Goal: Task Accomplishment & Management: Complete application form

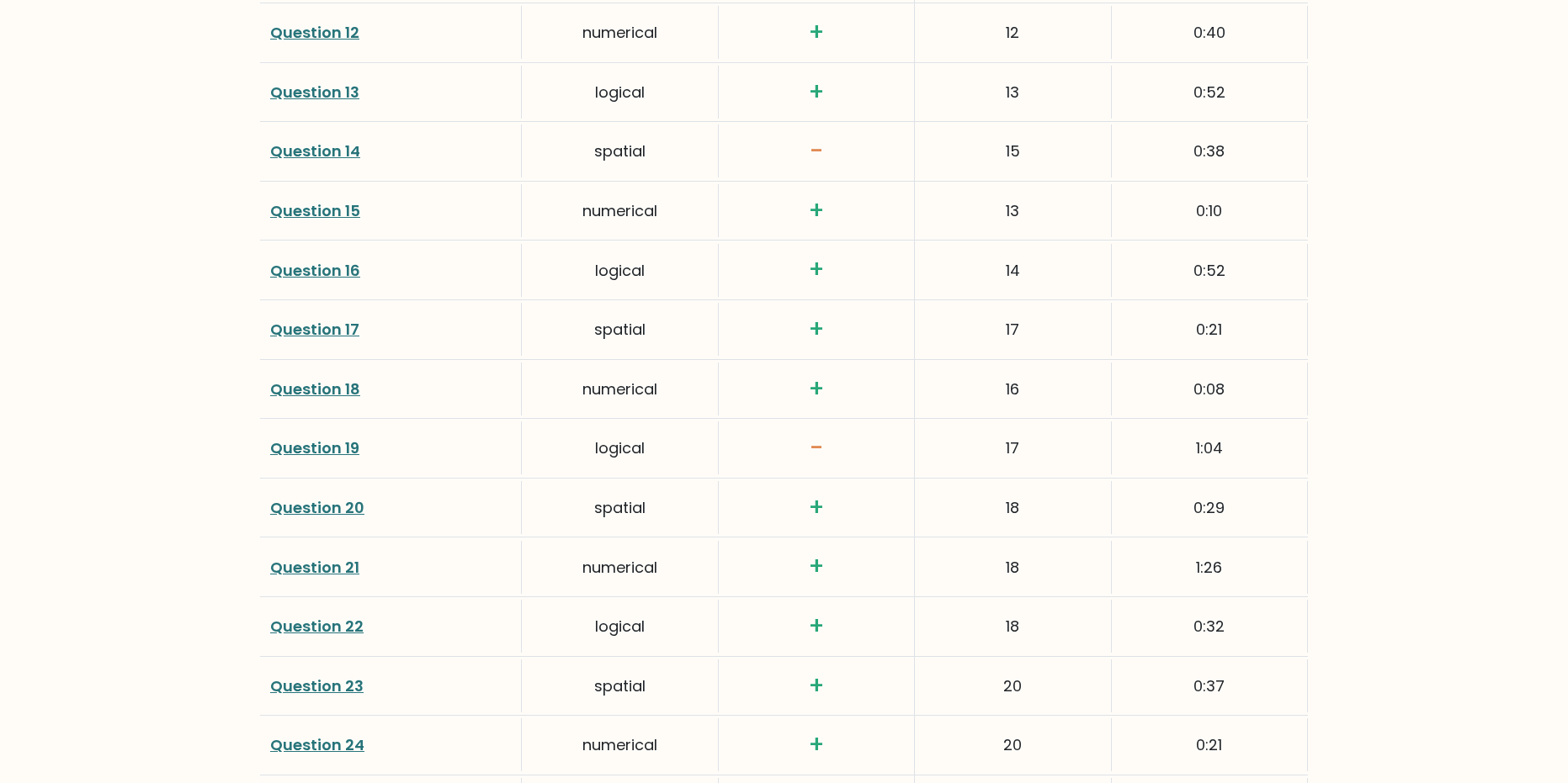
scroll to position [2945, 0]
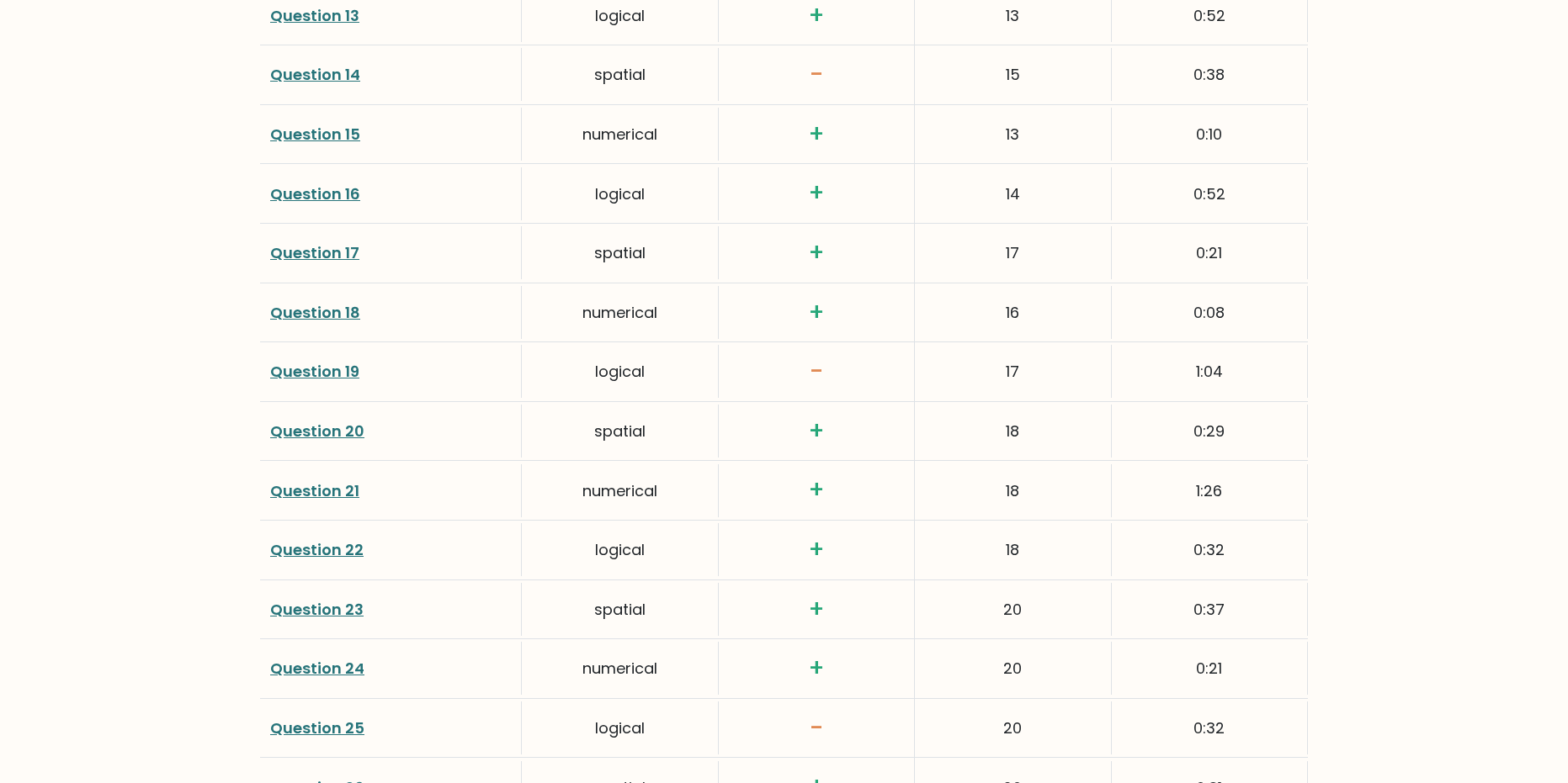
click at [819, 476] on h3 "+" at bounding box center [816, 490] width 175 height 29
click at [297, 481] on link "Question 21" at bounding box center [315, 491] width 90 height 21
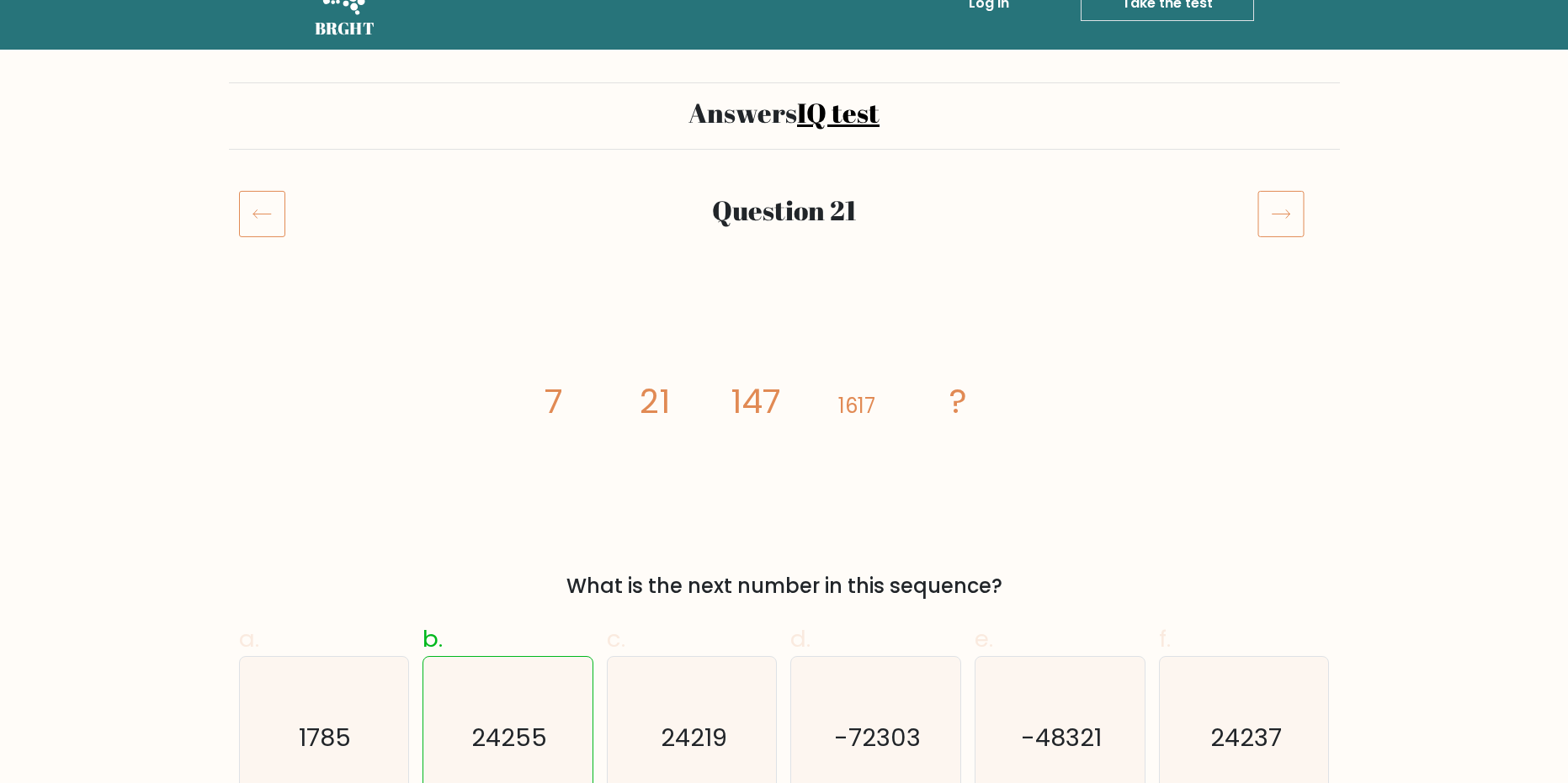
scroll to position [84, 0]
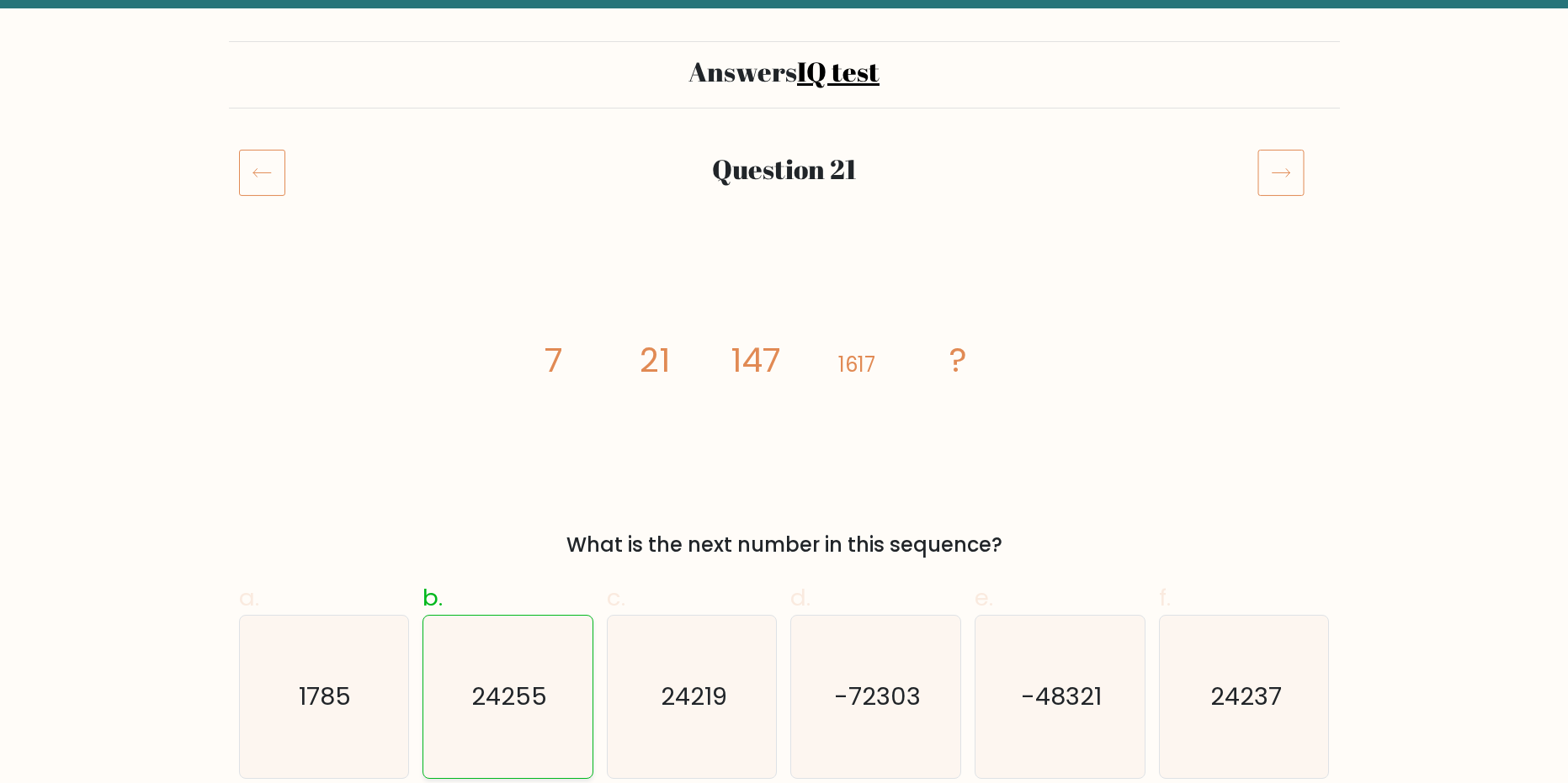
click at [538, 690] on text "24255" at bounding box center [508, 696] width 75 height 33
click at [784, 319] on input "b. 24255" at bounding box center [784, 313] width 1 height 10
radio input "true"
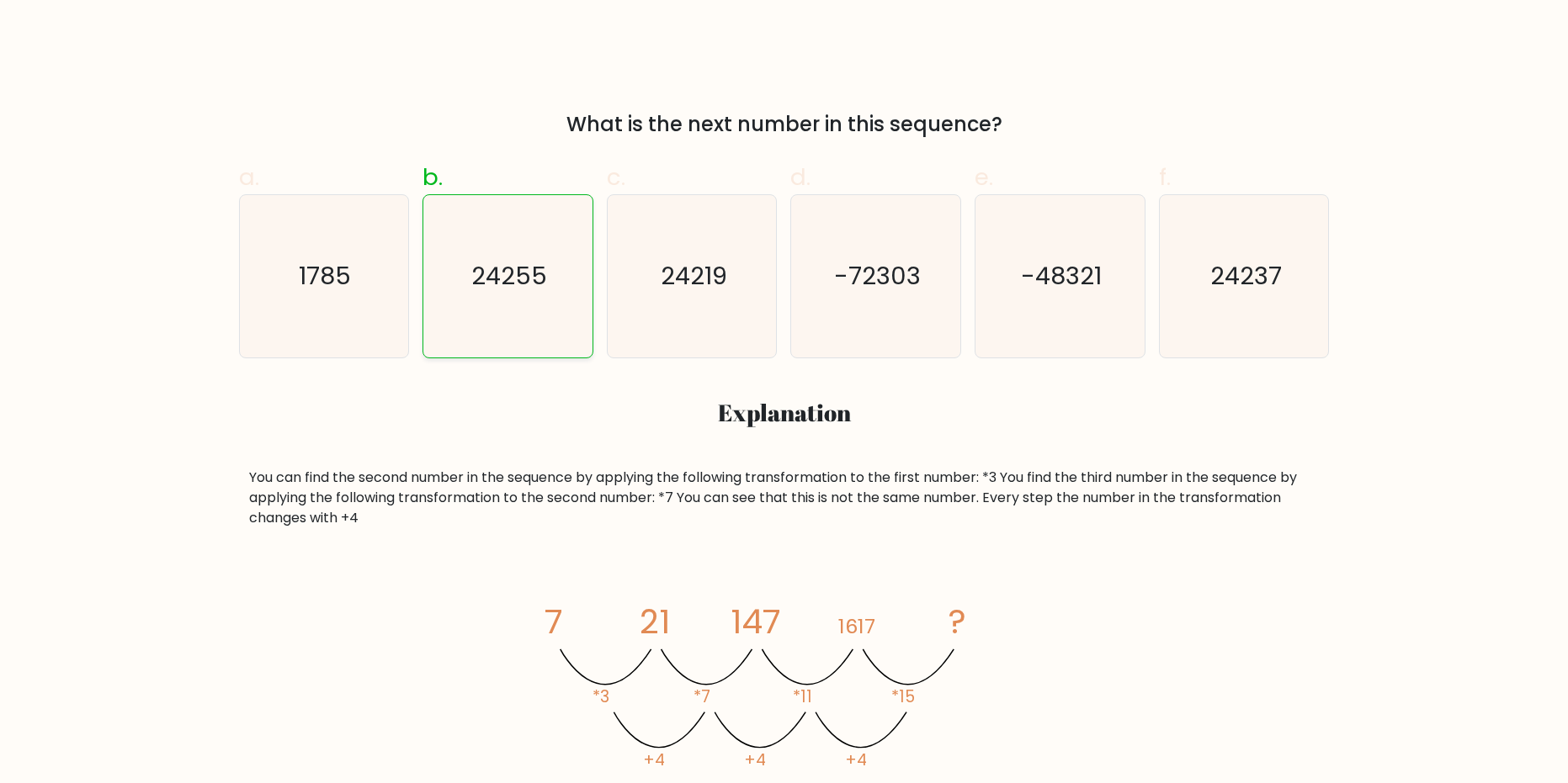
click at [525, 306] on icon "24255" at bounding box center [507, 277] width 162 height 162
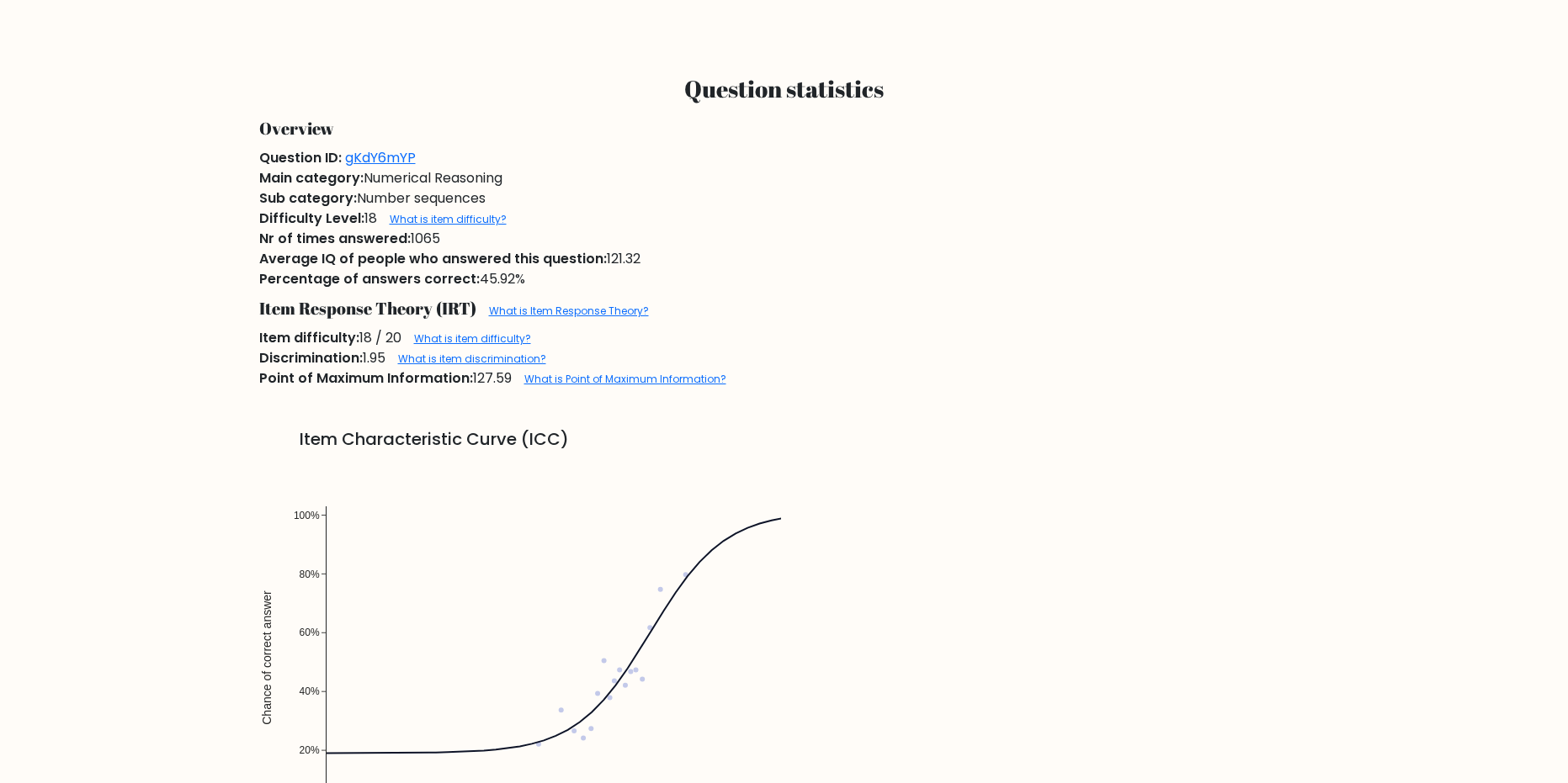
scroll to position [1268, 0]
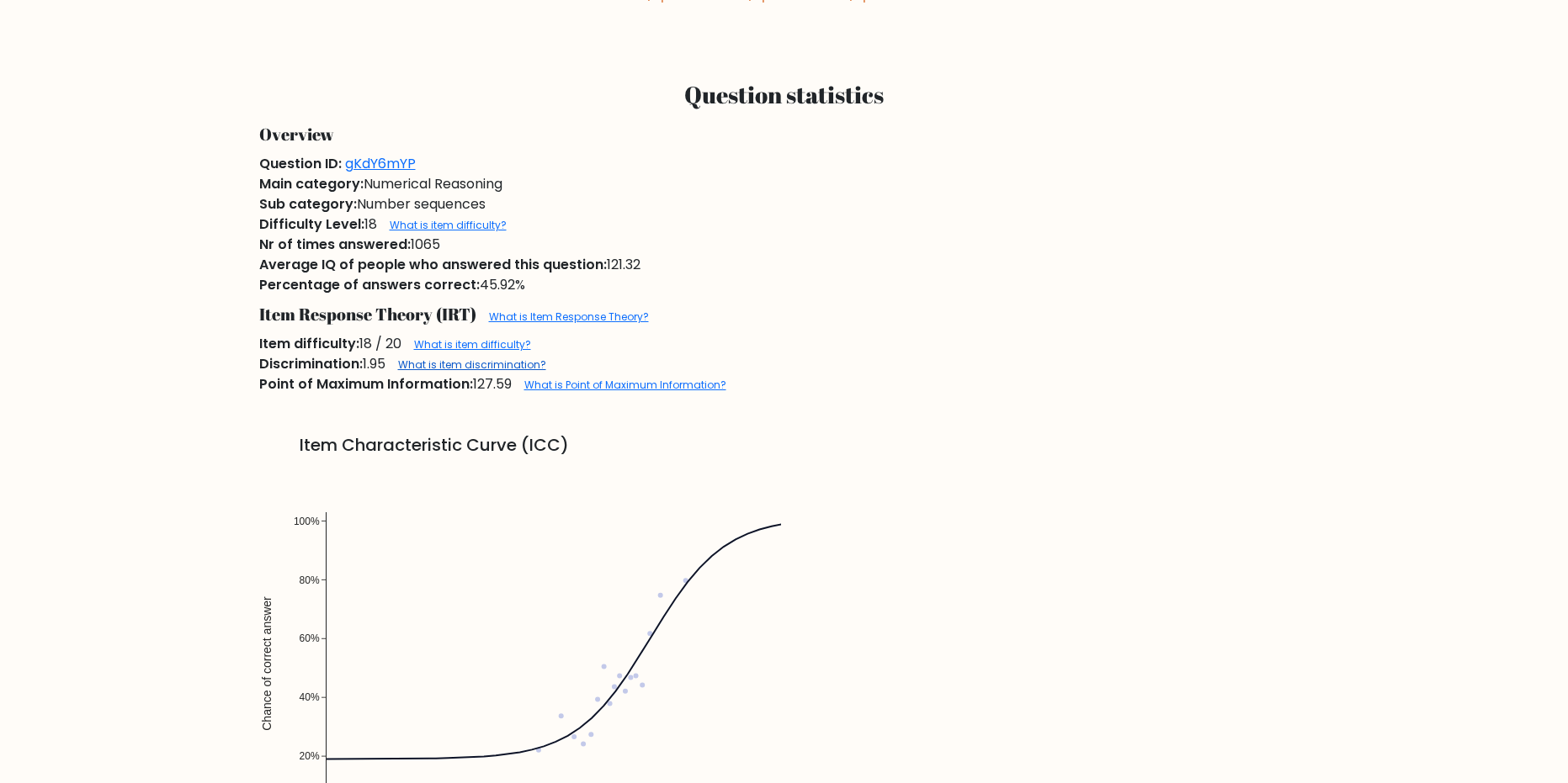
click at [476, 369] on link "What is item discrimination?" at bounding box center [471, 364] width 148 height 14
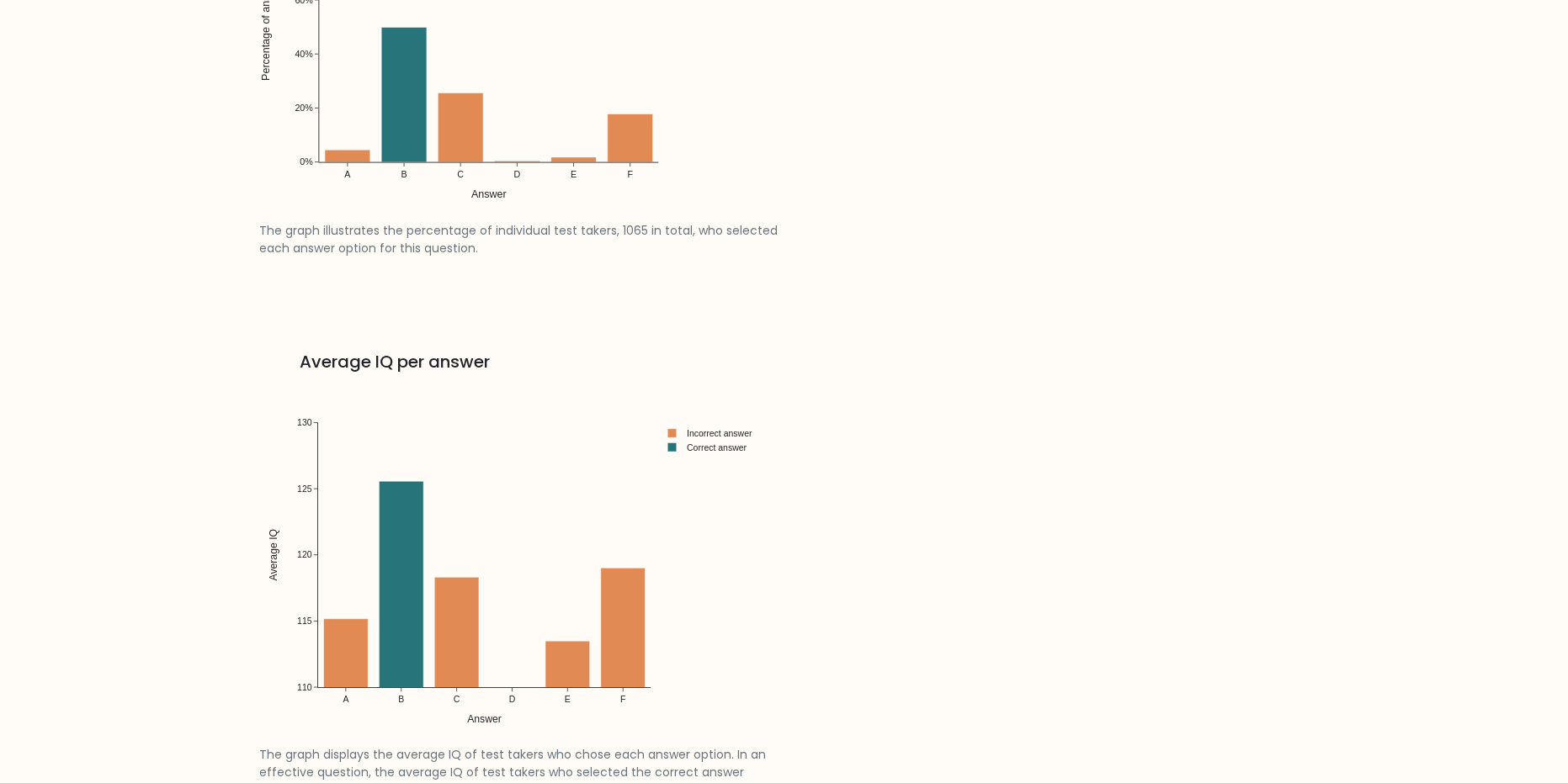
scroll to position [2783, 0]
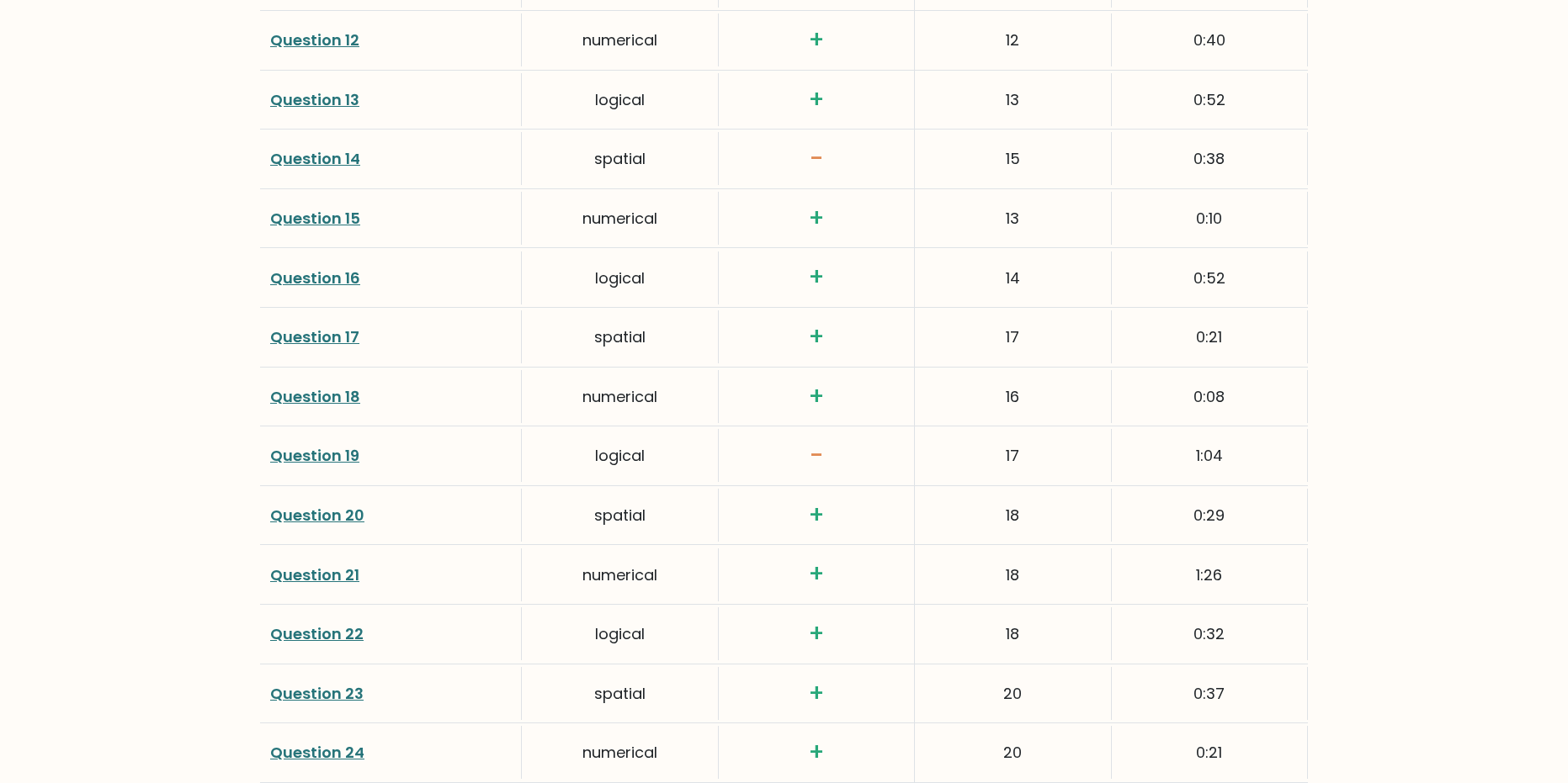
scroll to position [2608, 0]
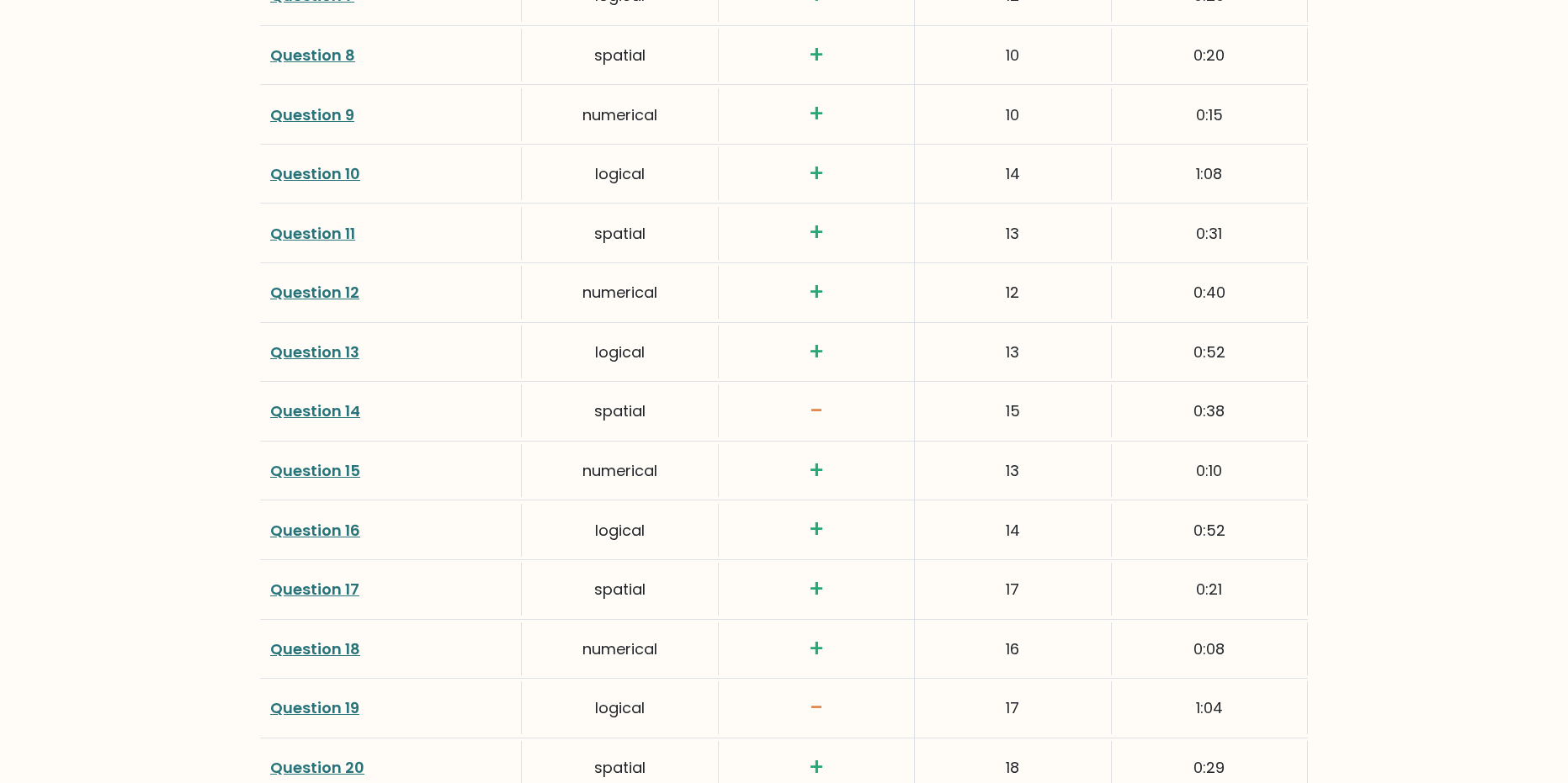
click at [595, 444] on div "numerical" at bounding box center [620, 471] width 196 height 53
click at [818, 457] on h3 "+" at bounding box center [816, 471] width 175 height 29
click at [592, 447] on div "numerical" at bounding box center [620, 471] width 196 height 53
click at [281, 461] on link "Question 15" at bounding box center [315, 471] width 90 height 21
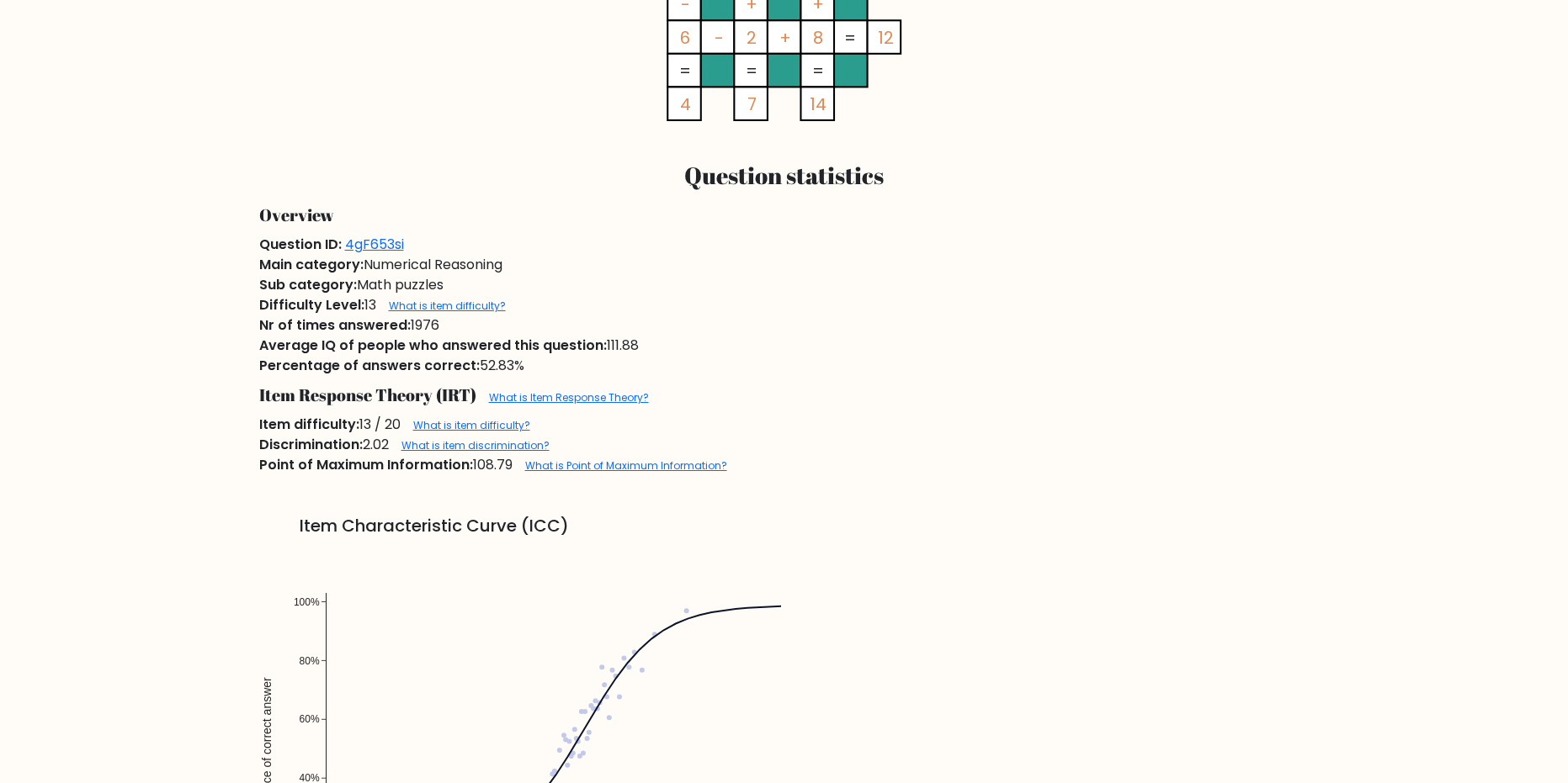
scroll to position [1263, 0]
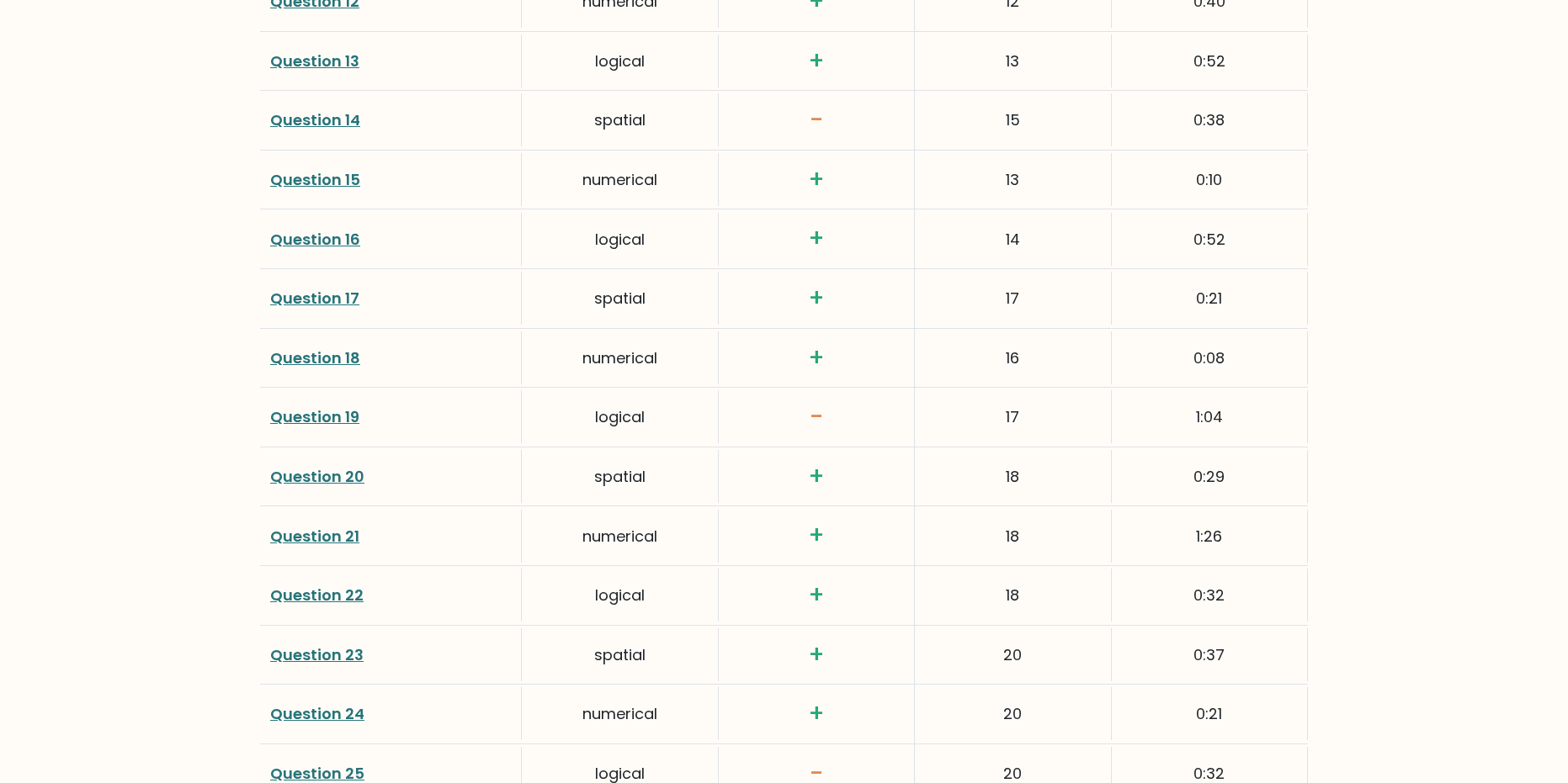
scroll to position [2859, 0]
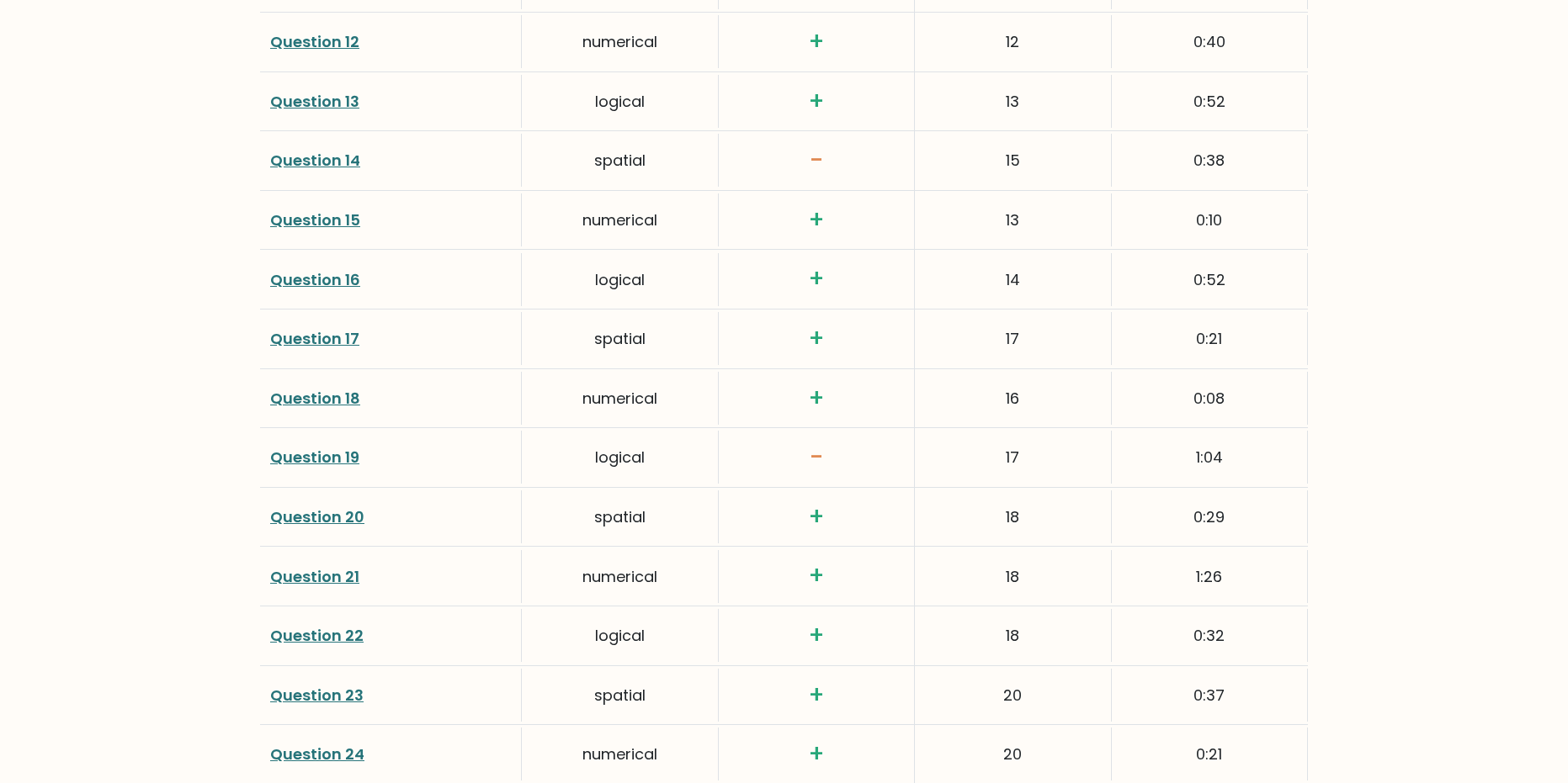
click at [351, 447] on link "Question 19" at bounding box center [315, 458] width 90 height 21
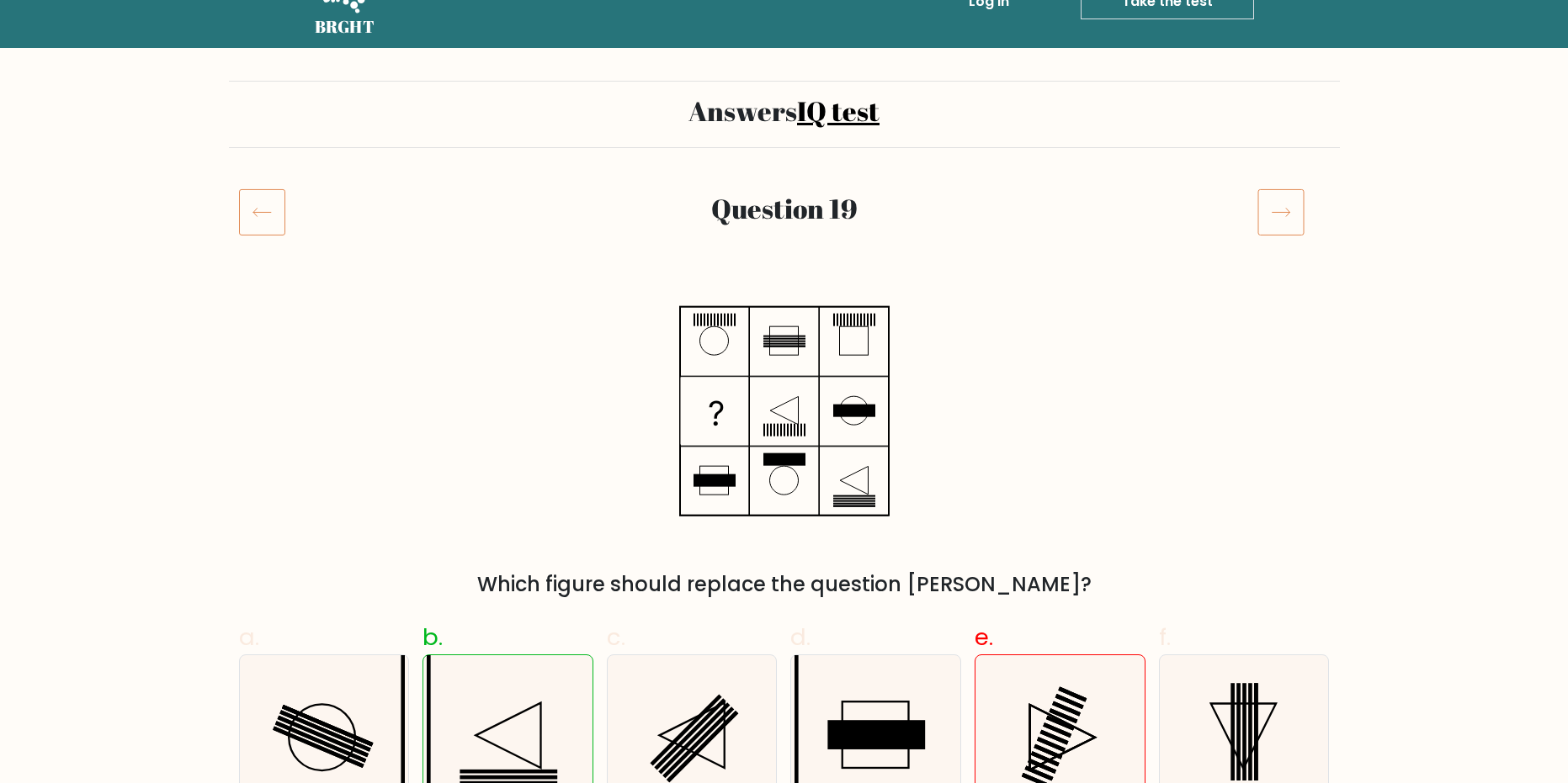
scroll to position [84, 0]
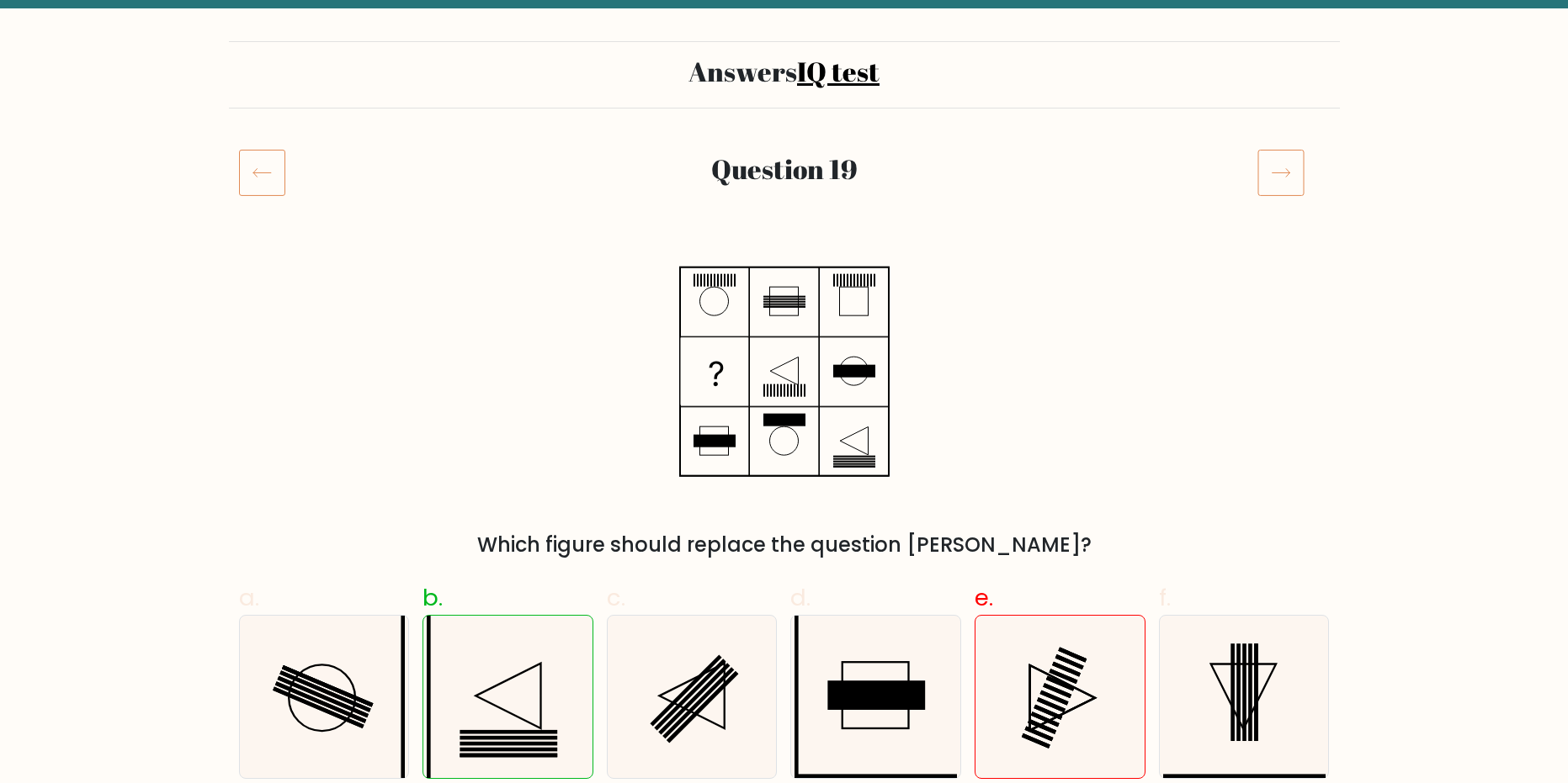
drag, startPoint x: 1030, startPoint y: 505, endPoint x: 1041, endPoint y: 492, distance: 17.0
click at [1031, 503] on div "Which figure should replace the question [PERSON_NAME]?" at bounding box center [784, 406] width 1111 height 305
click at [540, 697] on icon at bounding box center [508, 696] width 65 height 65
click at [784, 319] on input "b." at bounding box center [784, 313] width 1 height 10
radio input "true"
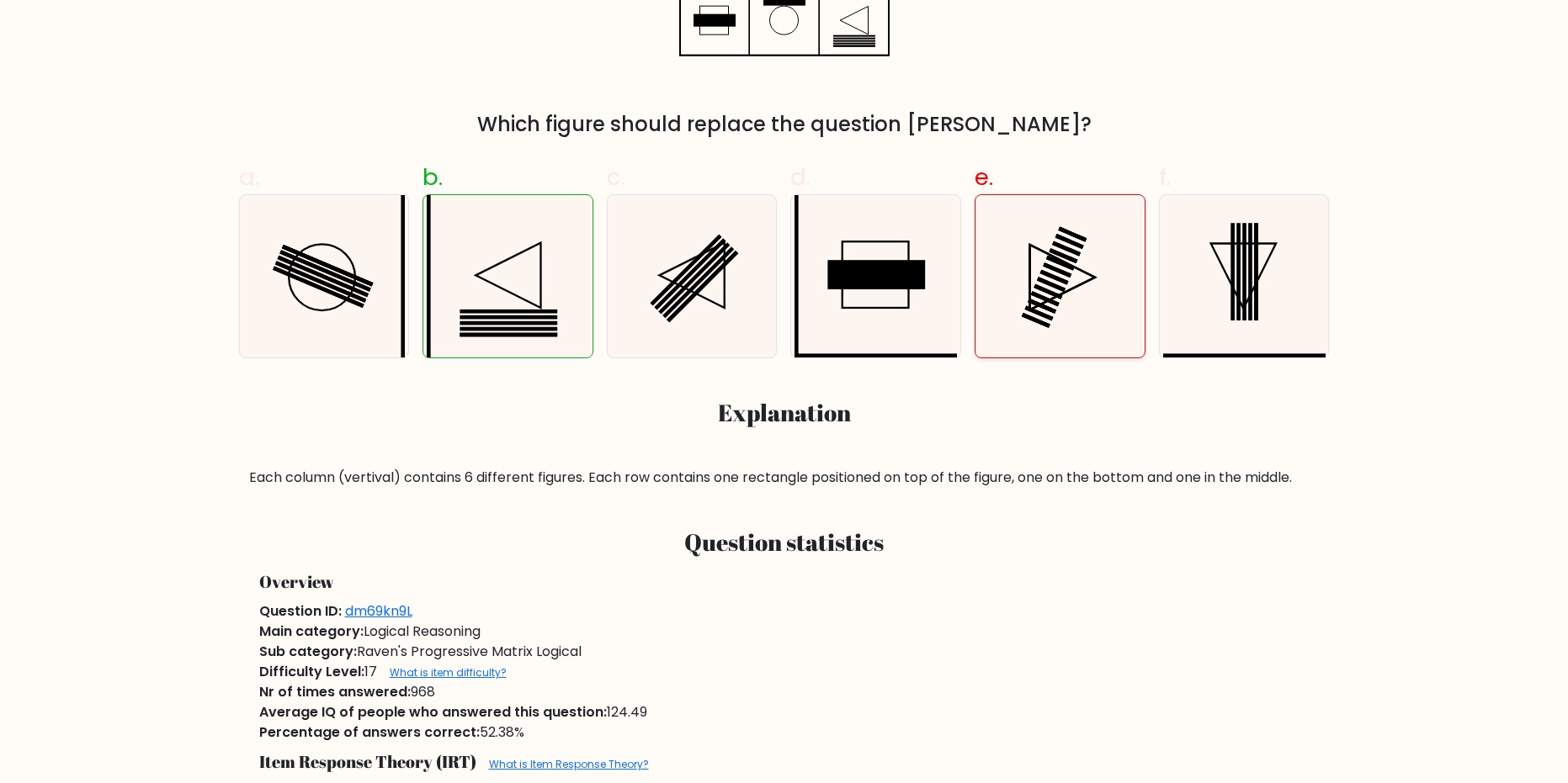
drag, startPoint x: 1072, startPoint y: 287, endPoint x: 1033, endPoint y: 290, distance: 39.1
click at [1071, 290] on icon at bounding box center [1060, 277] width 162 height 162
radio input "true"
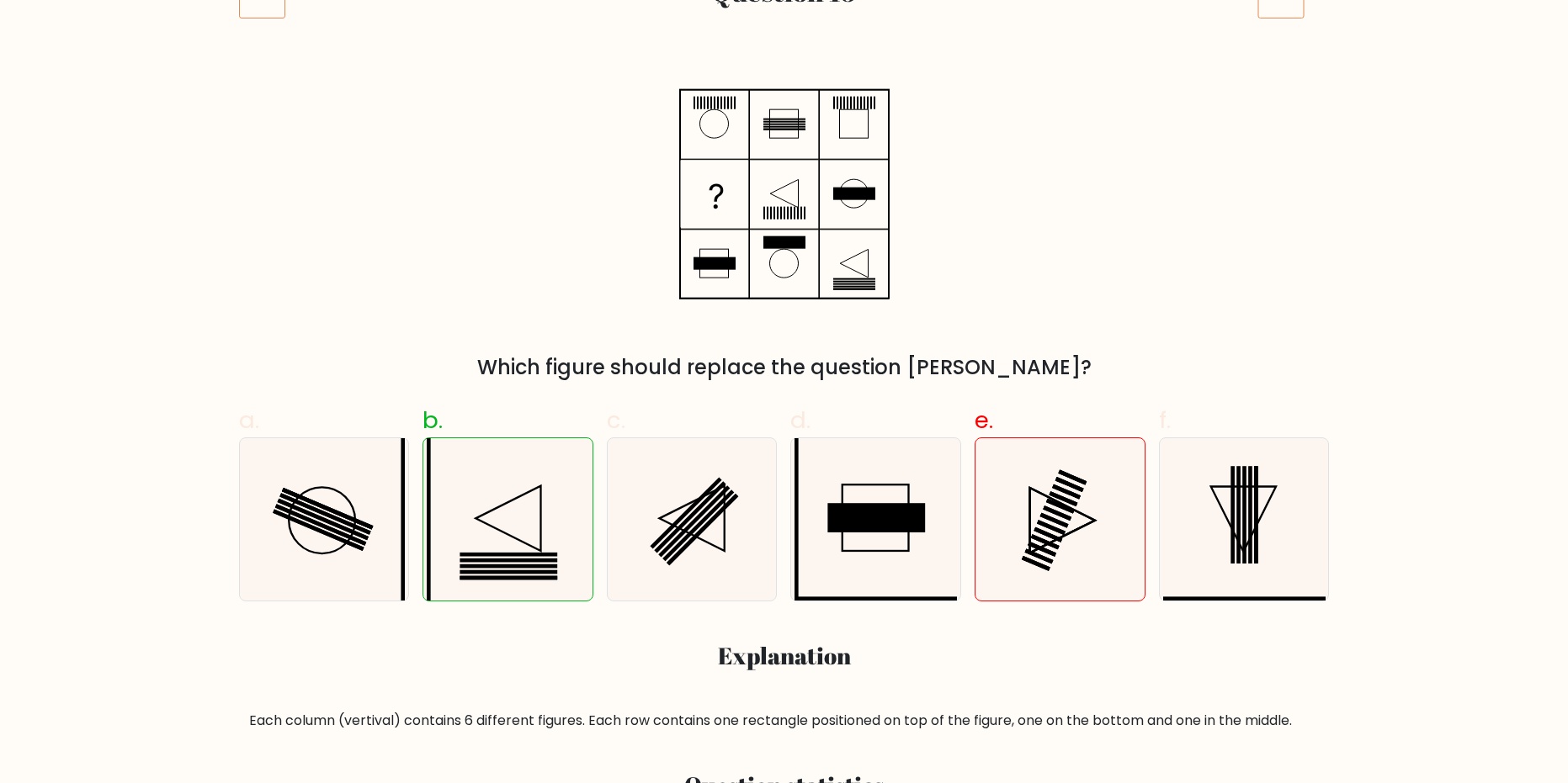
drag, startPoint x: 905, startPoint y: 278, endPoint x: 864, endPoint y: 341, distance: 75.2
click at [903, 278] on div "Which figure should replace the question [PERSON_NAME]?" at bounding box center [784, 229] width 1111 height 305
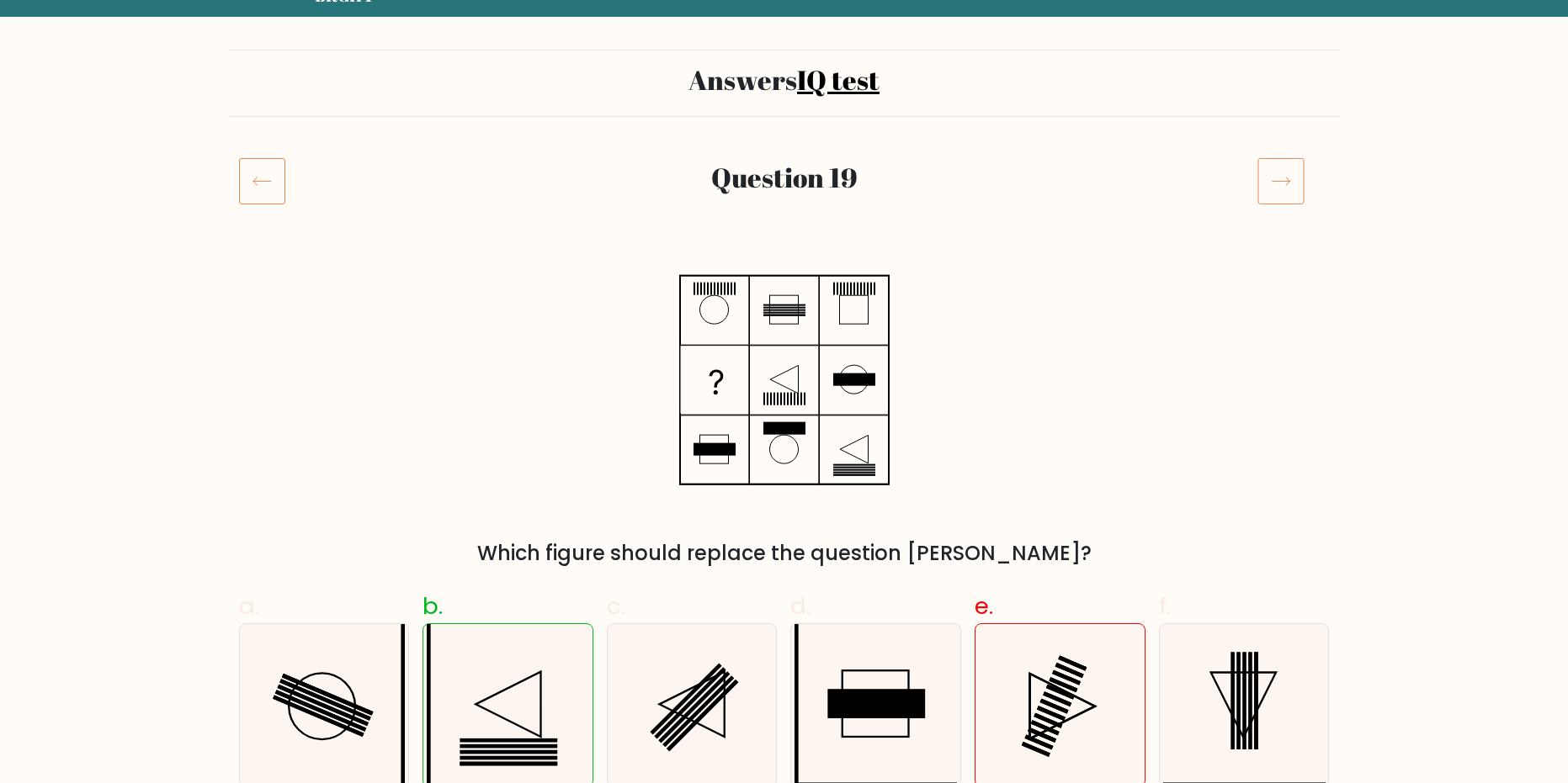
scroll to position [6, 0]
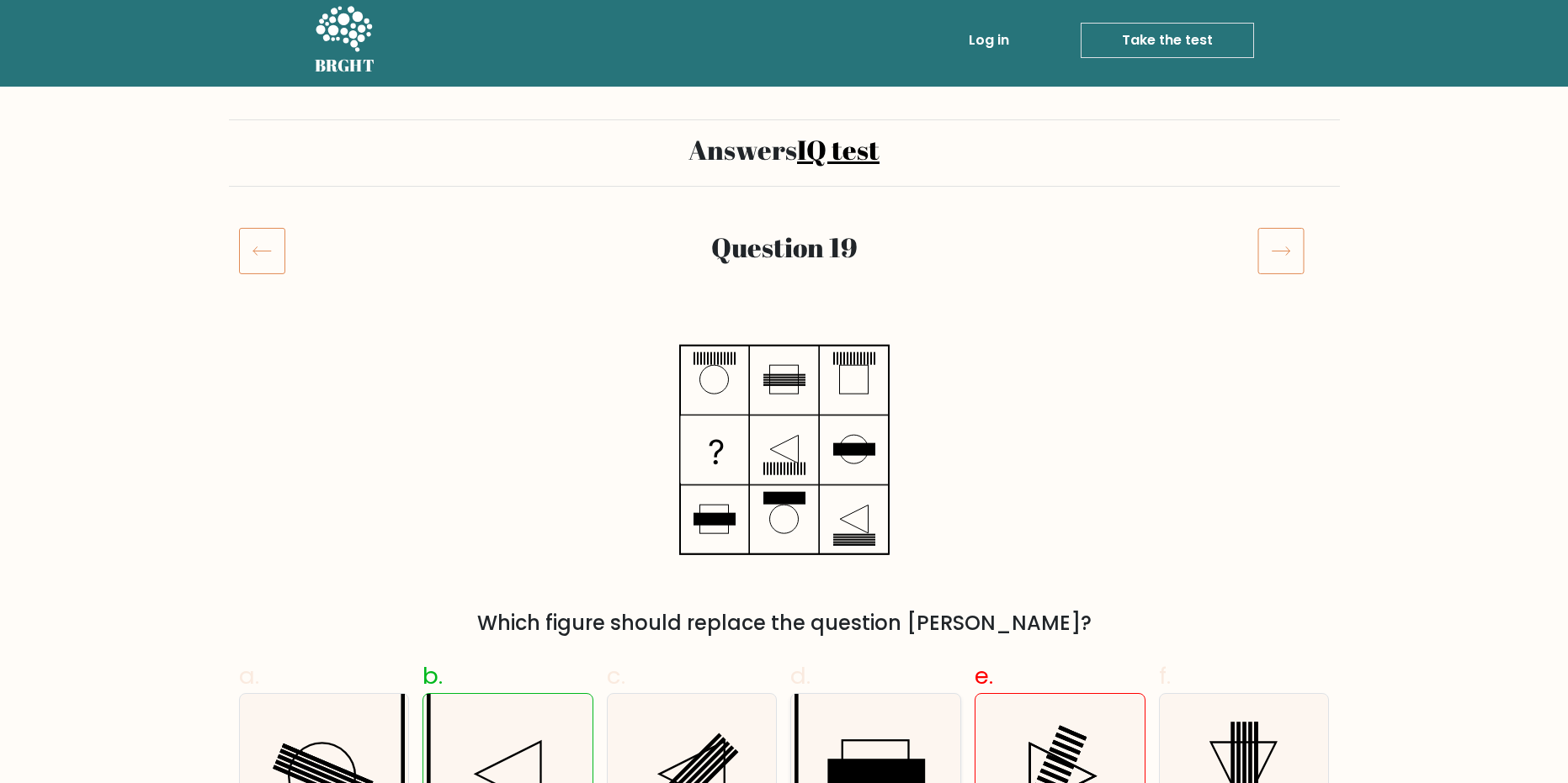
click at [812, 739] on icon at bounding box center [876, 775] width 162 height 162
click at [785, 397] on input "d." at bounding box center [784, 391] width 1 height 10
radio input "true"
click at [668, 752] on icon at bounding box center [692, 775] width 162 height 162
click at [784, 397] on input "c." at bounding box center [784, 391] width 1 height 10
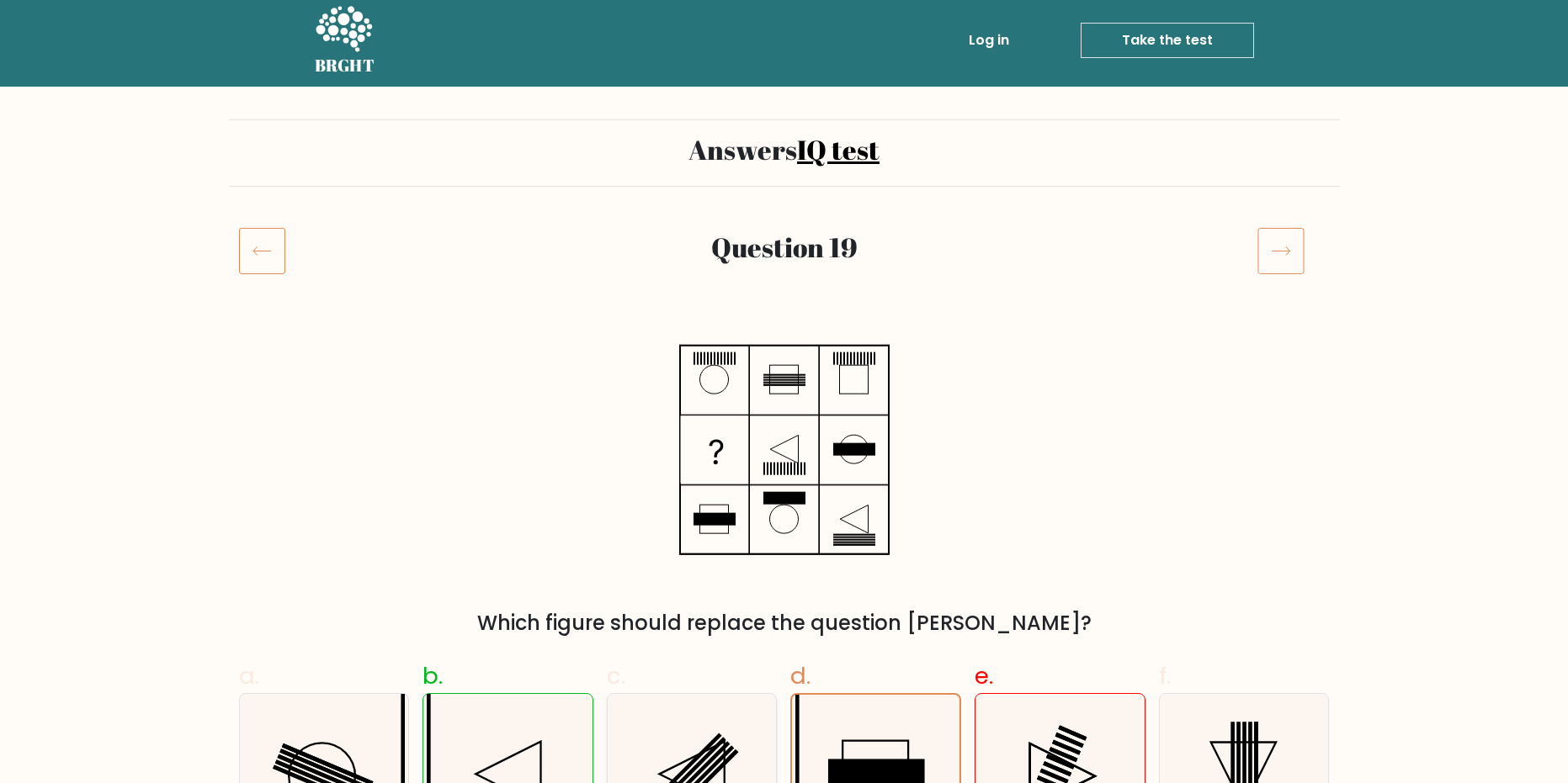
radio input "true"
click at [445, 727] on icon at bounding box center [507, 775] width 162 height 162
click at [784, 397] on input "b." at bounding box center [784, 391] width 1 height 10
radio input "true"
click at [1103, 762] on icon at bounding box center [1060, 775] width 162 height 162
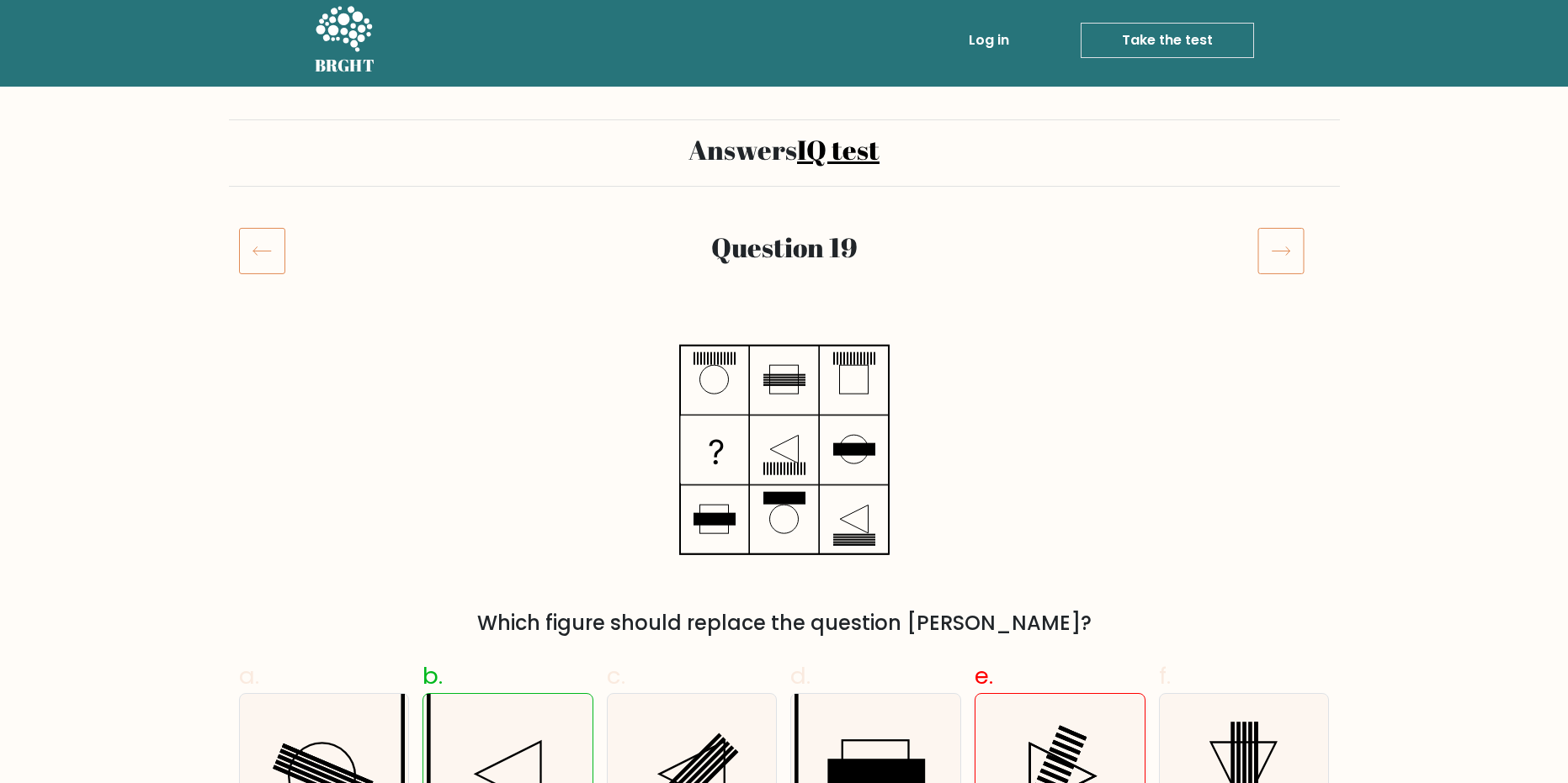
click at [785, 397] on input "e." at bounding box center [784, 391] width 1 height 10
radio input "true"
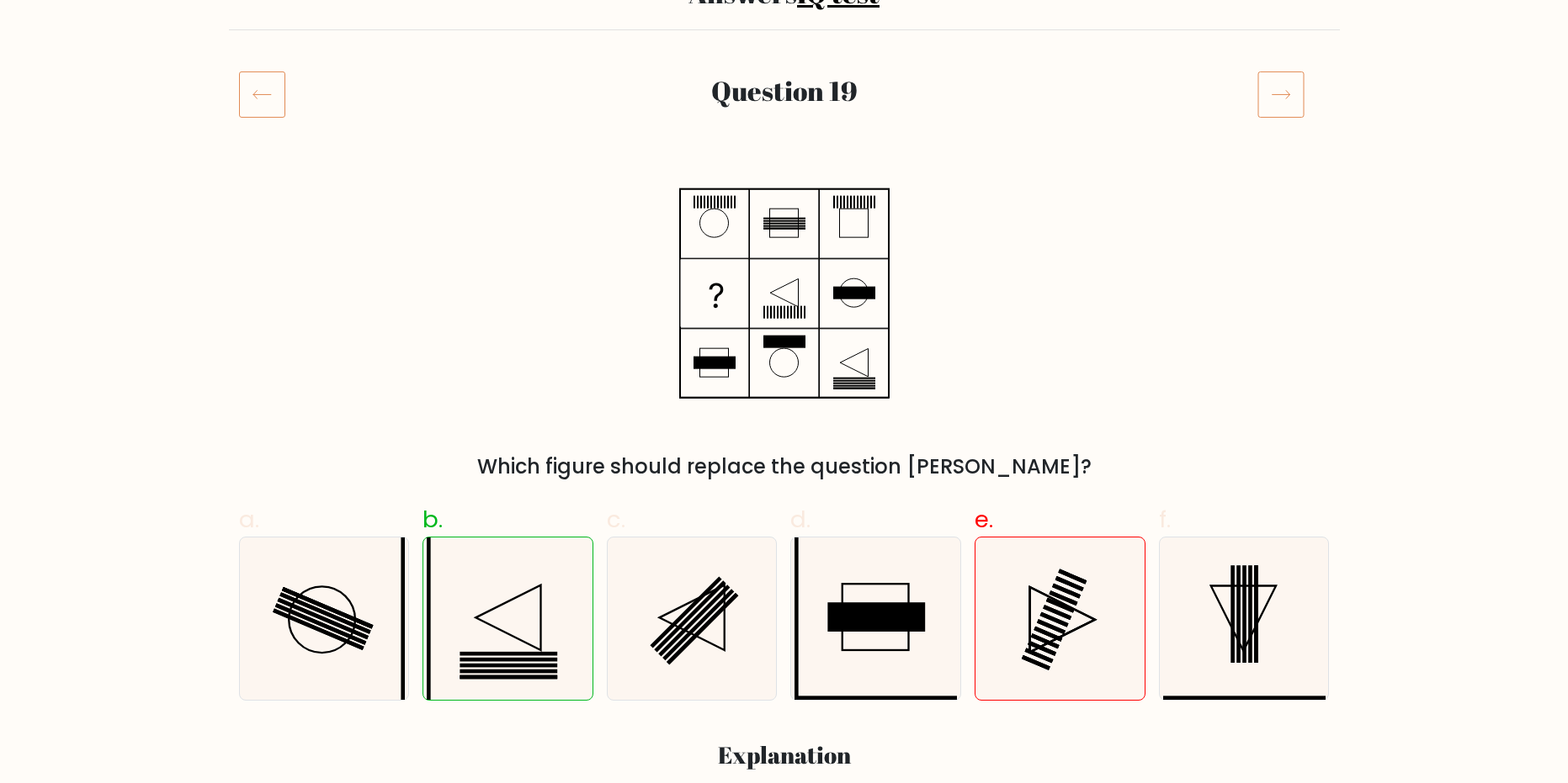
scroll to position [175, 0]
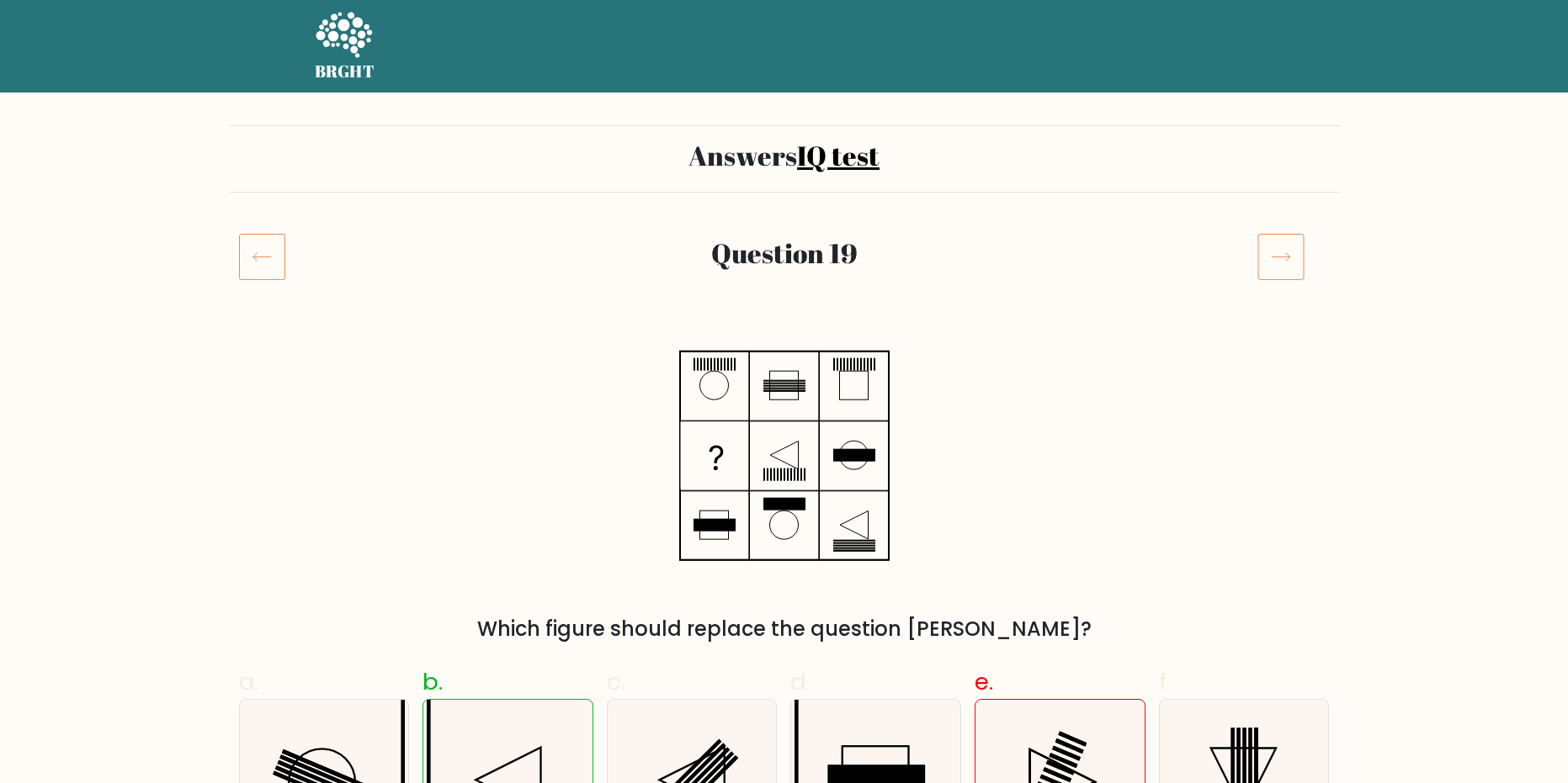
scroll to position [175, 0]
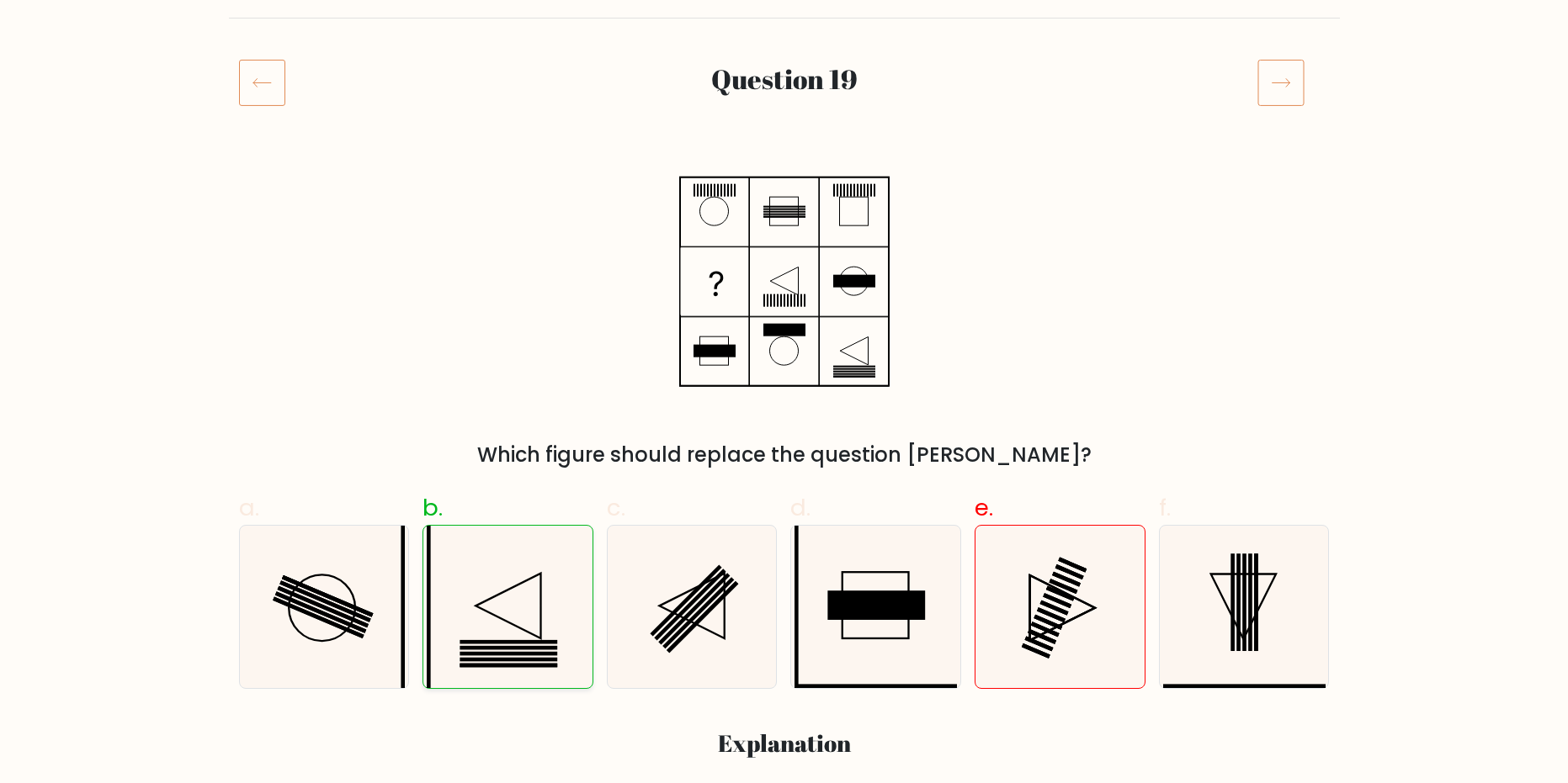
click at [480, 599] on icon at bounding box center [507, 607] width 162 height 162
click at [784, 229] on input "b." at bounding box center [784, 223] width 1 height 10
radio input "true"
click at [480, 599] on icon at bounding box center [507, 607] width 162 height 162
click at [784, 229] on input "b." at bounding box center [784, 223] width 1 height 10
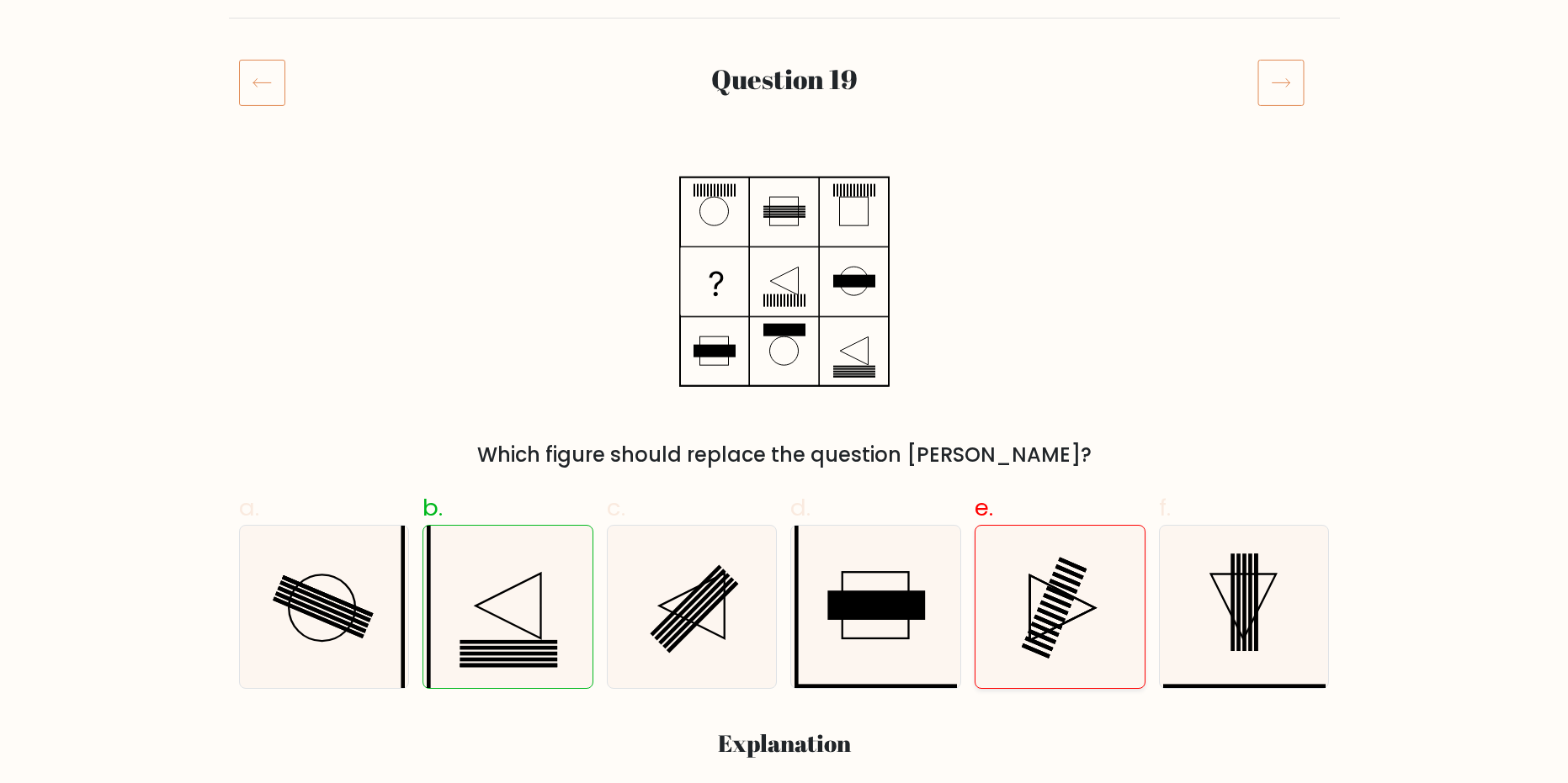
click at [1026, 576] on icon at bounding box center [1060, 607] width 162 height 162
click at [785, 229] on input "e." at bounding box center [784, 223] width 1 height 10
radio input "true"
click at [1265, 594] on icon at bounding box center [1243, 608] width 65 height 65
click at [785, 229] on input "f." at bounding box center [784, 223] width 1 height 10
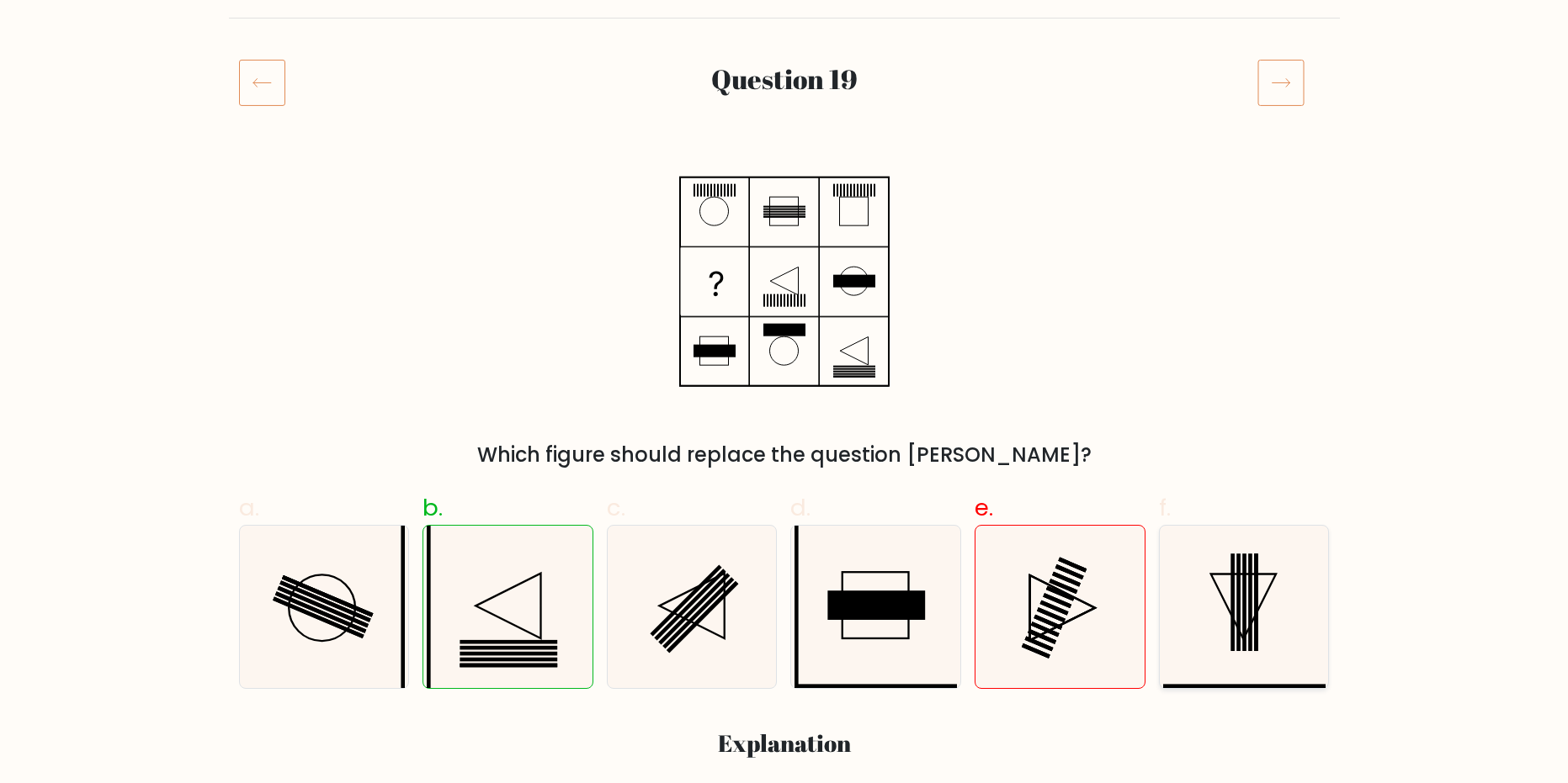
radio input "true"
click at [765, 610] on icon at bounding box center [692, 607] width 162 height 162
click at [784, 229] on input "c." at bounding box center [784, 223] width 1 height 10
radio input "true"
click at [818, 602] on icon at bounding box center [876, 607] width 162 height 162
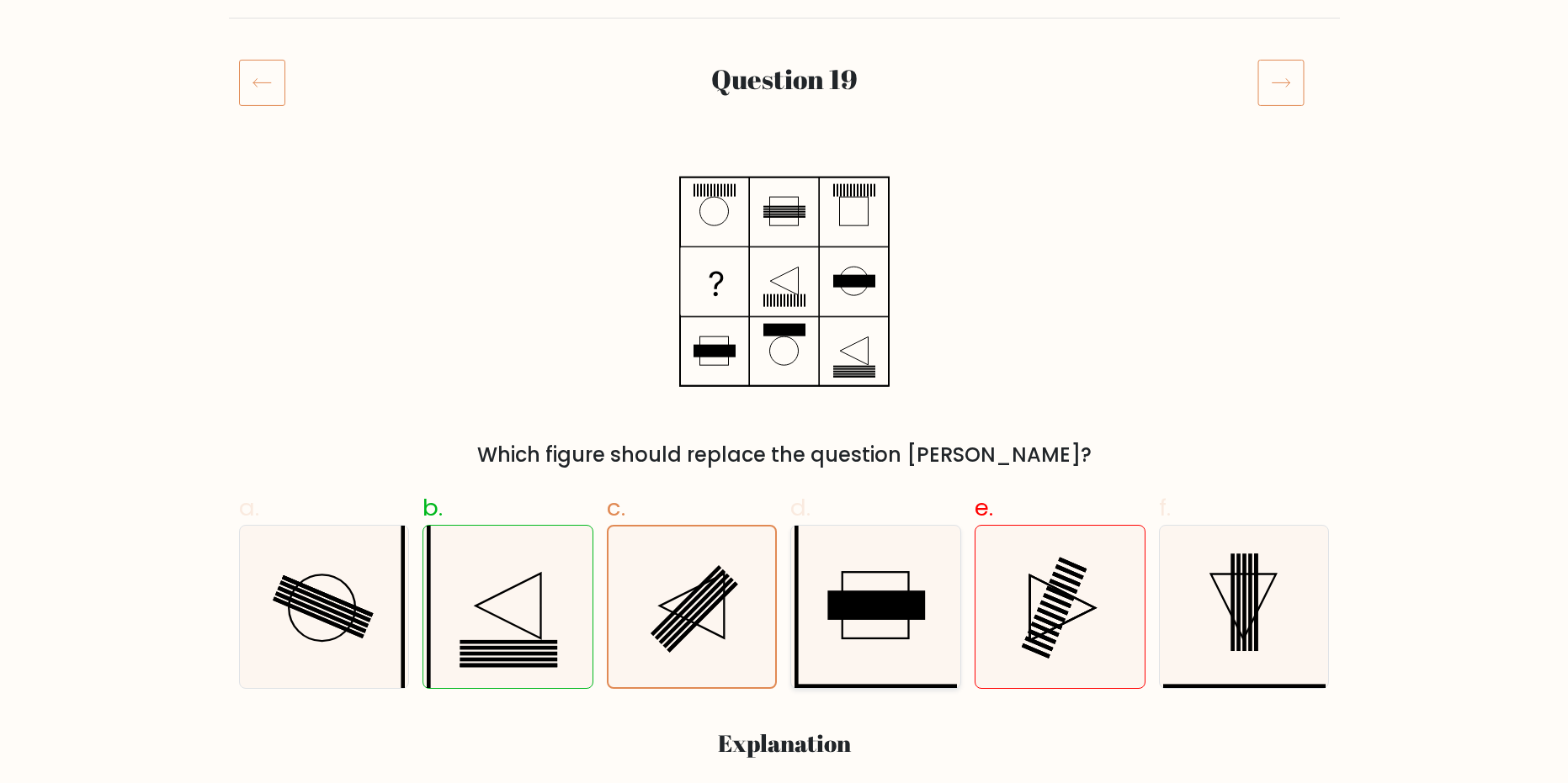
click at [785, 229] on input "d." at bounding box center [784, 223] width 1 height 10
radio input "true"
click at [429, 628] on rect at bounding box center [670, 607] width 483 height 483
click at [784, 229] on input "b." at bounding box center [784, 223] width 1 height 10
radio input "true"
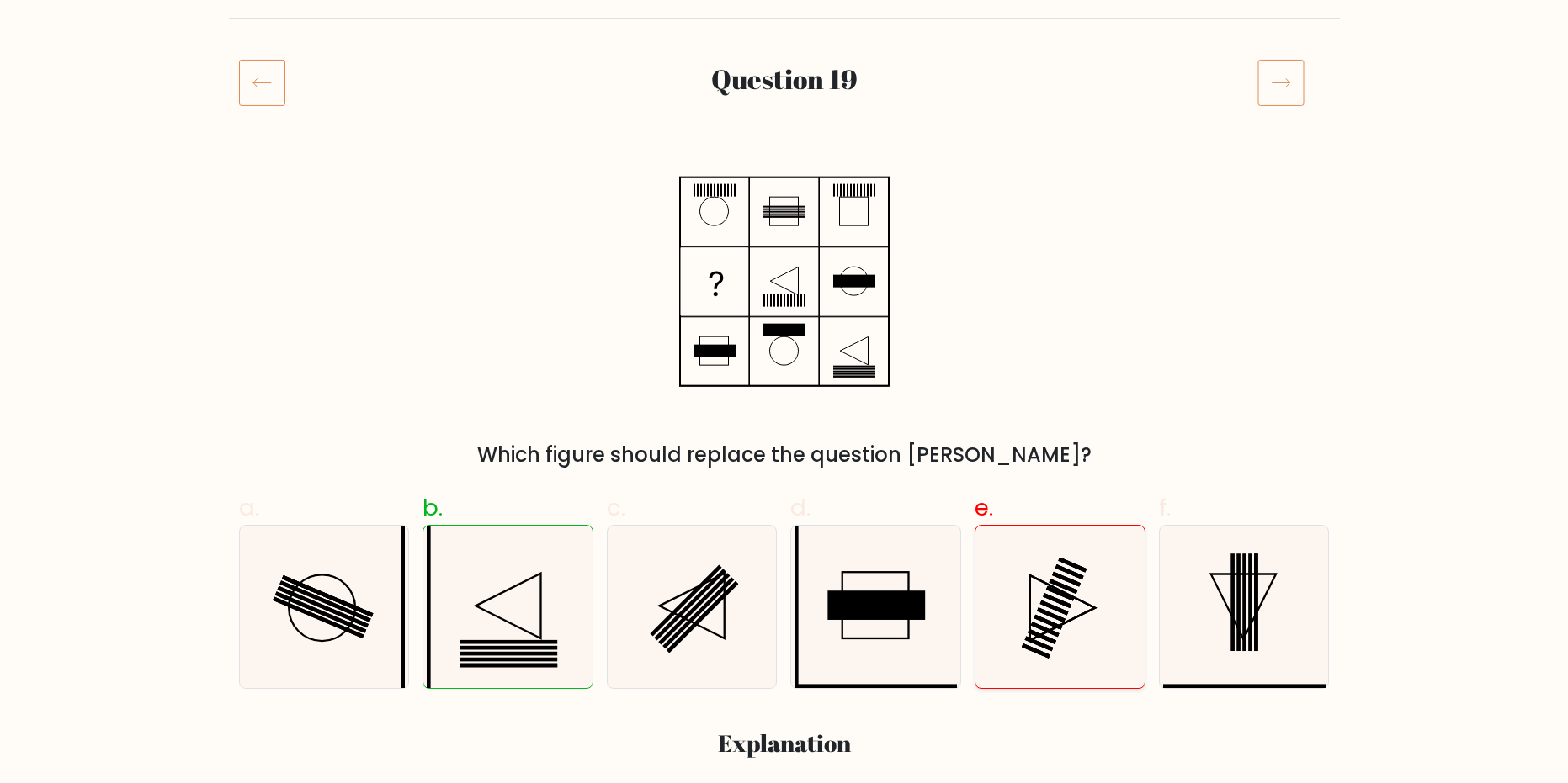
click at [1072, 569] on icon at bounding box center [1060, 607] width 162 height 162
click at [785, 229] on input "e." at bounding box center [784, 223] width 1 height 10
radio input "true"
click at [1020, 586] on icon at bounding box center [1060, 607] width 162 height 162
click at [785, 229] on input "e." at bounding box center [784, 223] width 1 height 10
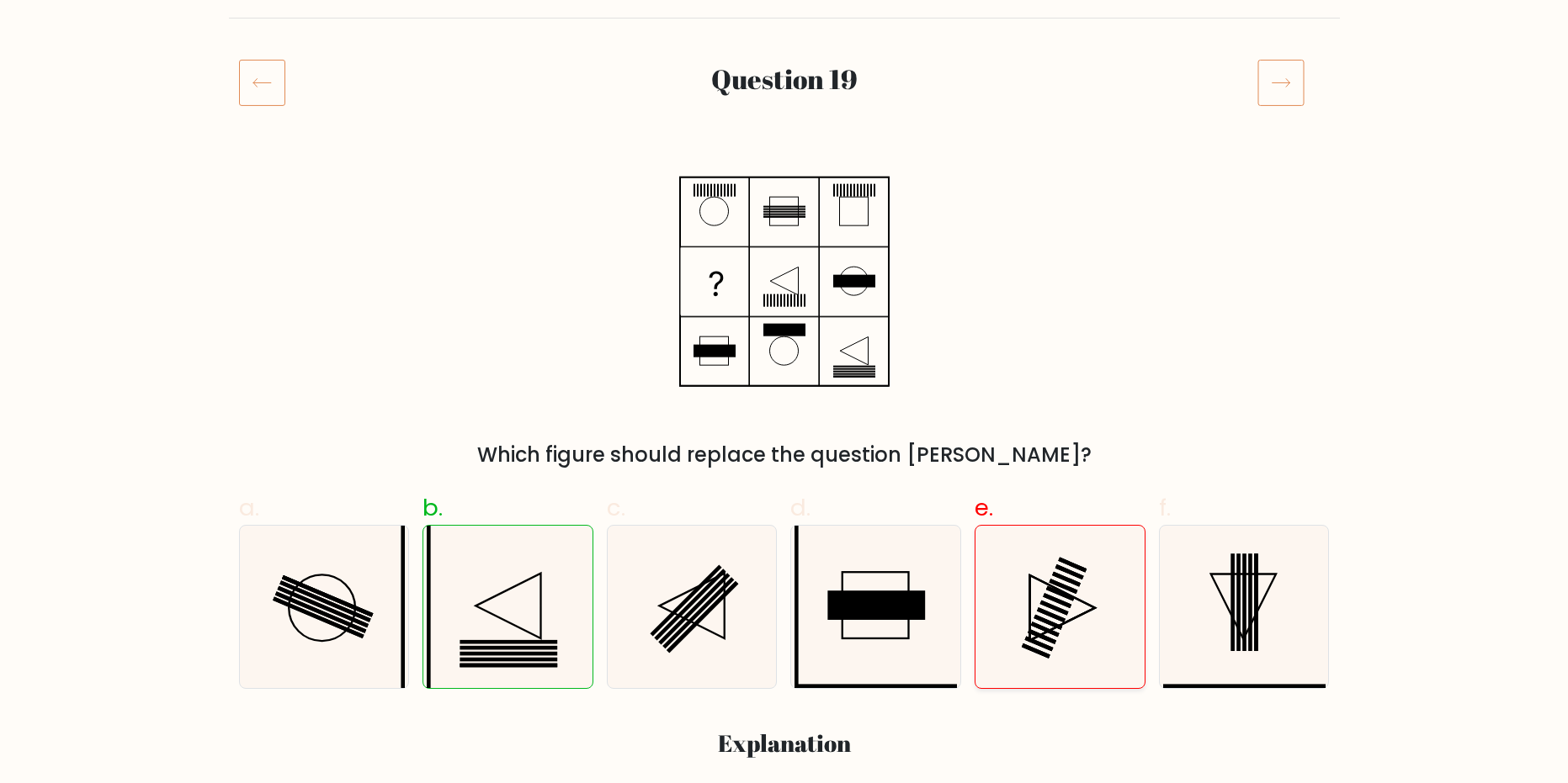
click at [1020, 585] on icon at bounding box center [1060, 607] width 162 height 162
click at [785, 229] on input "e." at bounding box center [784, 223] width 1 height 10
click at [393, 619] on icon at bounding box center [323, 607] width 162 height 162
click at [784, 229] on input "a." at bounding box center [784, 223] width 1 height 10
radio input "true"
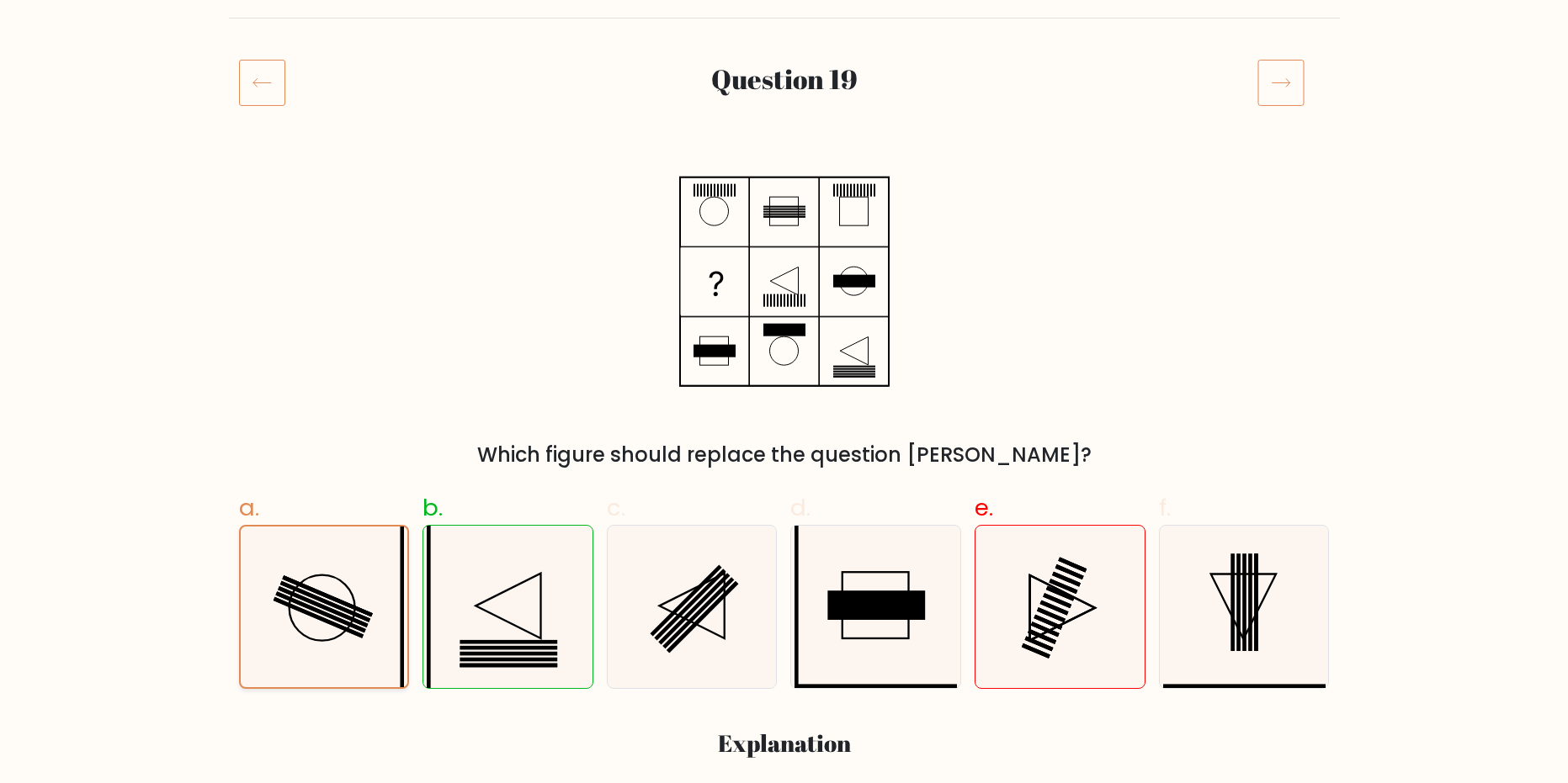
click at [364, 620] on icon at bounding box center [323, 607] width 161 height 161
click at [784, 229] on input "a." at bounding box center [784, 223] width 1 height 10
click at [382, 616] on icon at bounding box center [323, 607] width 161 height 161
click at [784, 229] on input "a." at bounding box center [784, 223] width 1 height 10
click at [548, 610] on icon at bounding box center [507, 607] width 162 height 162
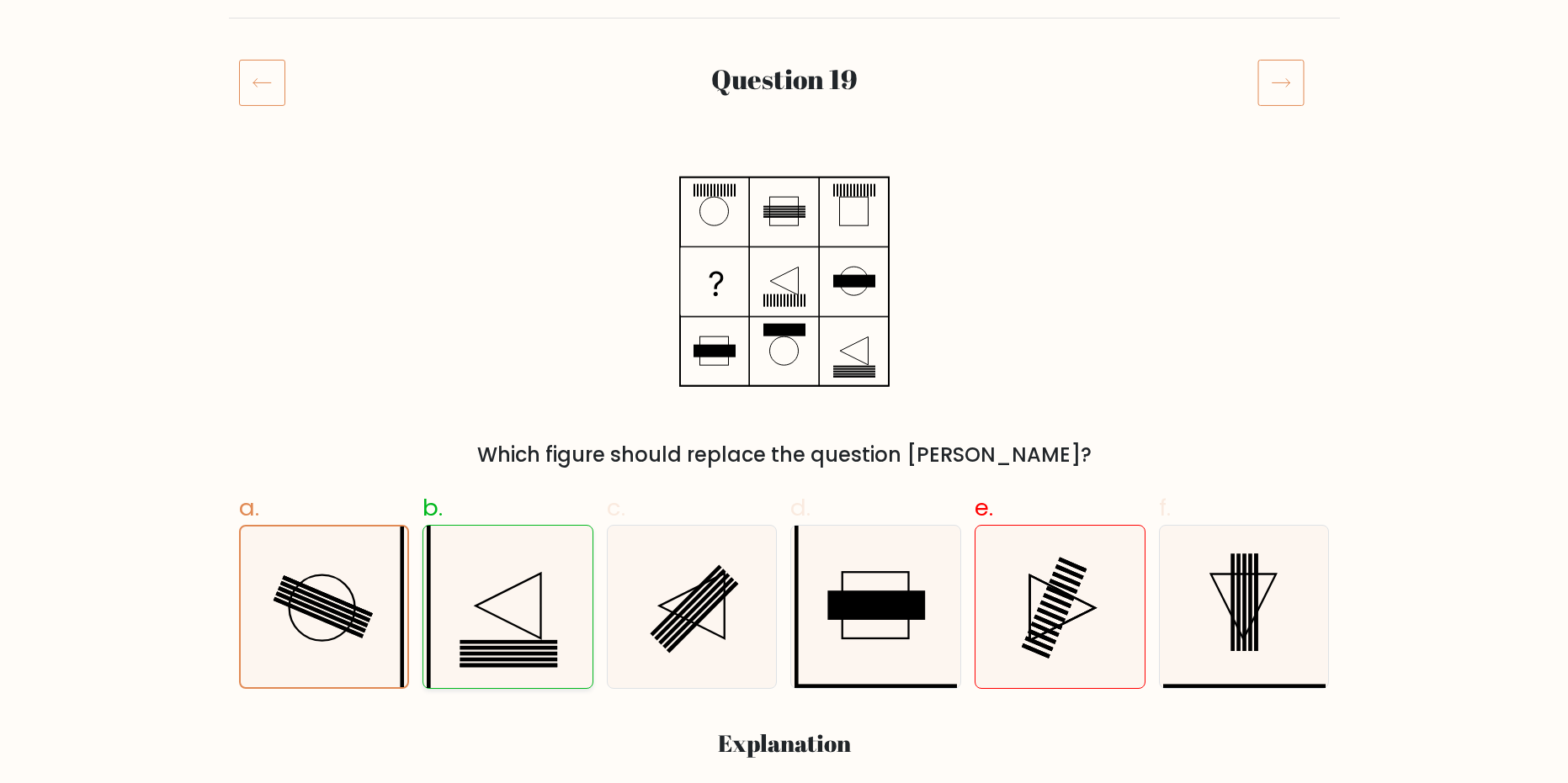
click at [784, 229] on input "b." at bounding box center [784, 223] width 1 height 10
radio input "true"
click at [548, 608] on icon at bounding box center [507, 607] width 162 height 162
click at [784, 229] on input "b." at bounding box center [784, 223] width 1 height 10
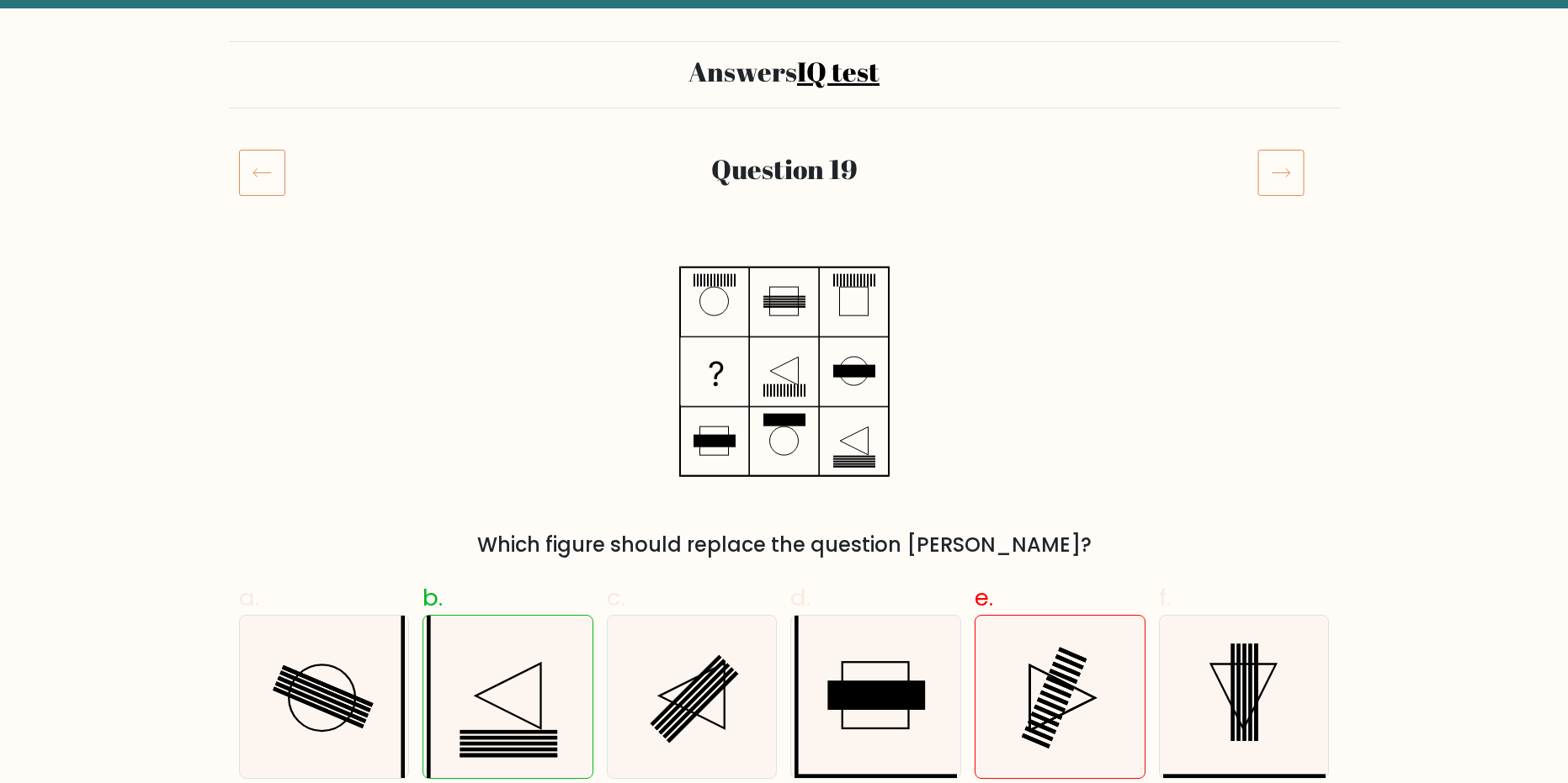
scroll to position [0, 0]
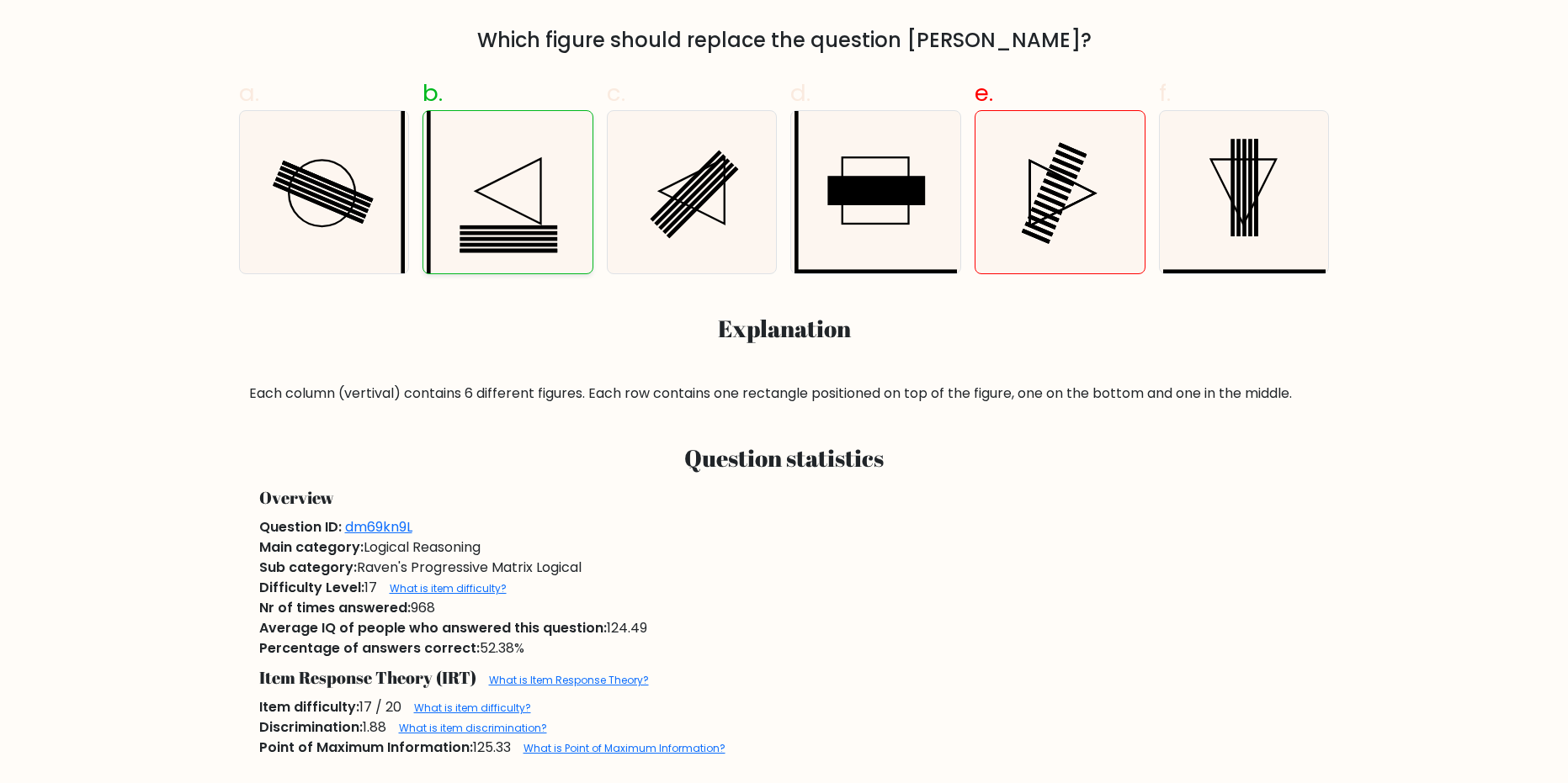
click at [507, 220] on icon at bounding box center [507, 192] width 162 height 162
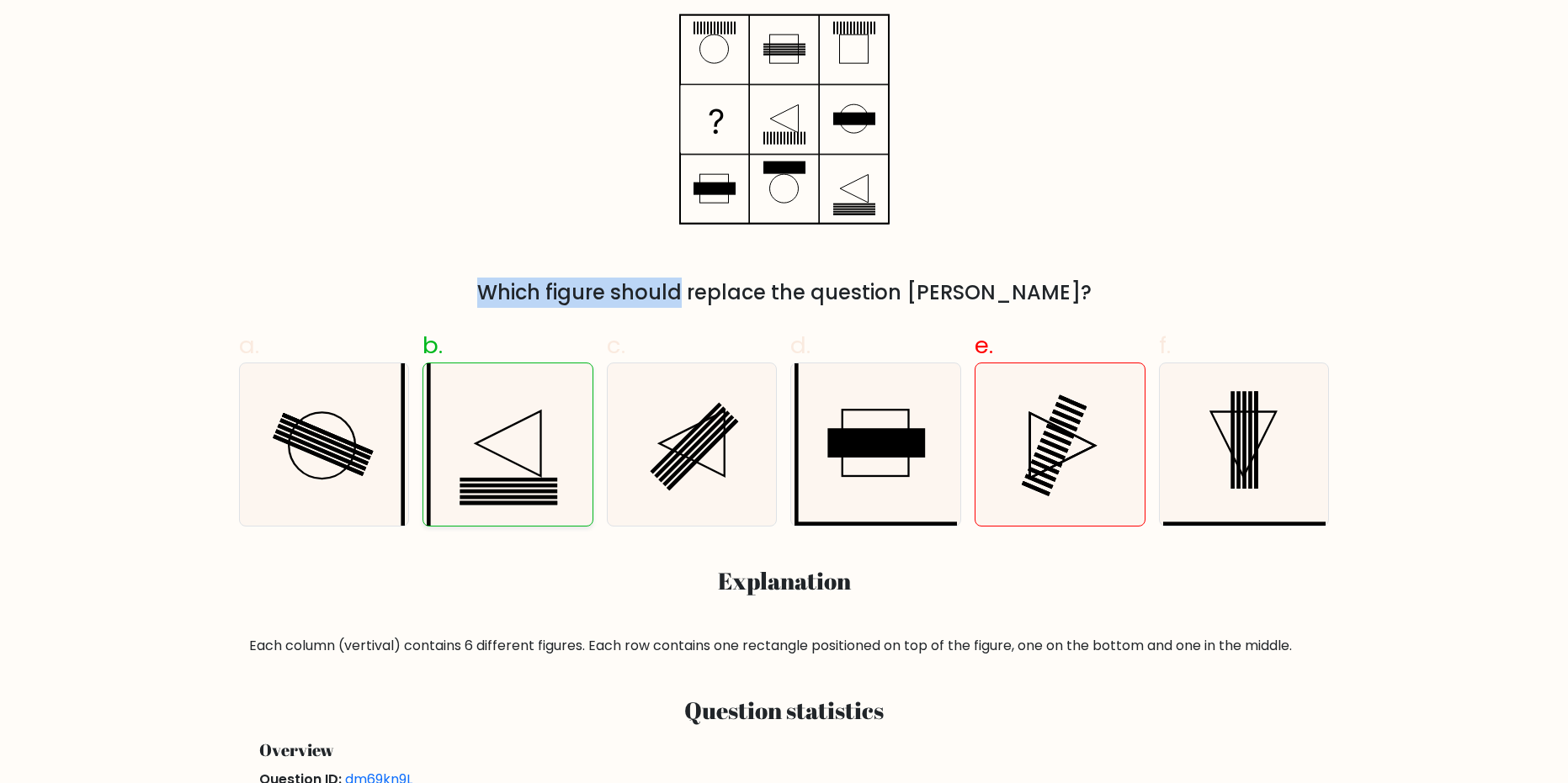
scroll to position [342, 0]
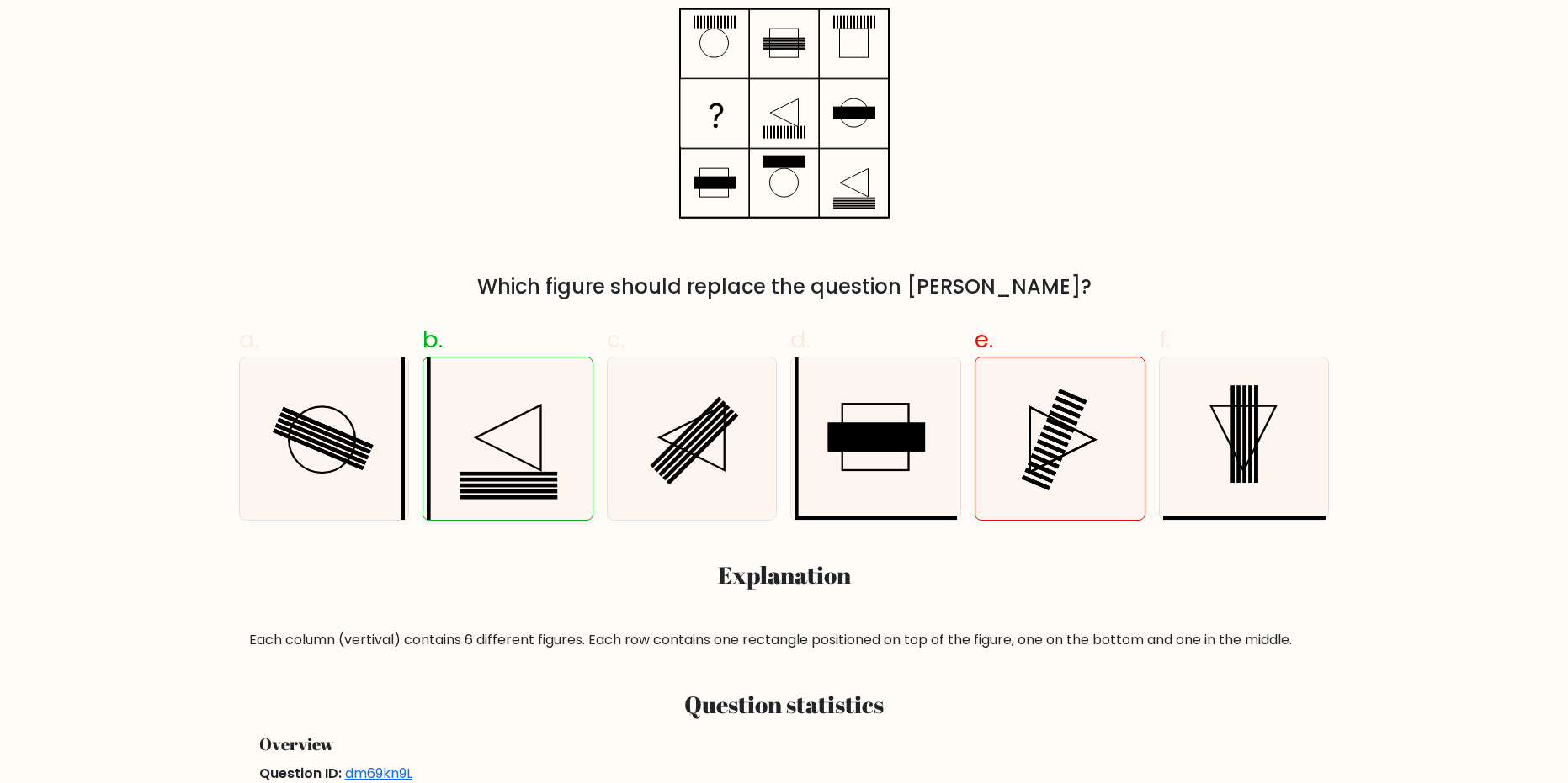
click at [490, 483] on icon at bounding box center [507, 439] width 162 height 162
click at [784, 61] on input "b." at bounding box center [784, 54] width 1 height 10
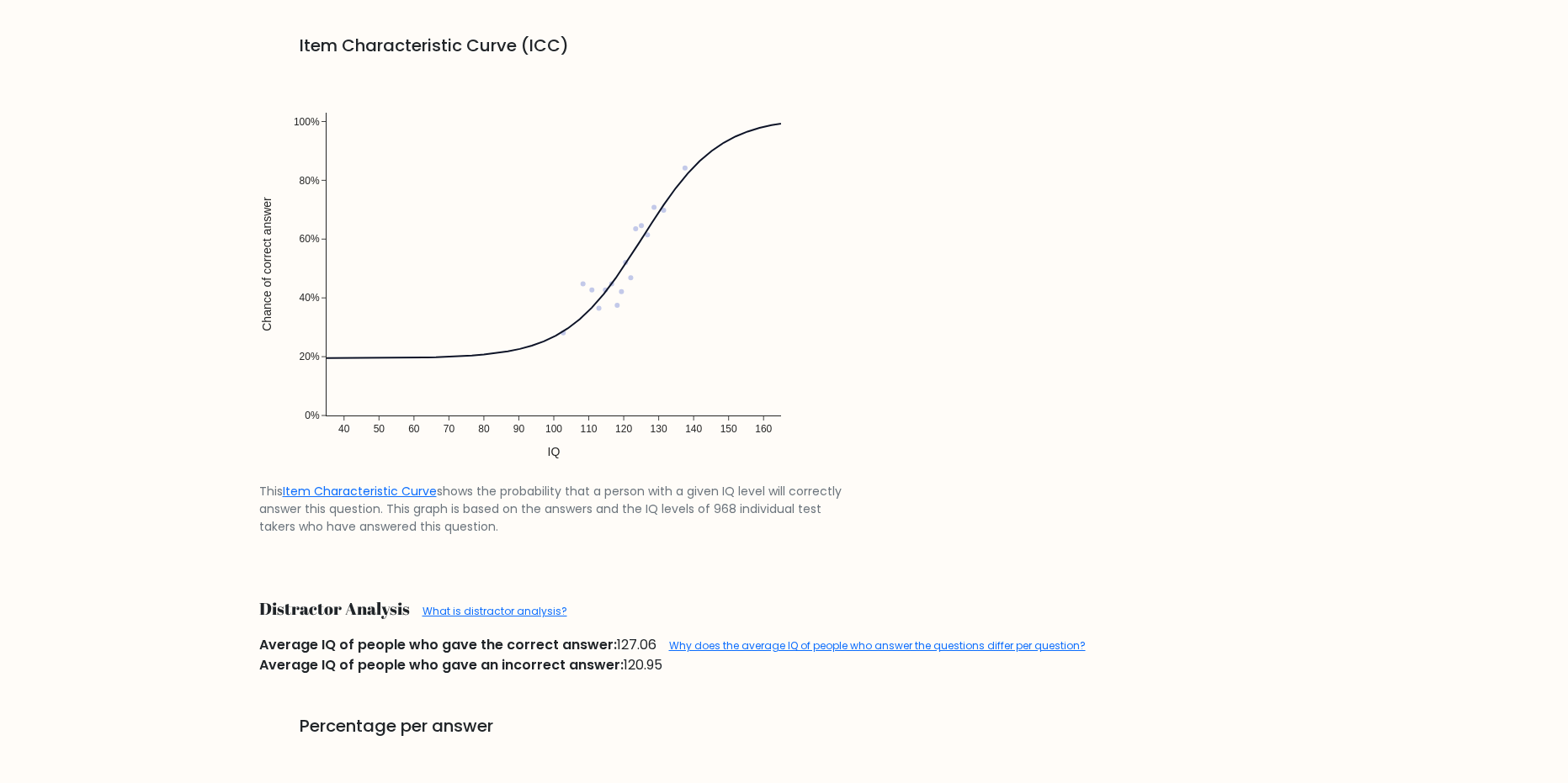
scroll to position [1316, 0]
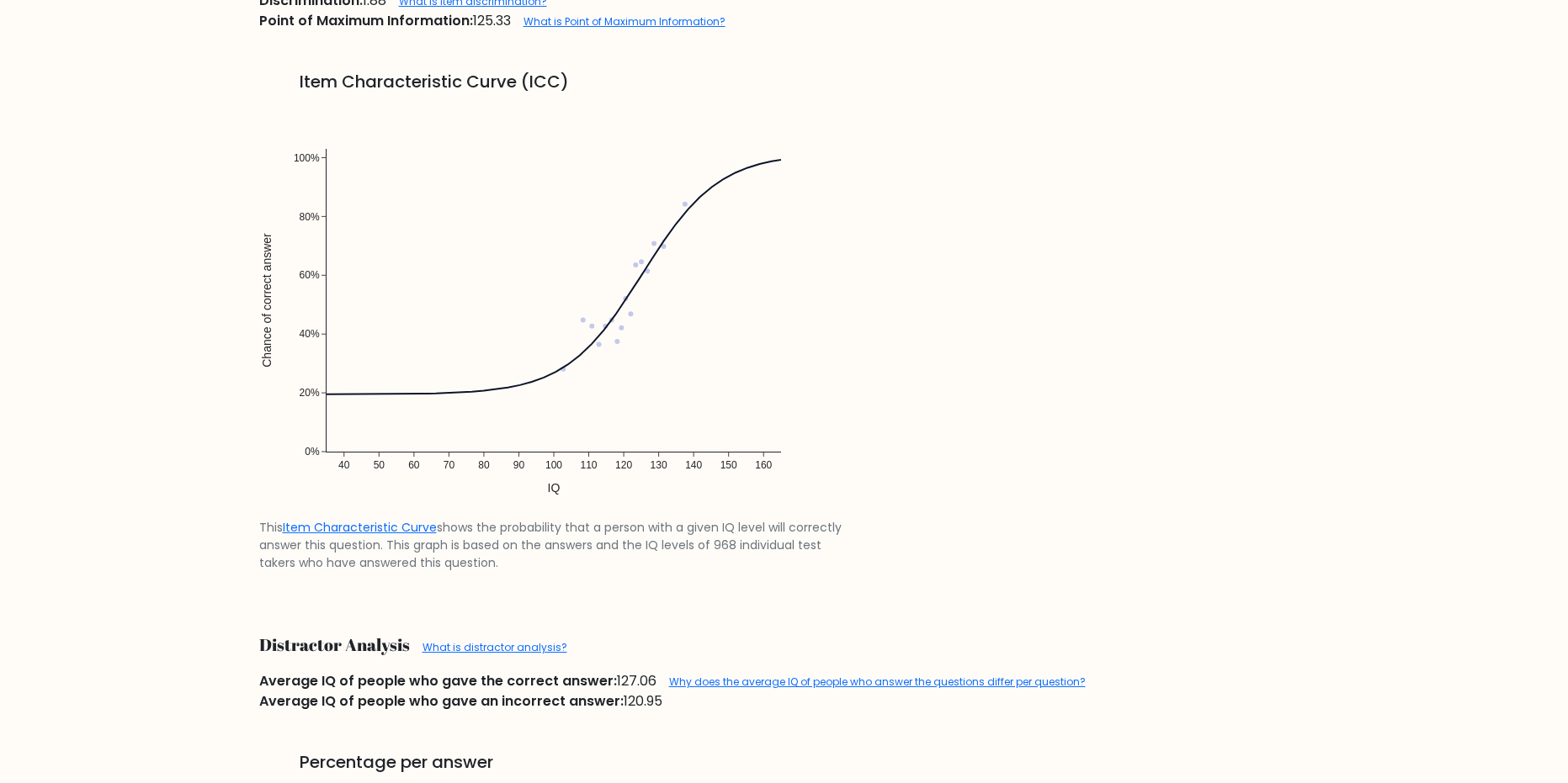
drag, startPoint x: 710, startPoint y: 533, endPoint x: 714, endPoint y: 524, distance: 9.8
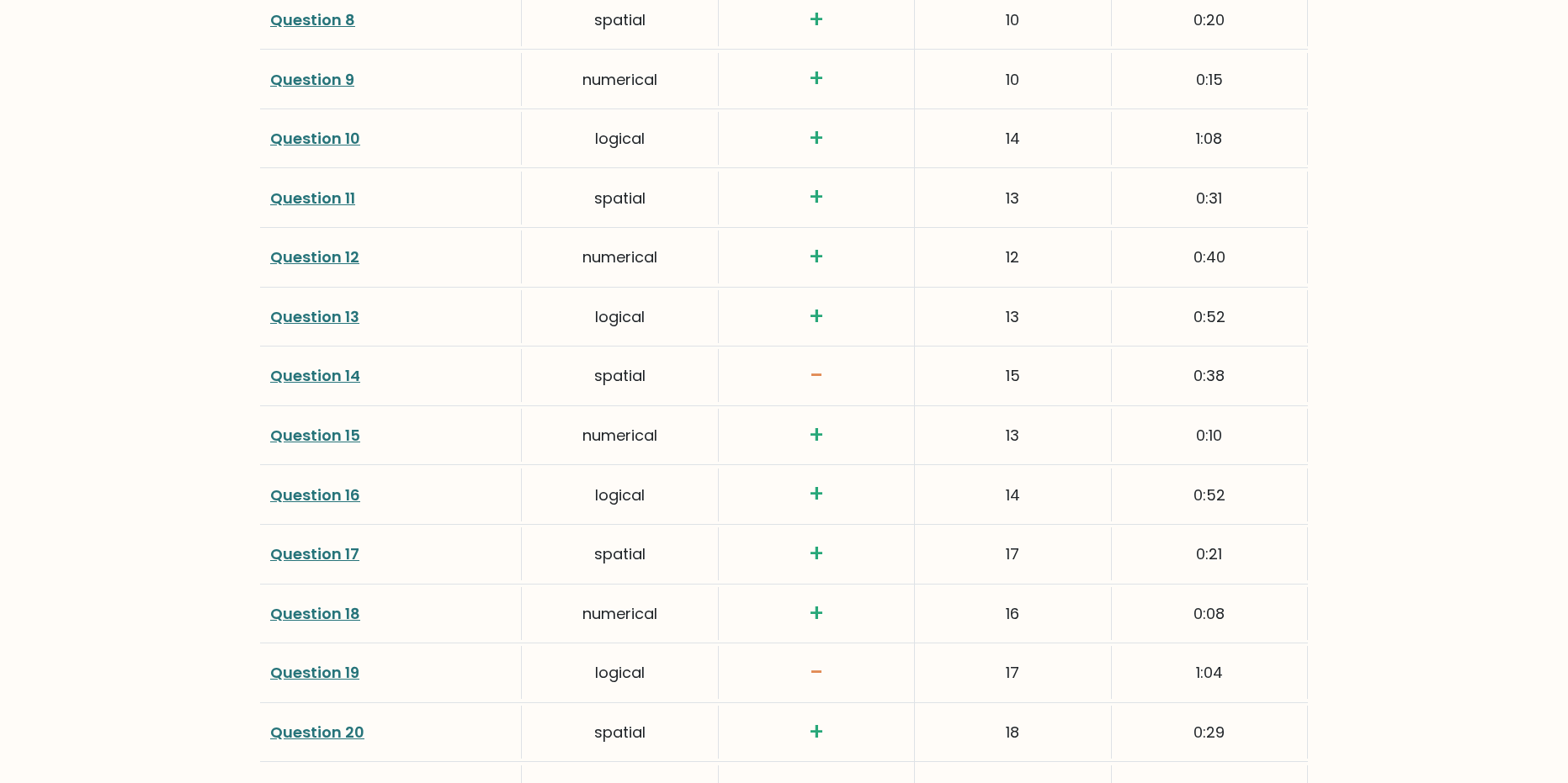
scroll to position [2607, 0]
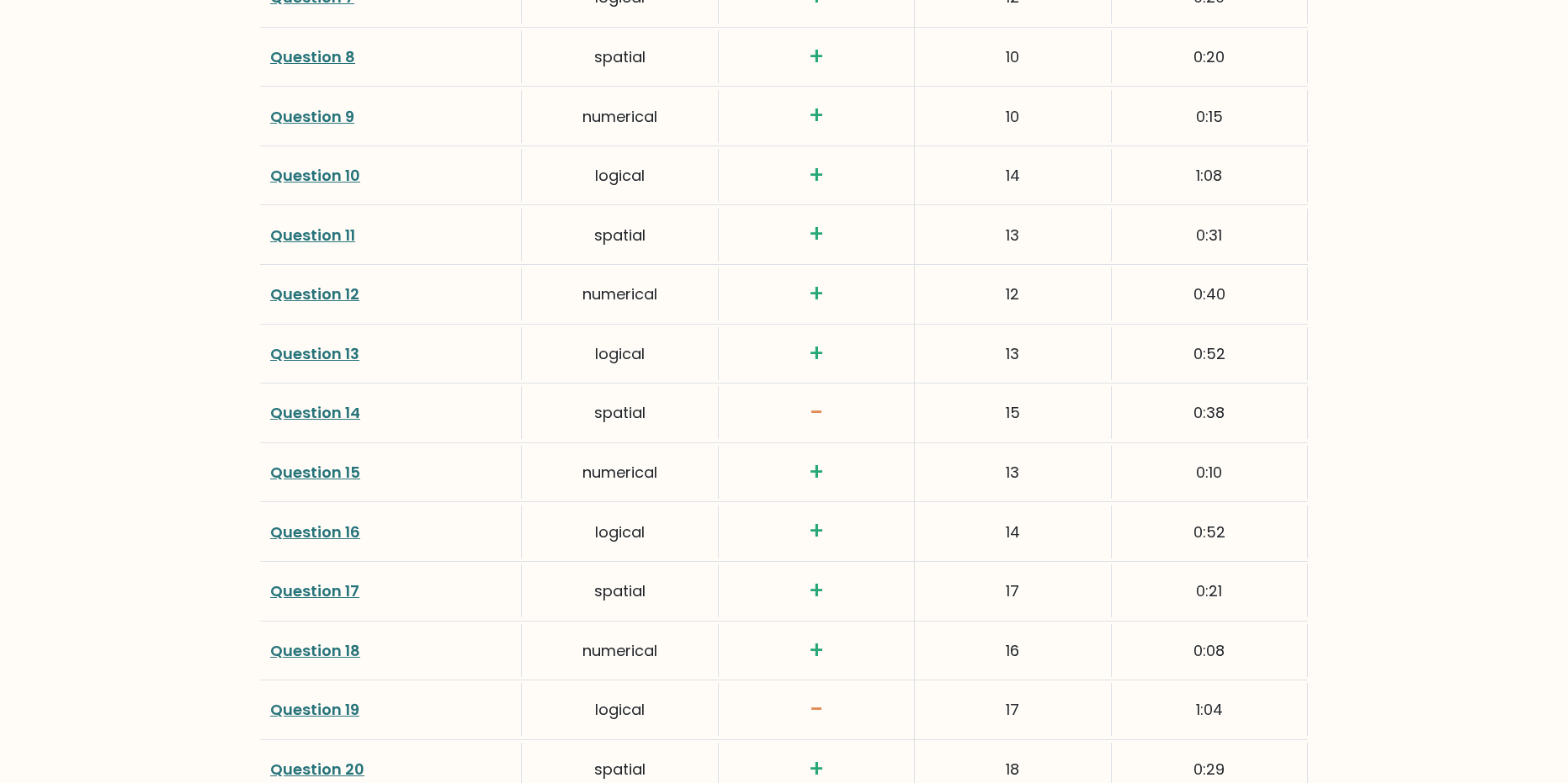
click at [340, 343] on link "Question 13" at bounding box center [315, 354] width 90 height 21
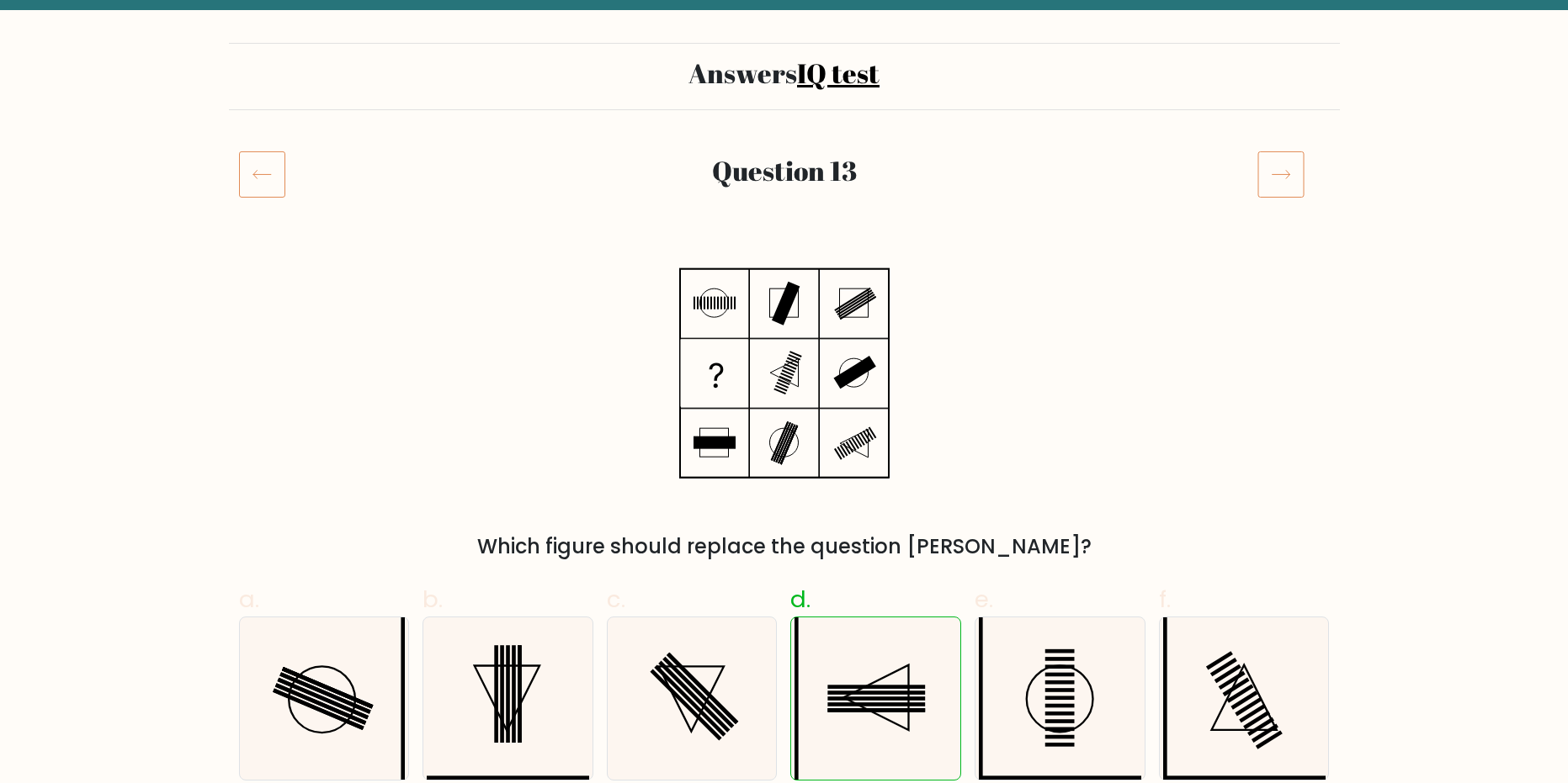
scroll to position [84, 0]
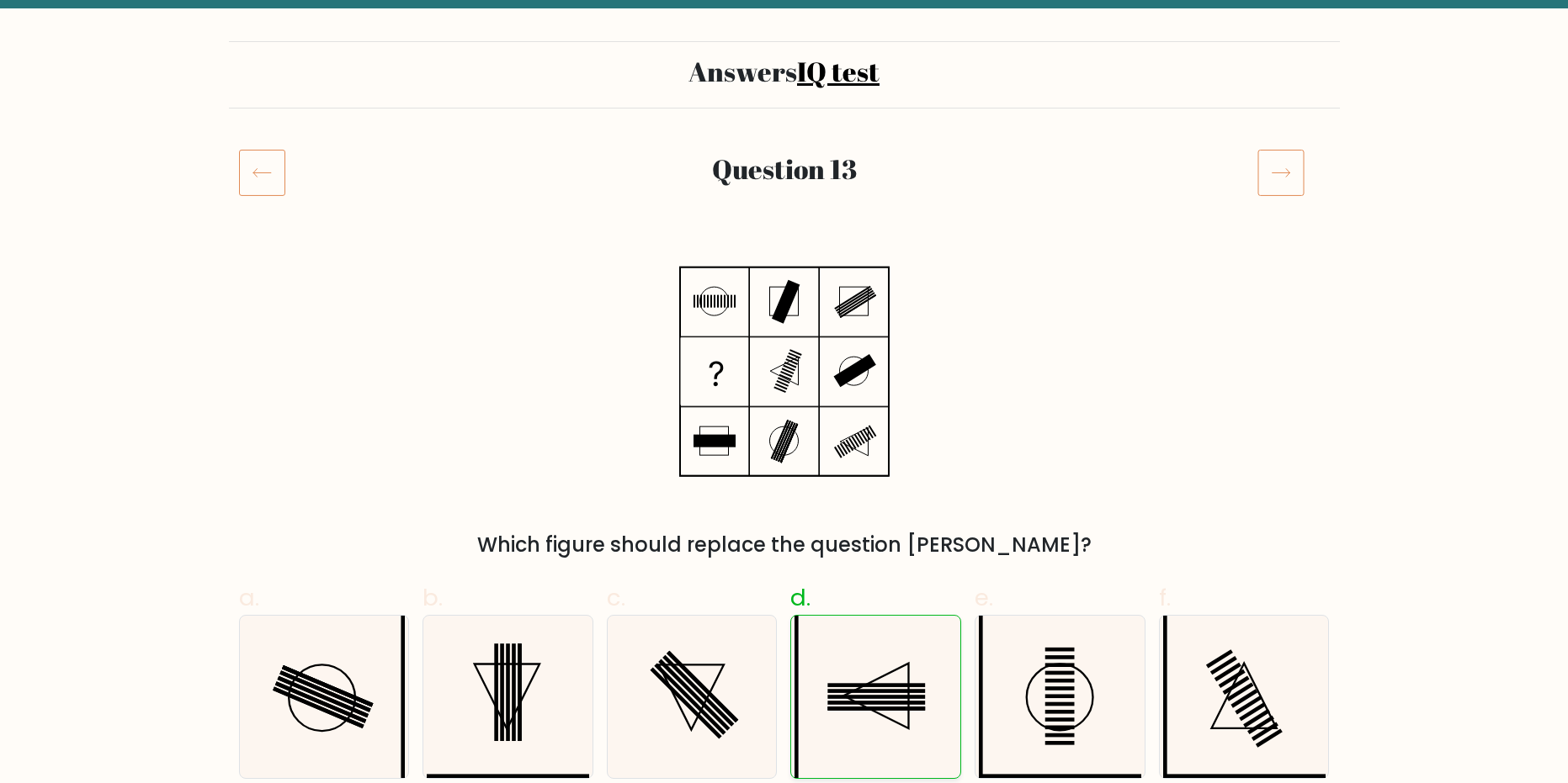
click at [869, 697] on rect at bounding box center [877, 697] width 97 height 4
click at [785, 319] on input "d." at bounding box center [784, 313] width 1 height 10
radio input "true"
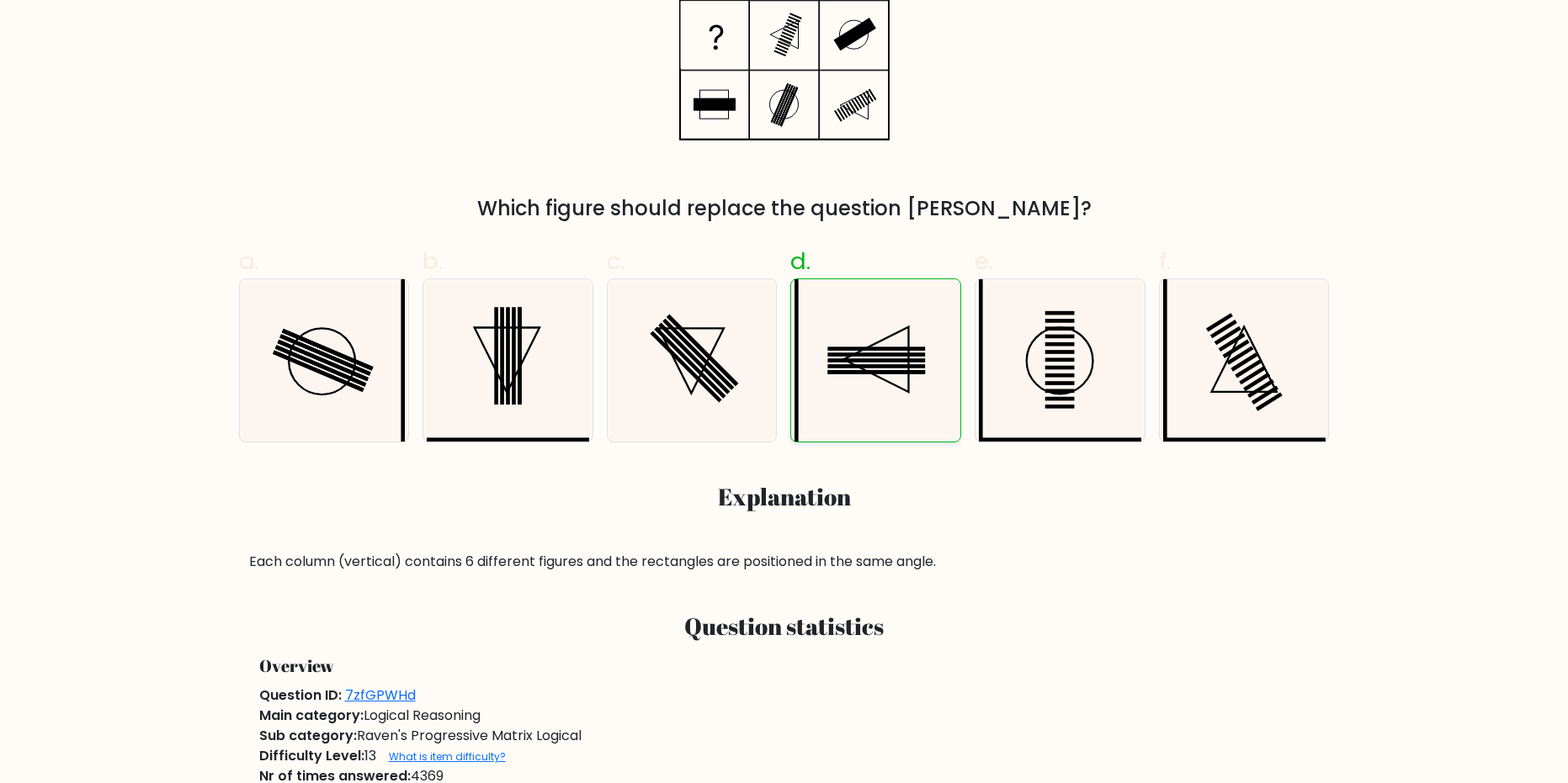
scroll to position [757, 0]
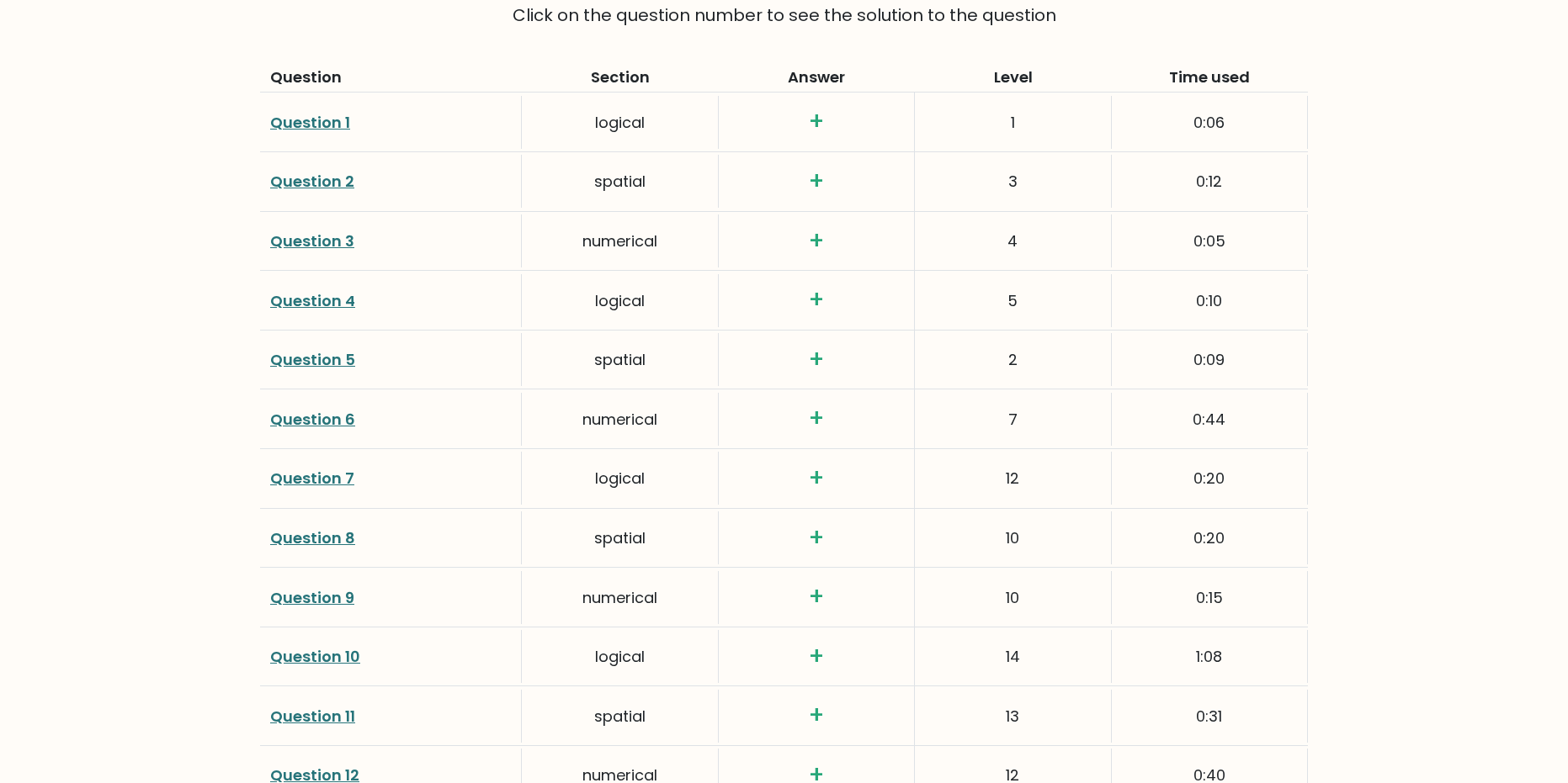
scroll to position [2102, 0]
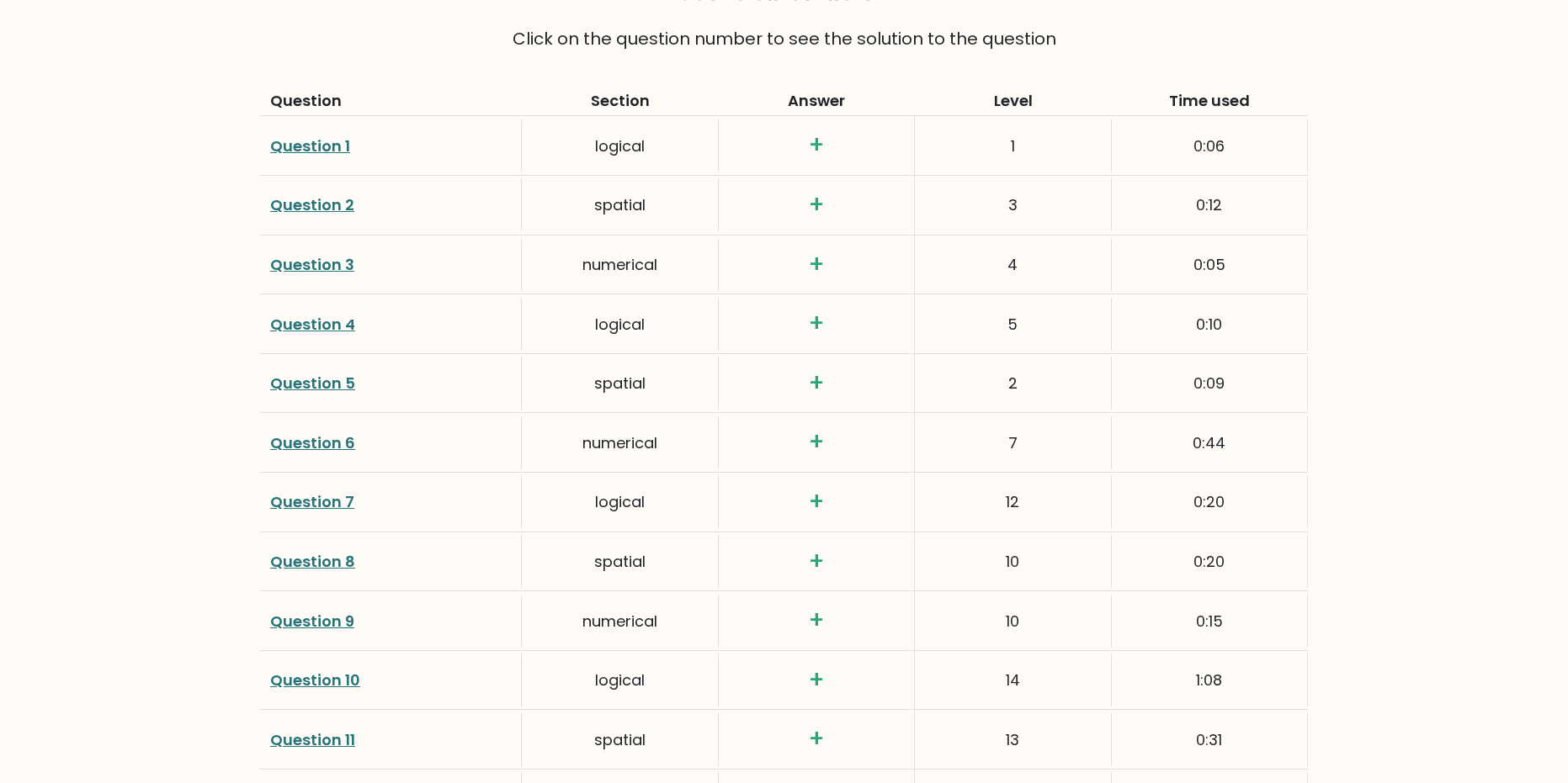
click at [297, 135] on link "Question 1" at bounding box center [310, 146] width 80 height 21
click at [325, 195] on link "Question 2" at bounding box center [312, 205] width 84 height 21
click at [311, 254] on link "Question 3" at bounding box center [312, 264] width 84 height 21
click at [314, 314] on link "Question 4" at bounding box center [312, 324] width 85 height 21
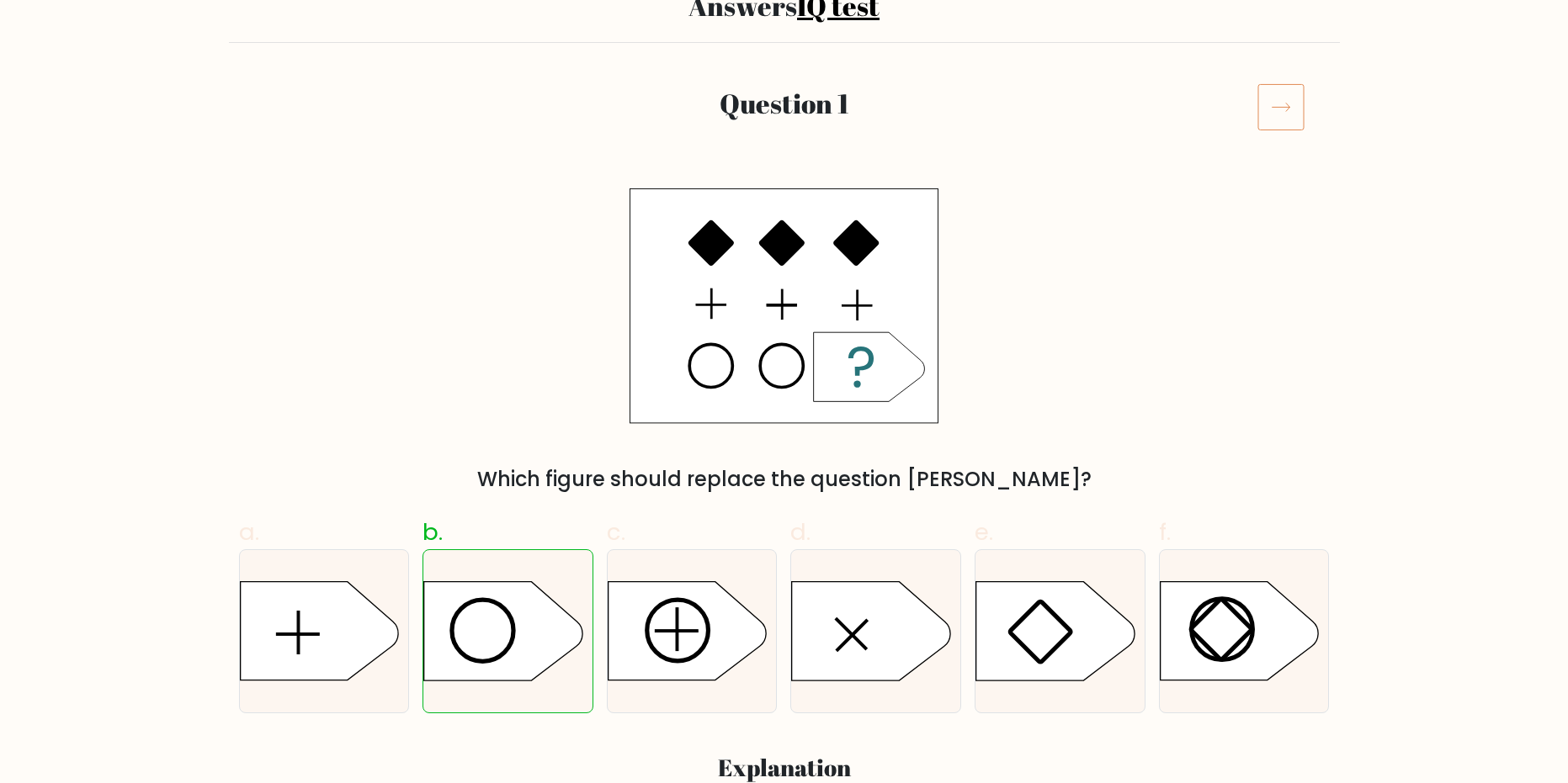
scroll to position [168, 0]
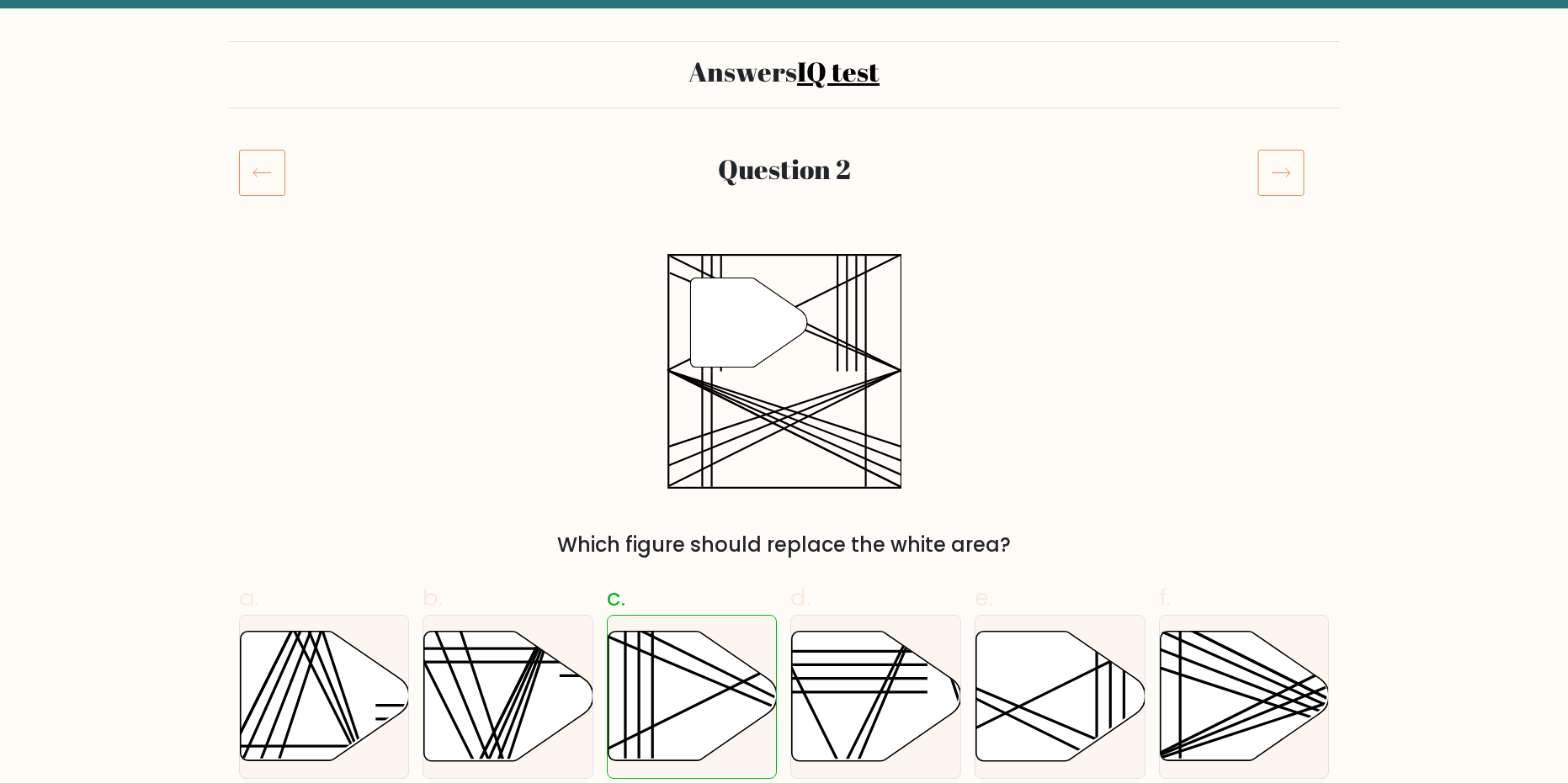
scroll to position [168, 0]
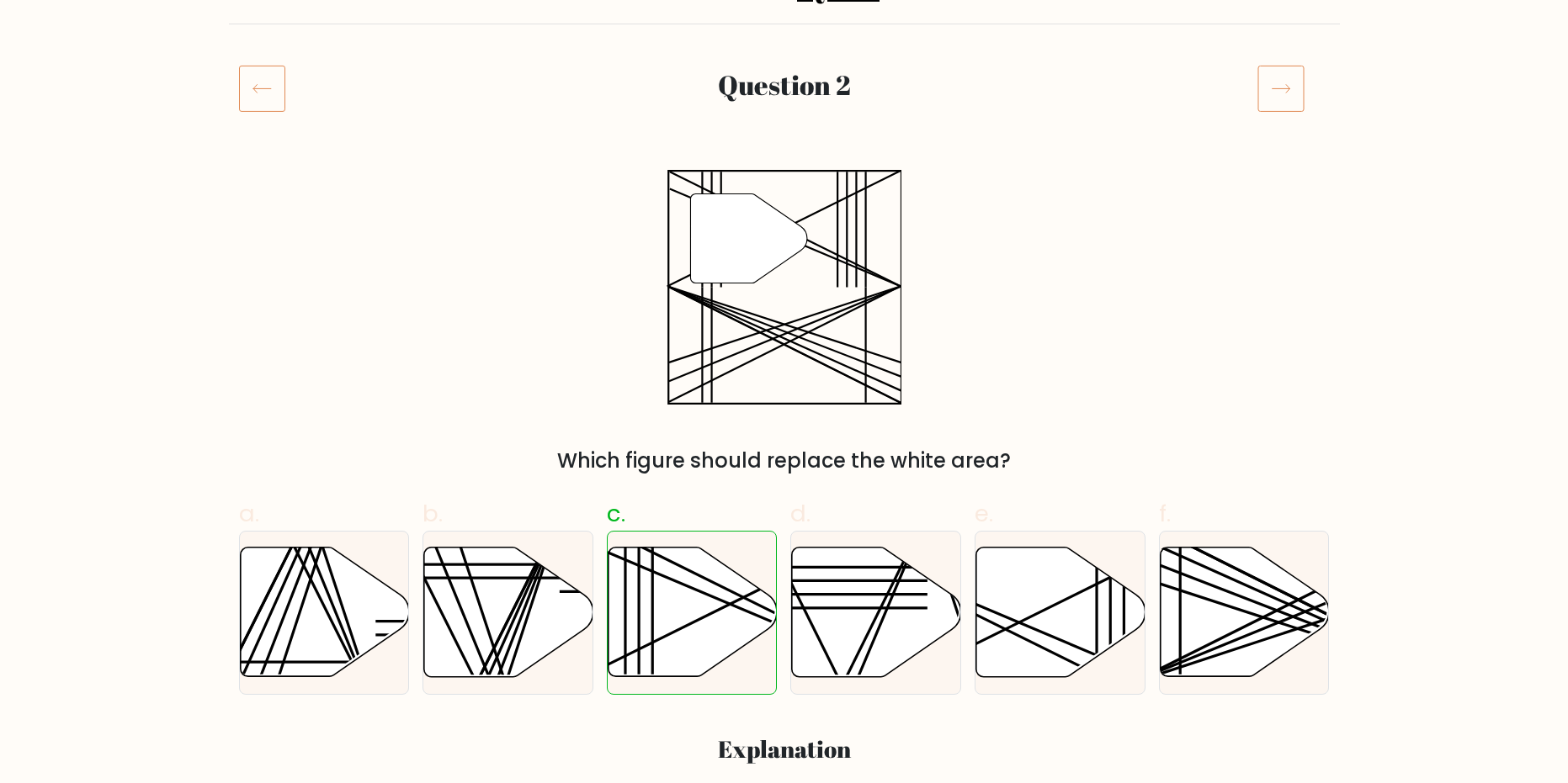
drag, startPoint x: 940, startPoint y: 421, endPoint x: 948, endPoint y: 410, distance: 13.6
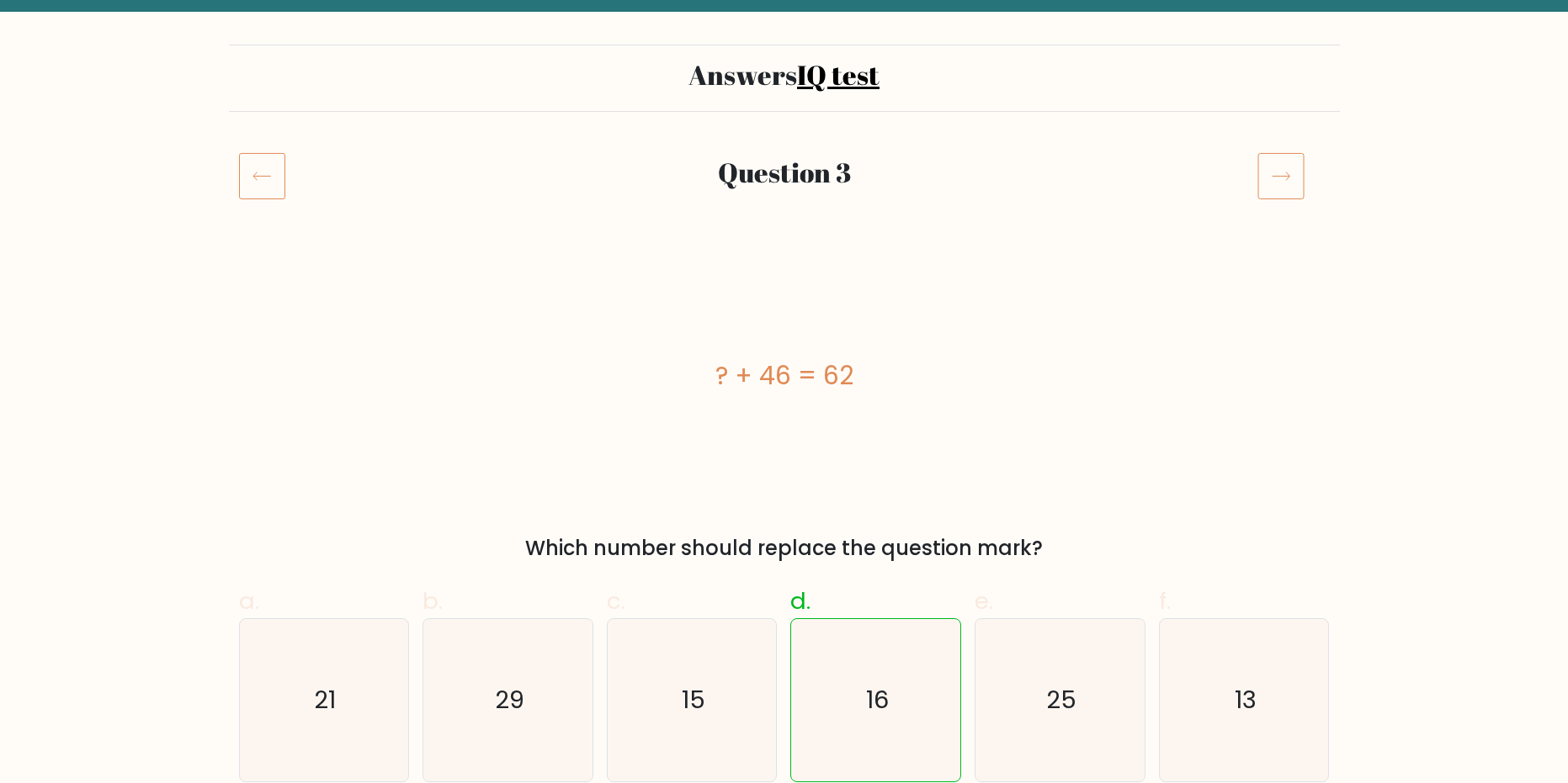
scroll to position [84, 0]
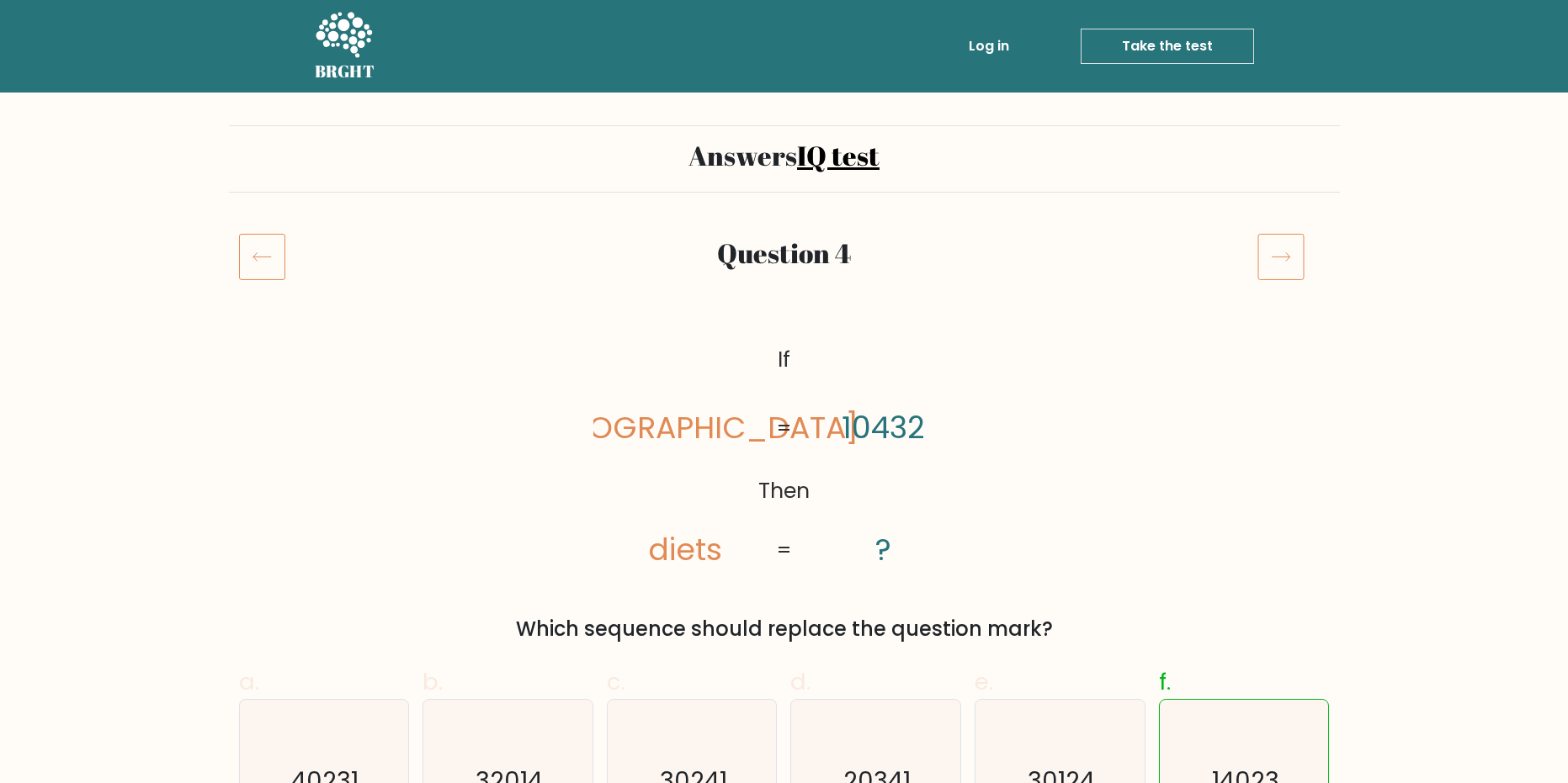
scroll to position [84, 0]
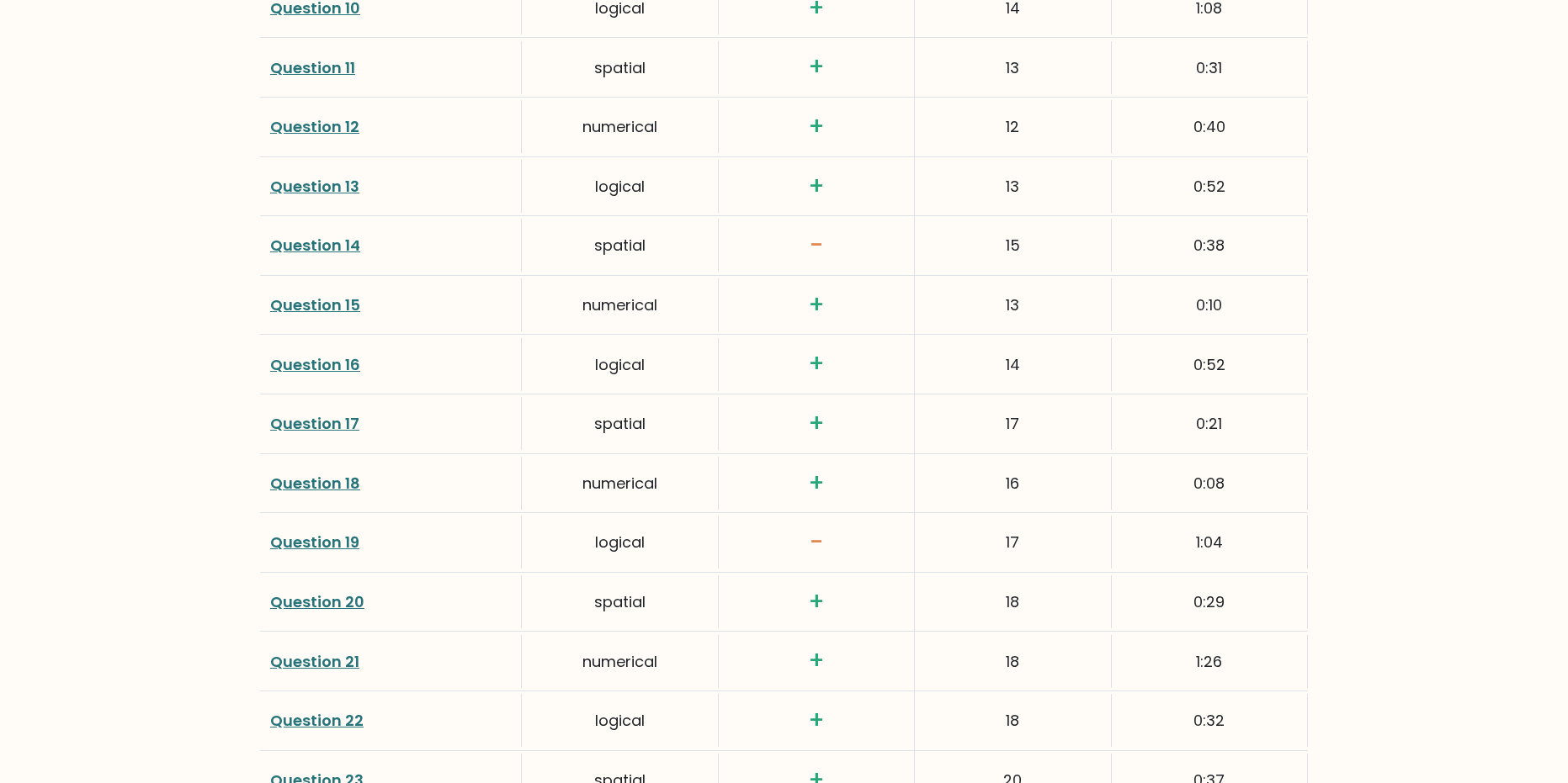
scroll to position [2777, 0]
click at [340, 589] on link "Question 20" at bounding box center [317, 600] width 94 height 21
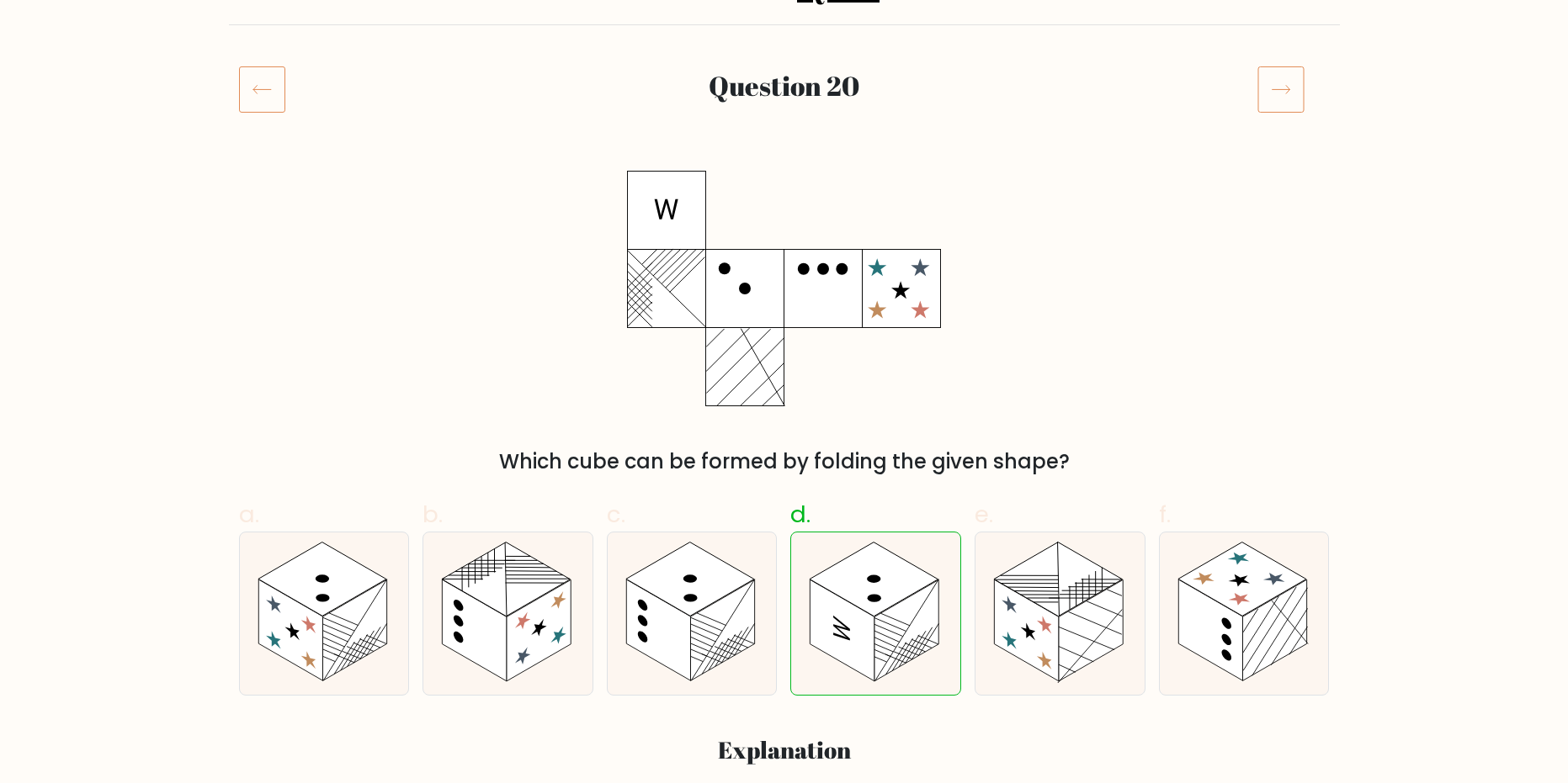
scroll to position [168, 0]
click at [743, 583] on rect at bounding box center [690, 579] width 129 height 74
click at [784, 235] on input "c." at bounding box center [784, 229] width 1 height 10
radio input "true"
click at [910, 605] on rect at bounding box center [906, 629] width 64 height 102
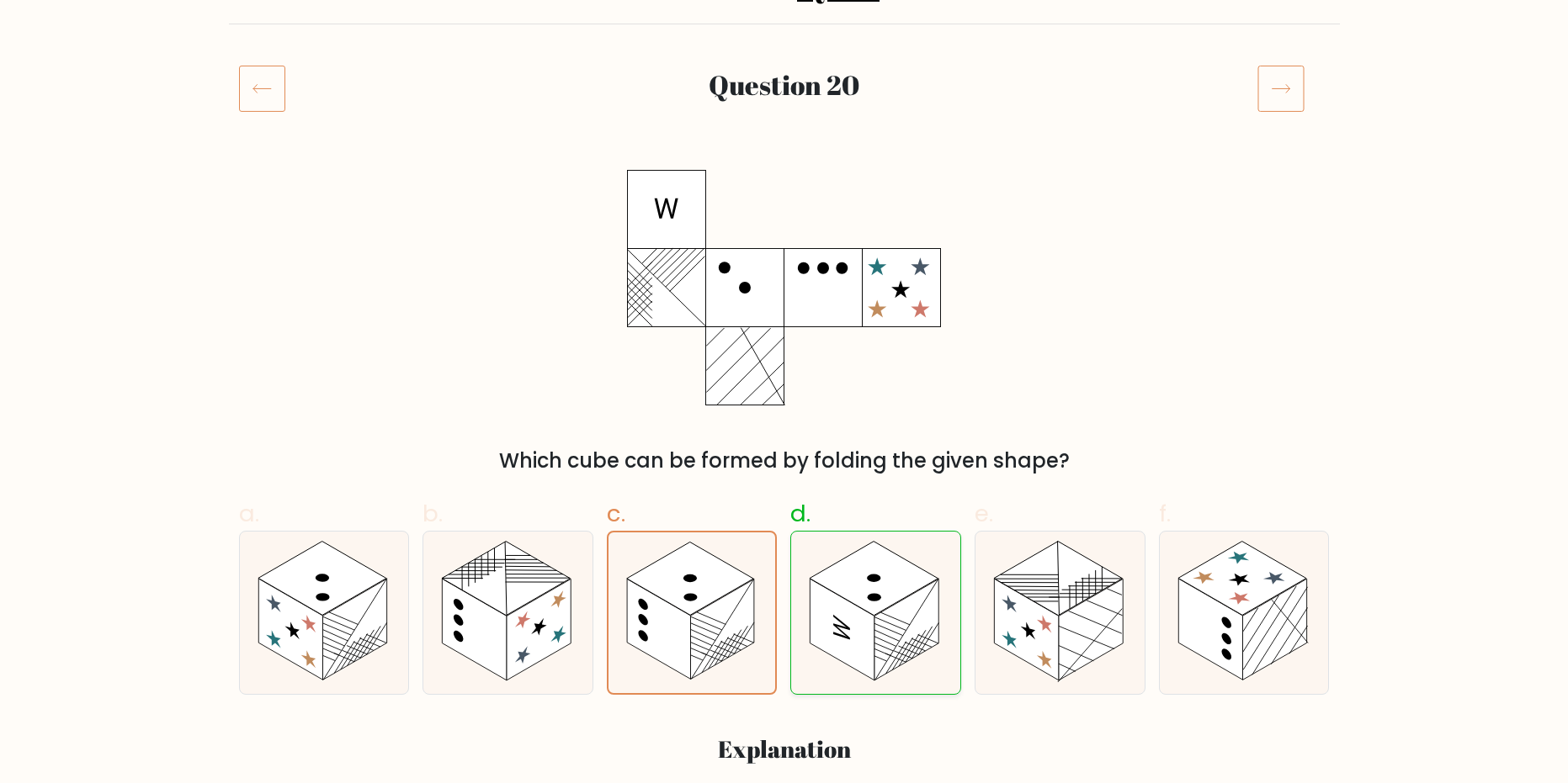
click at [785, 235] on input "d." at bounding box center [784, 229] width 1 height 10
radio input "true"
click at [910, 605] on rect at bounding box center [906, 629] width 64 height 102
click at [785, 235] on input "d." at bounding box center [784, 229] width 1 height 10
click at [1159, 619] on div at bounding box center [1244, 613] width 171 height 164
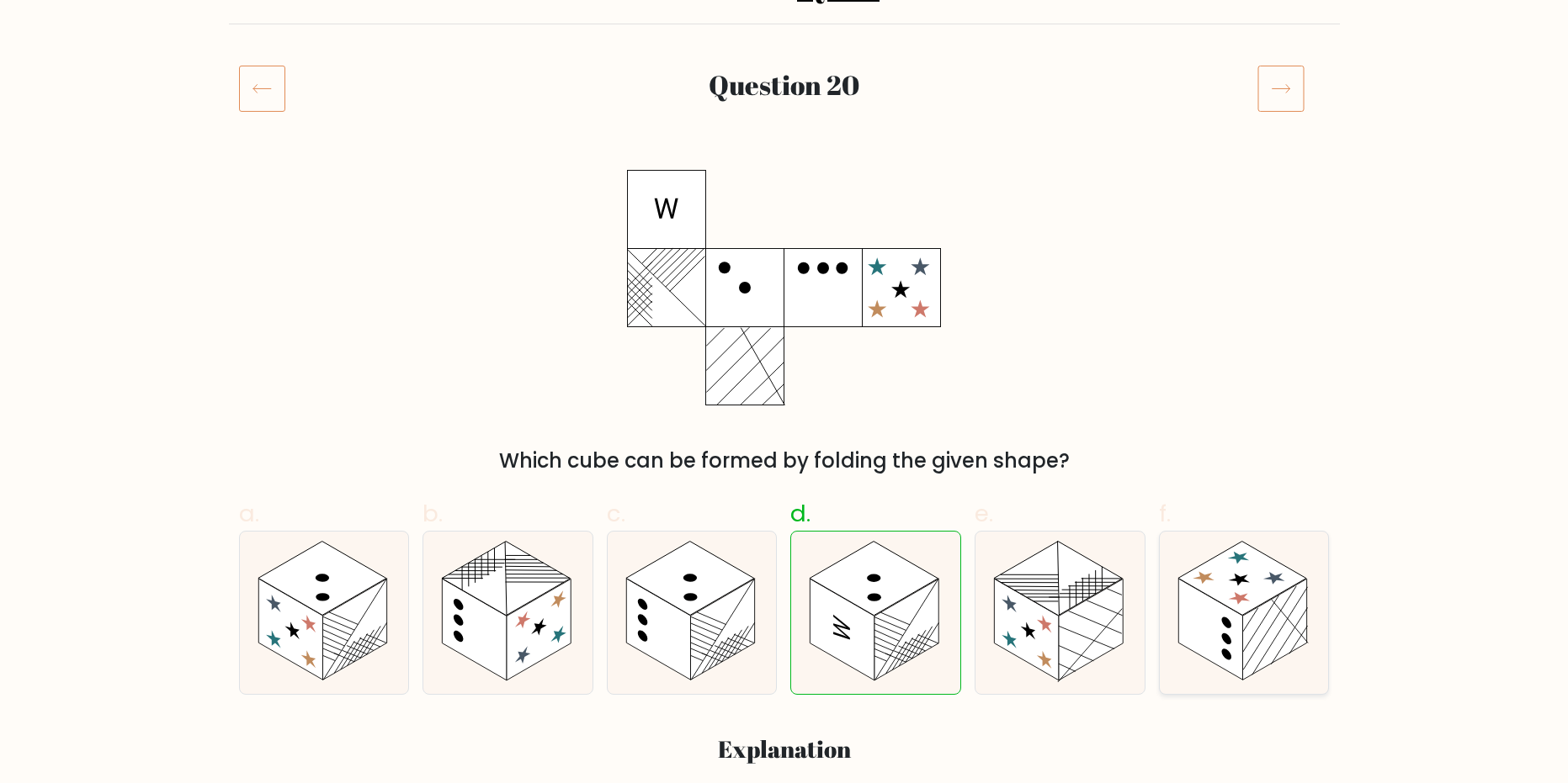
click at [785, 235] on input "f." at bounding box center [784, 229] width 1 height 10
radio input "true"
click at [953, 629] on icon at bounding box center [875, 613] width 169 height 162
click at [785, 235] on input "d." at bounding box center [784, 229] width 1 height 10
radio input "true"
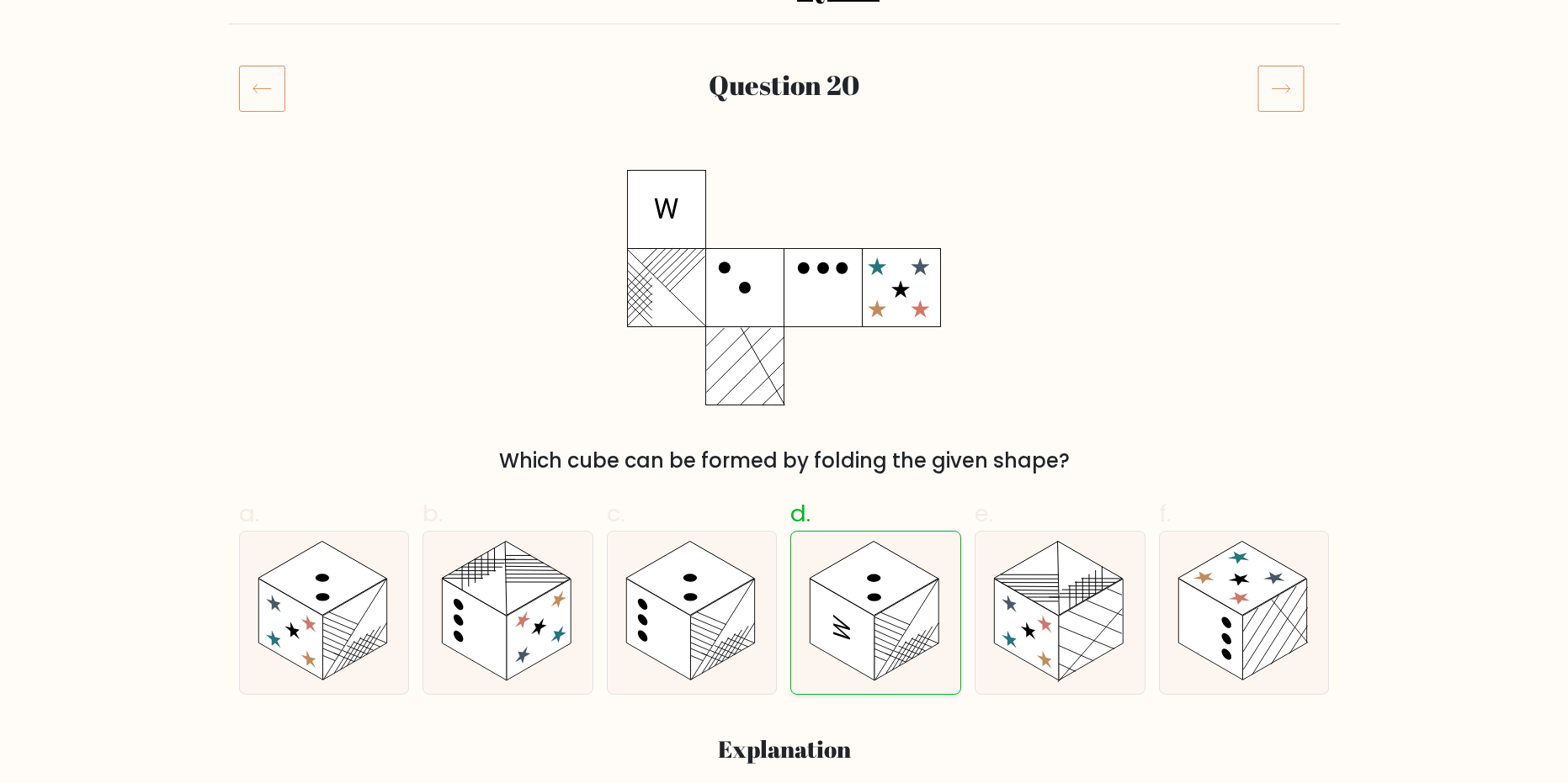
click at [953, 629] on icon at bounding box center [875, 613] width 169 height 162
click at [785, 235] on input "d." at bounding box center [784, 229] width 1 height 10
click at [953, 629] on icon at bounding box center [875, 613] width 169 height 162
click at [785, 235] on input "d." at bounding box center [784, 229] width 1 height 10
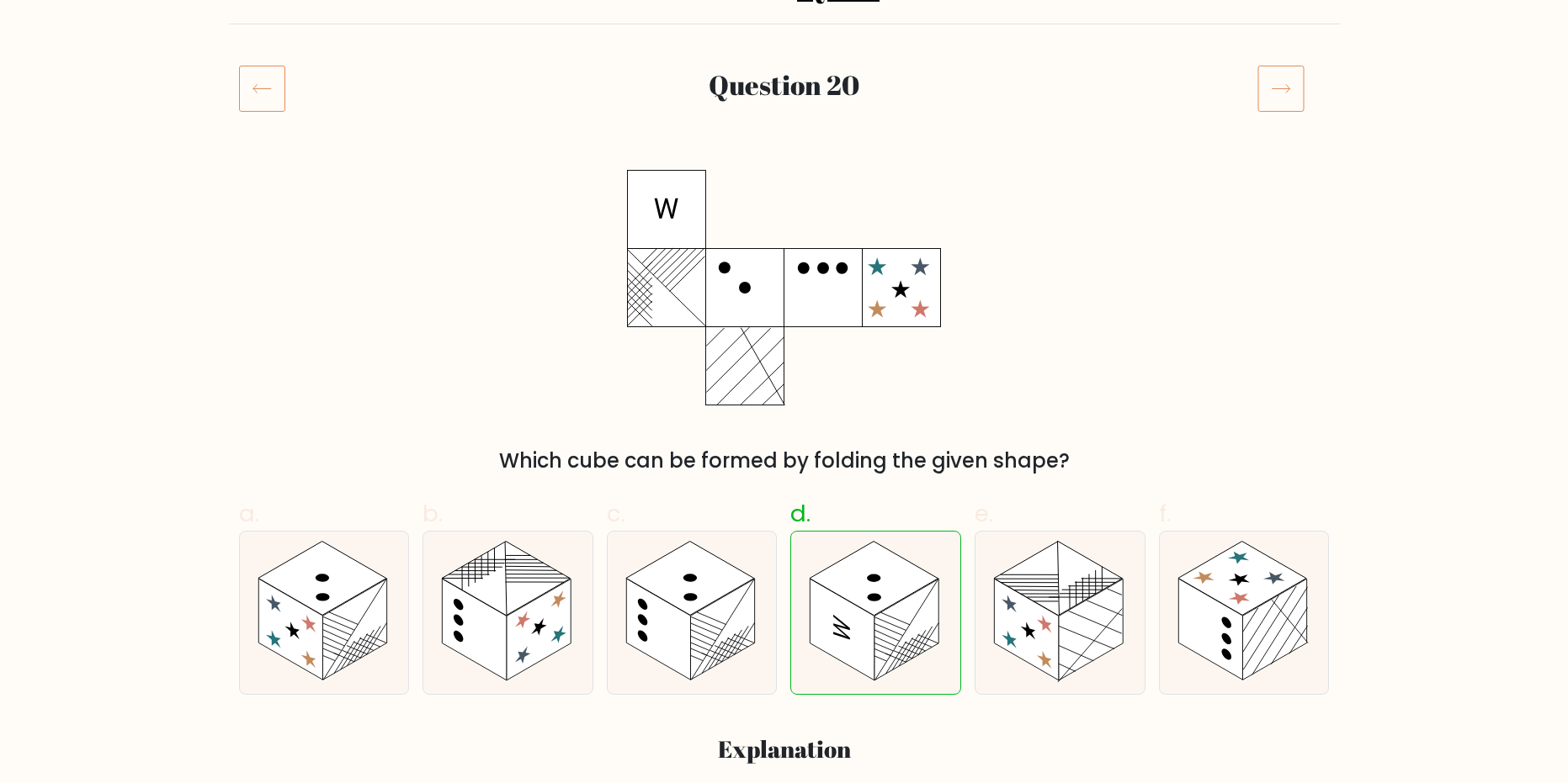
drag, startPoint x: 1127, startPoint y: 186, endPoint x: 881, endPoint y: 179, distance: 246.1
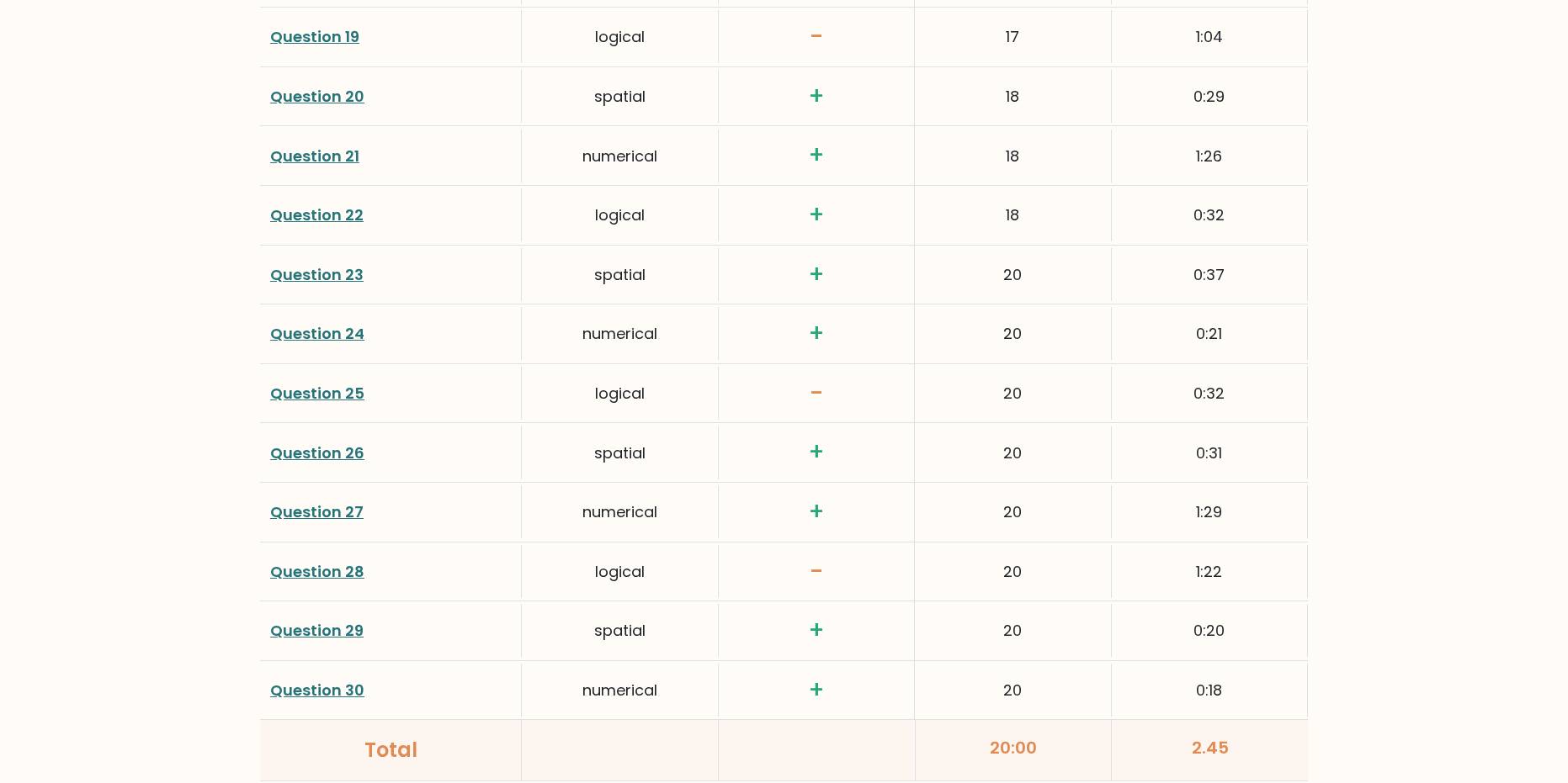
scroll to position [3282, 0]
click at [336, 619] on link "Question 29" at bounding box center [317, 629] width 93 height 21
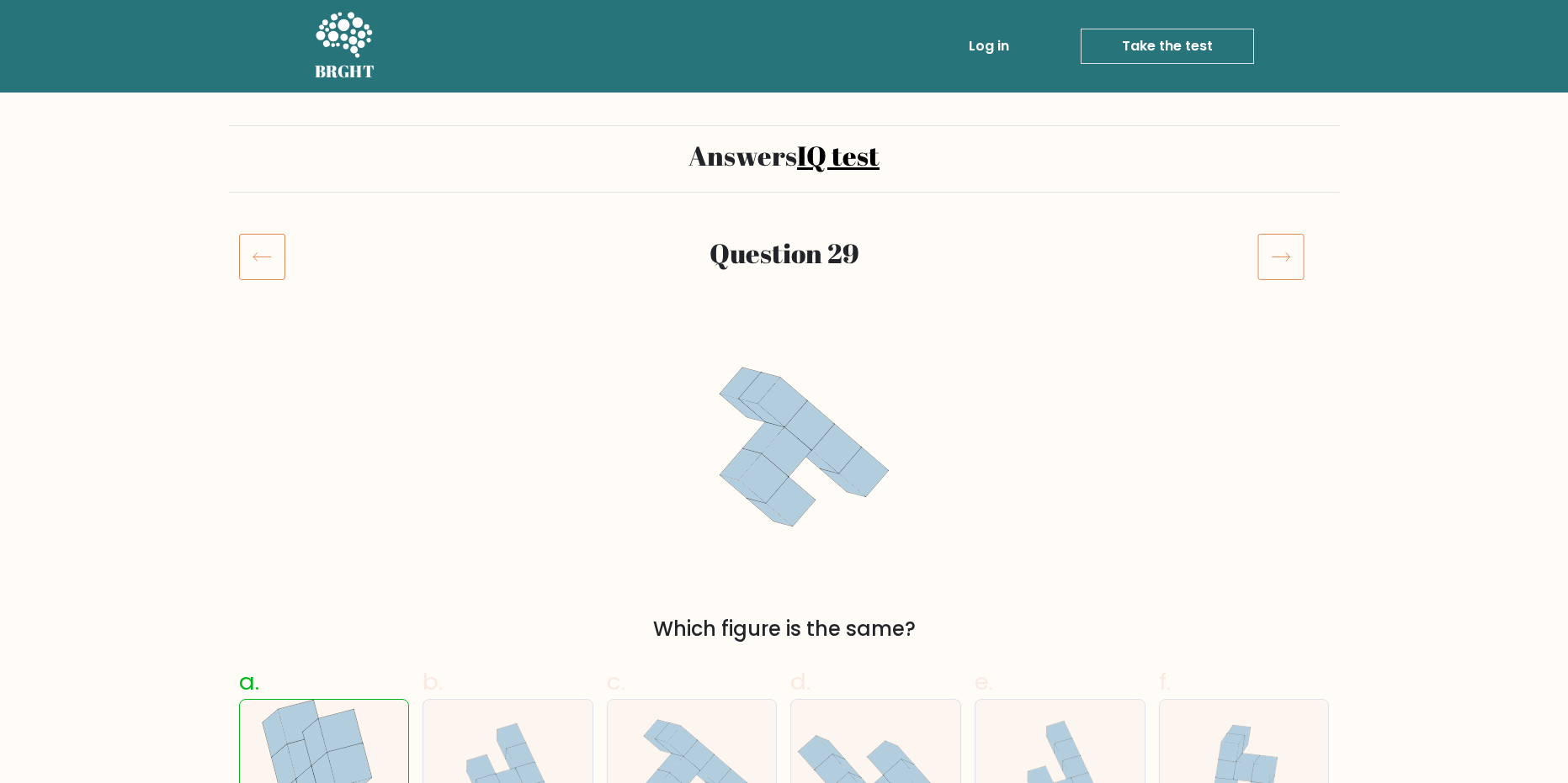
scroll to position [84, 0]
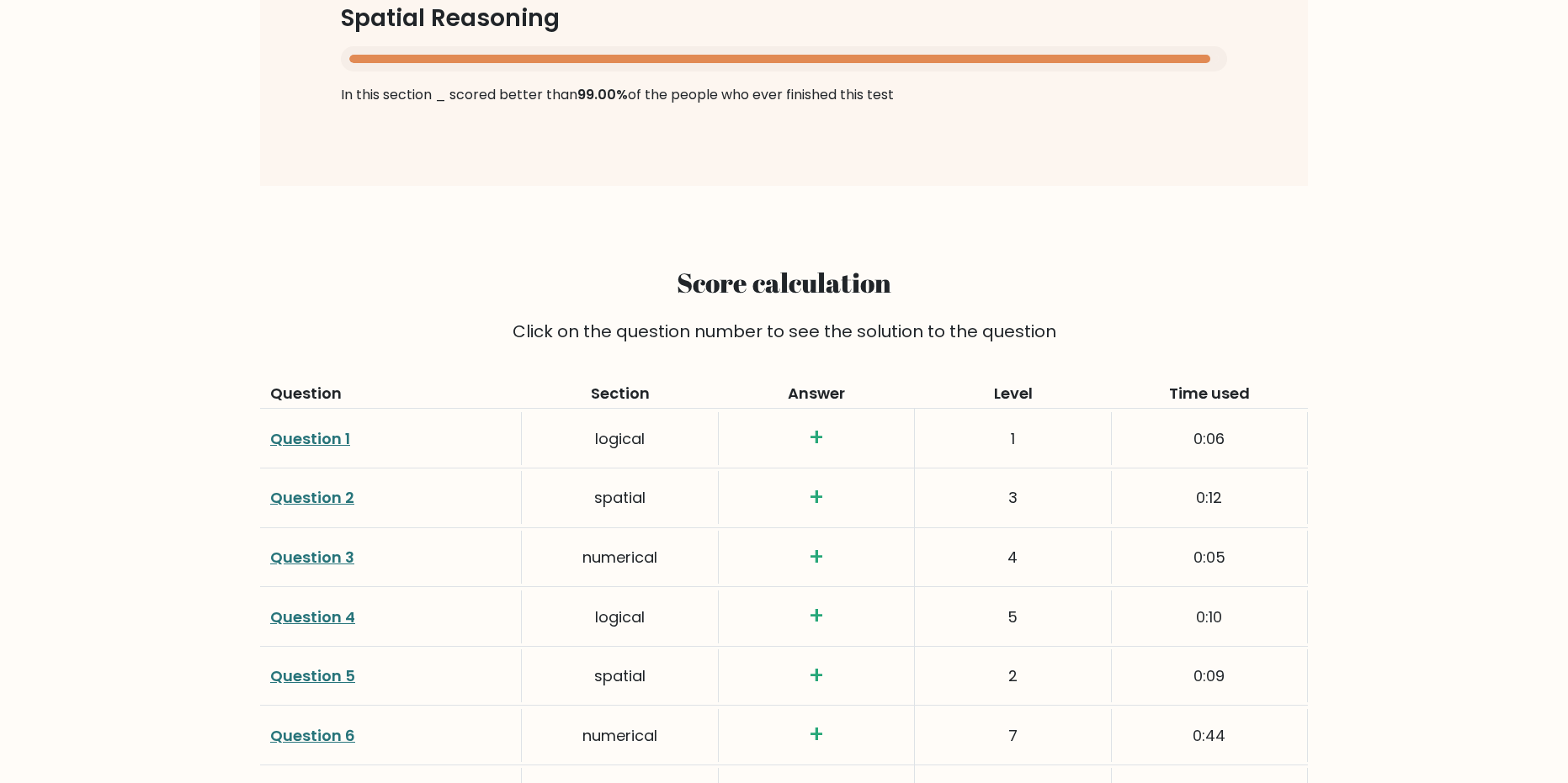
scroll to position [1851, 0]
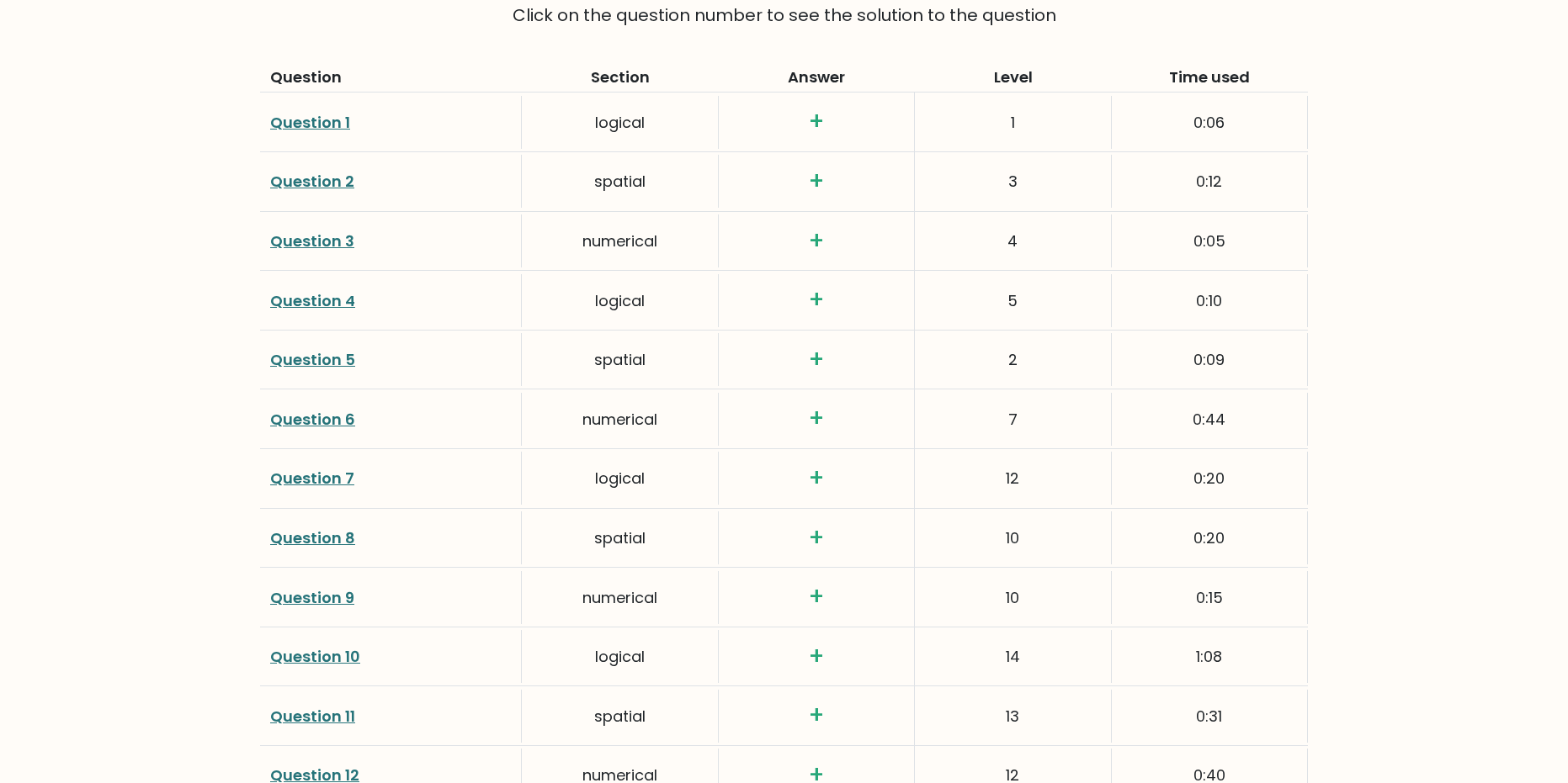
scroll to position [2188, 0]
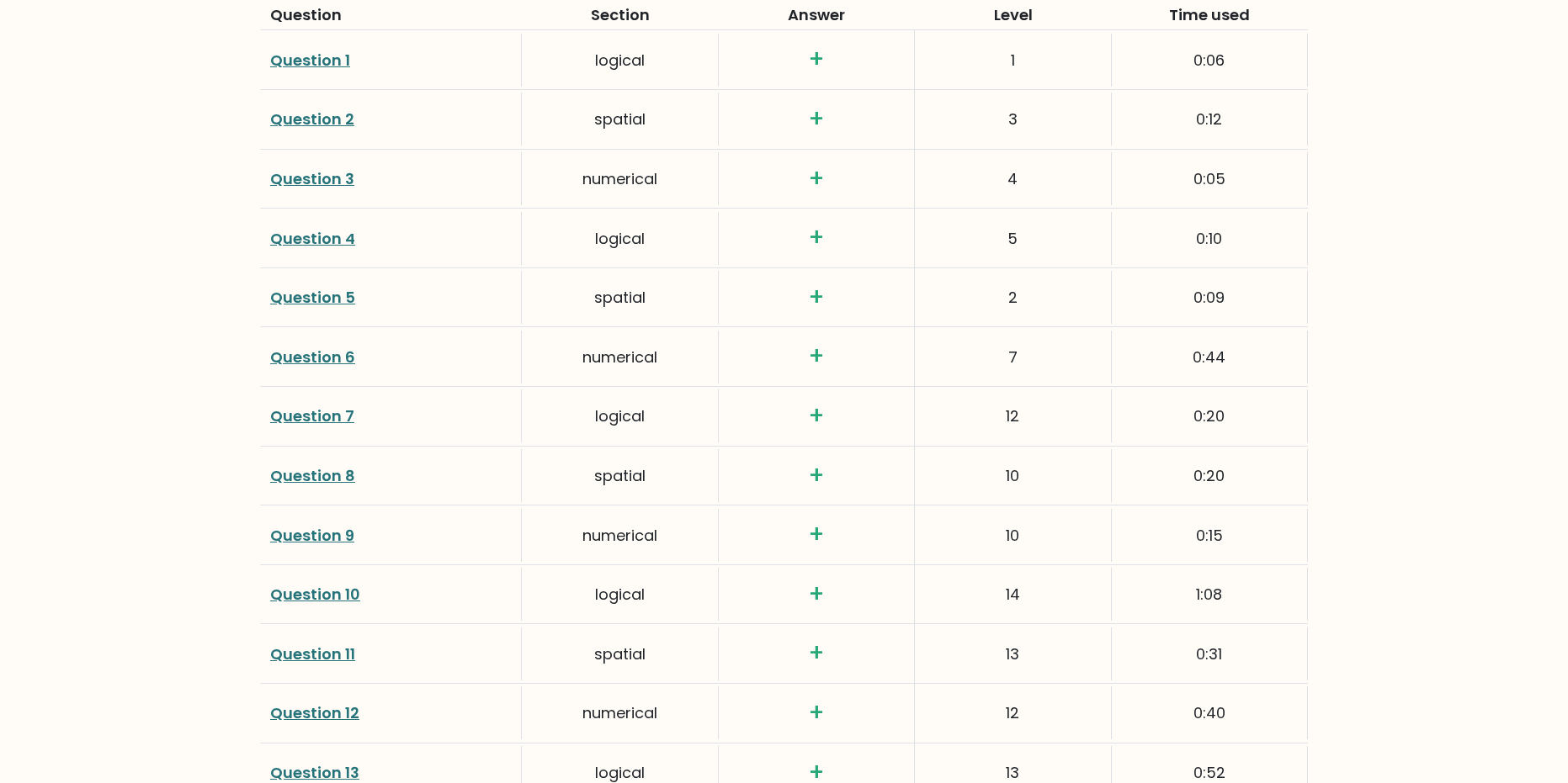
click at [325, 584] on link "Question 10" at bounding box center [315, 594] width 90 height 21
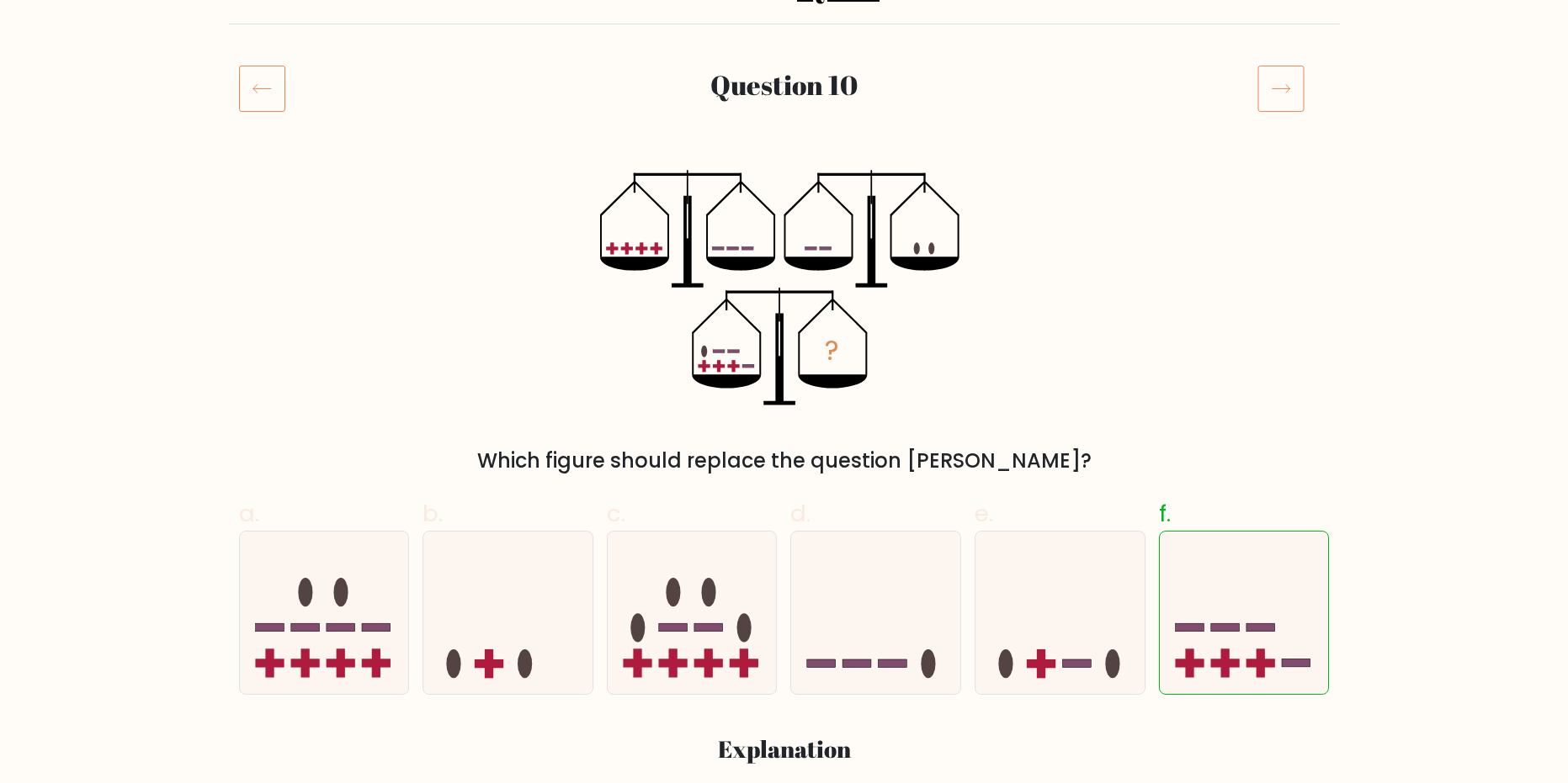
scroll to position [84, 0]
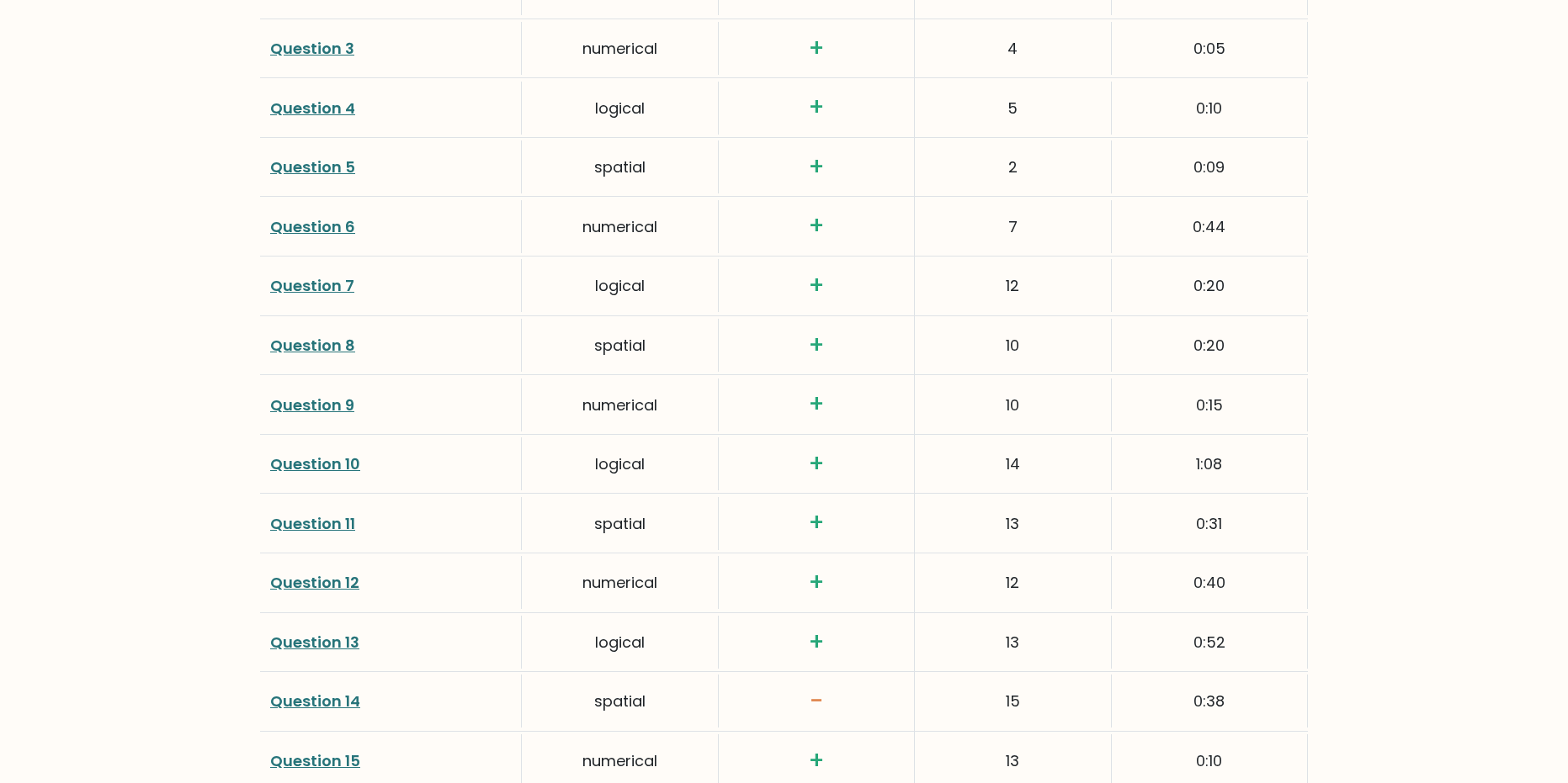
scroll to position [2357, 0]
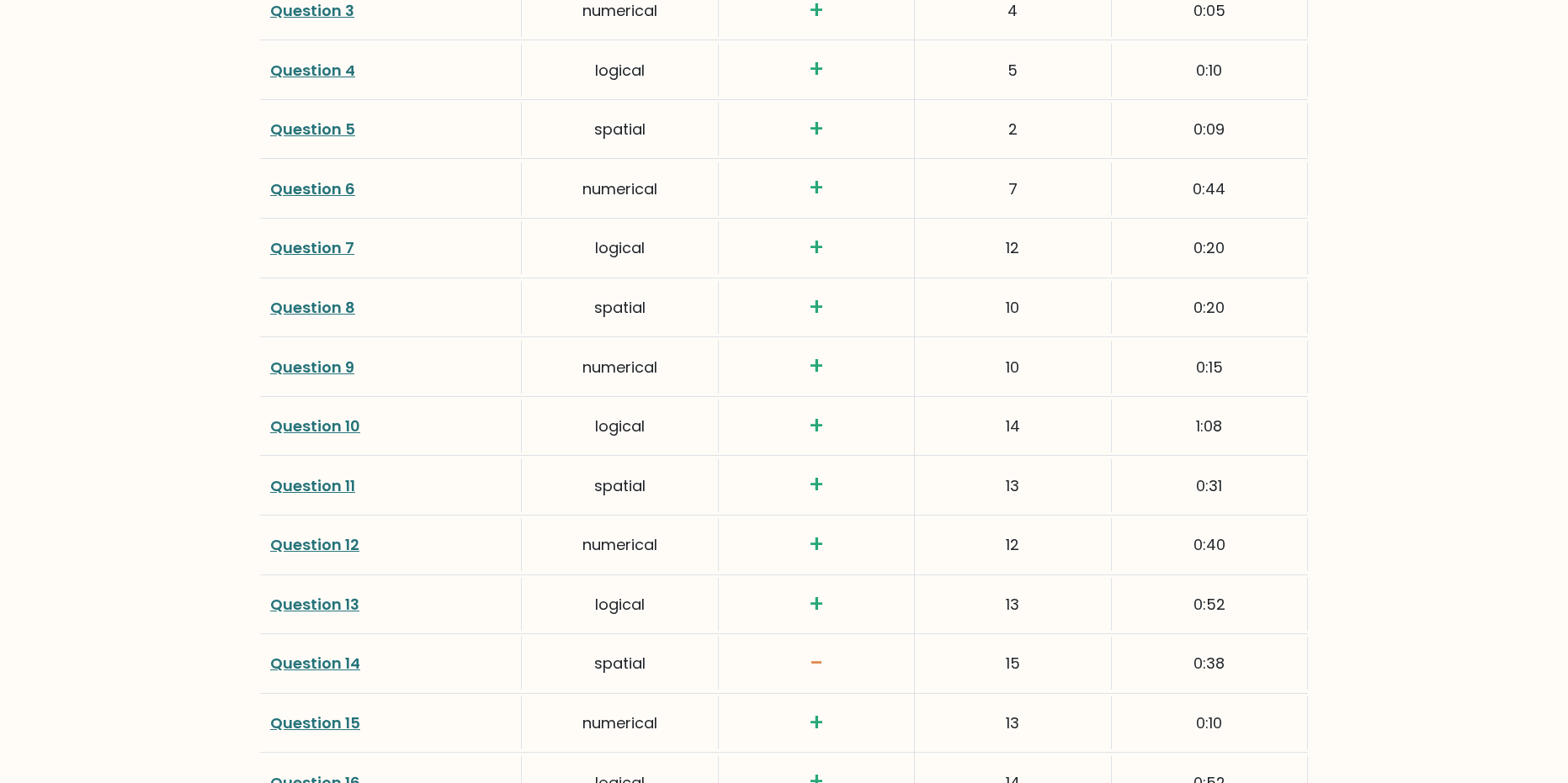
click at [320, 594] on link "Question 13" at bounding box center [315, 605] width 90 height 21
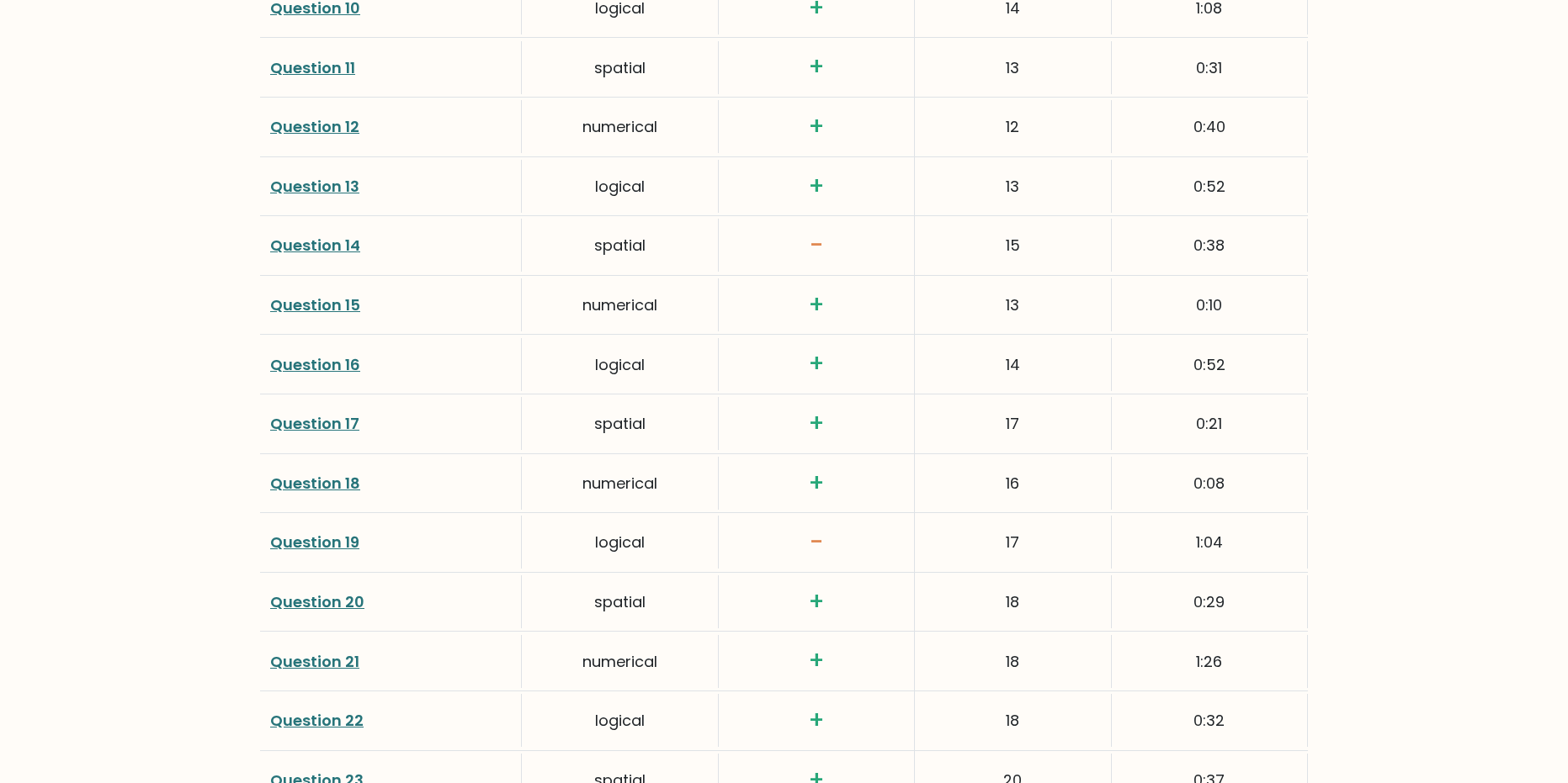
scroll to position [2775, 0]
click at [304, 531] on link "Question 19" at bounding box center [315, 542] width 90 height 21
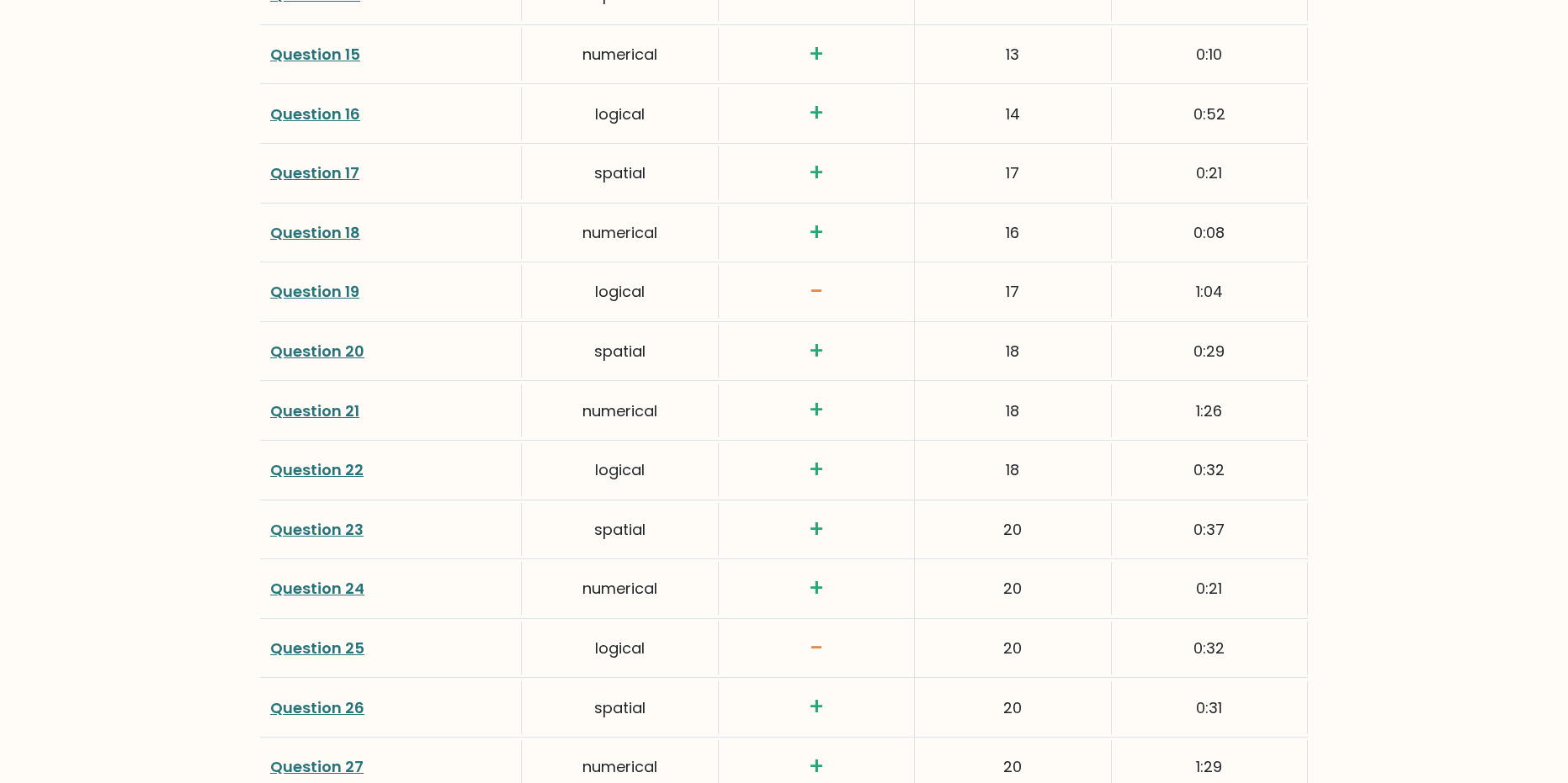
scroll to position [3028, 0]
click at [302, 517] on link "Question 23" at bounding box center [317, 527] width 93 height 21
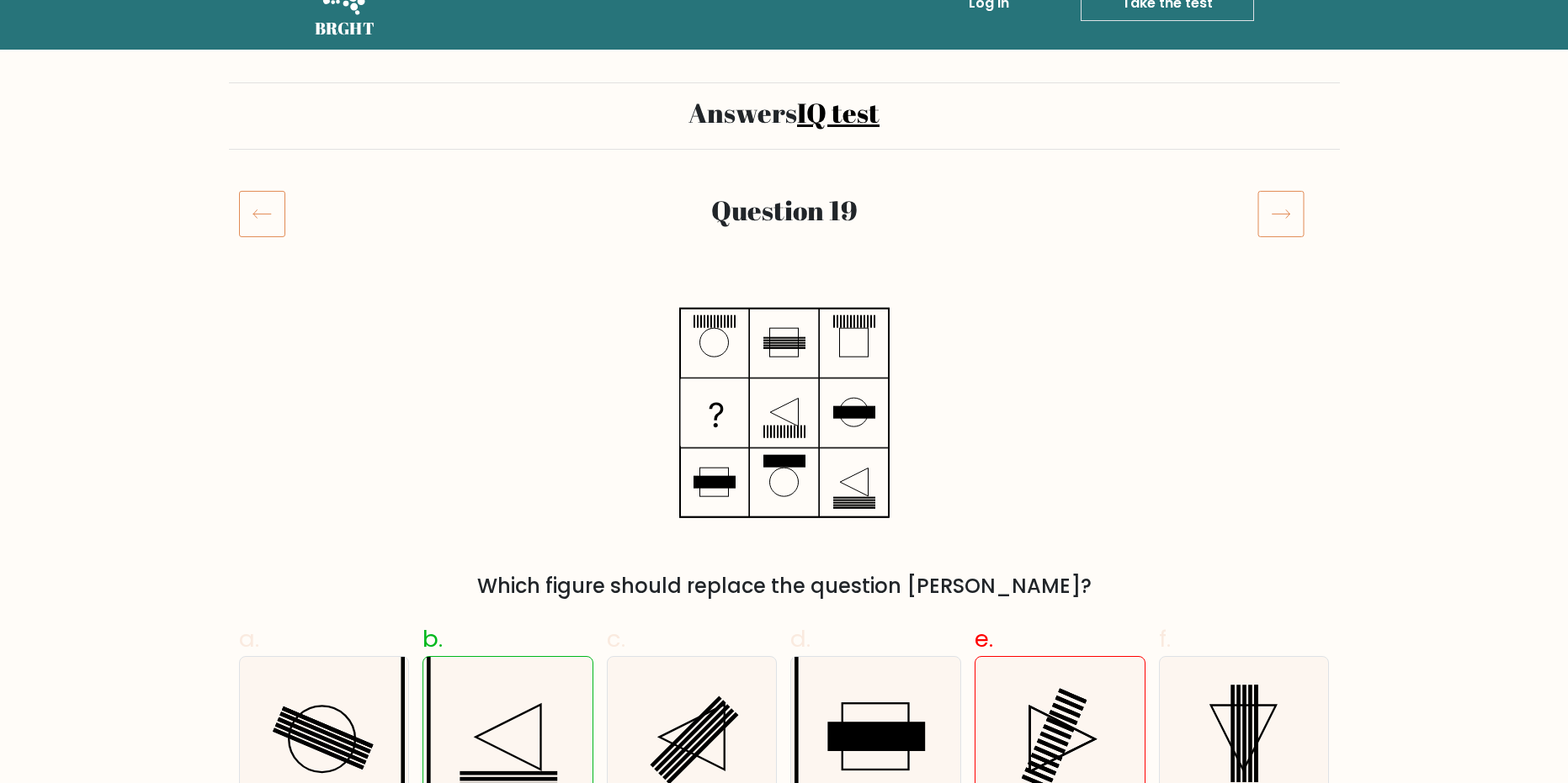
scroll to position [84, 0]
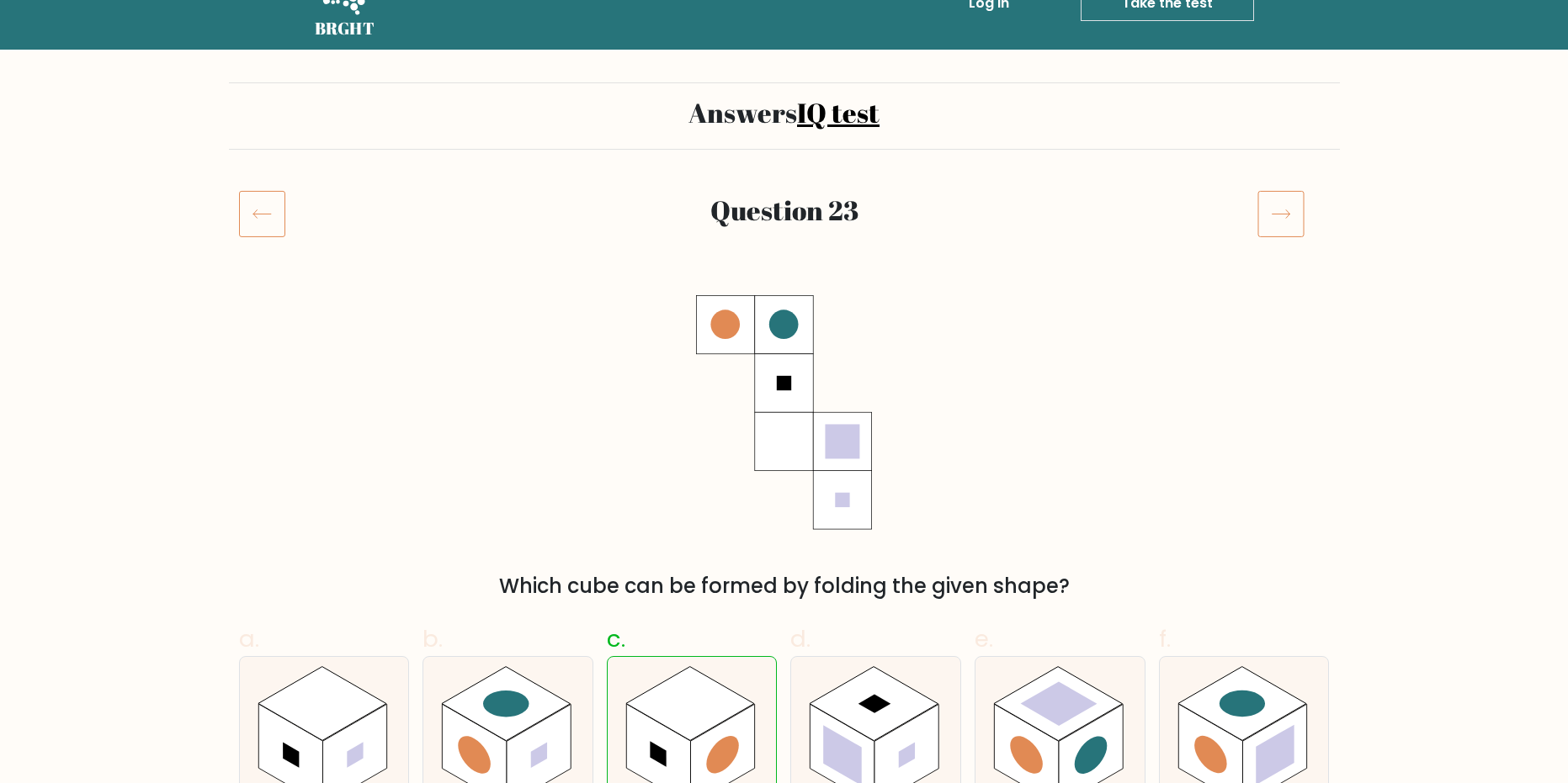
scroll to position [84, 0]
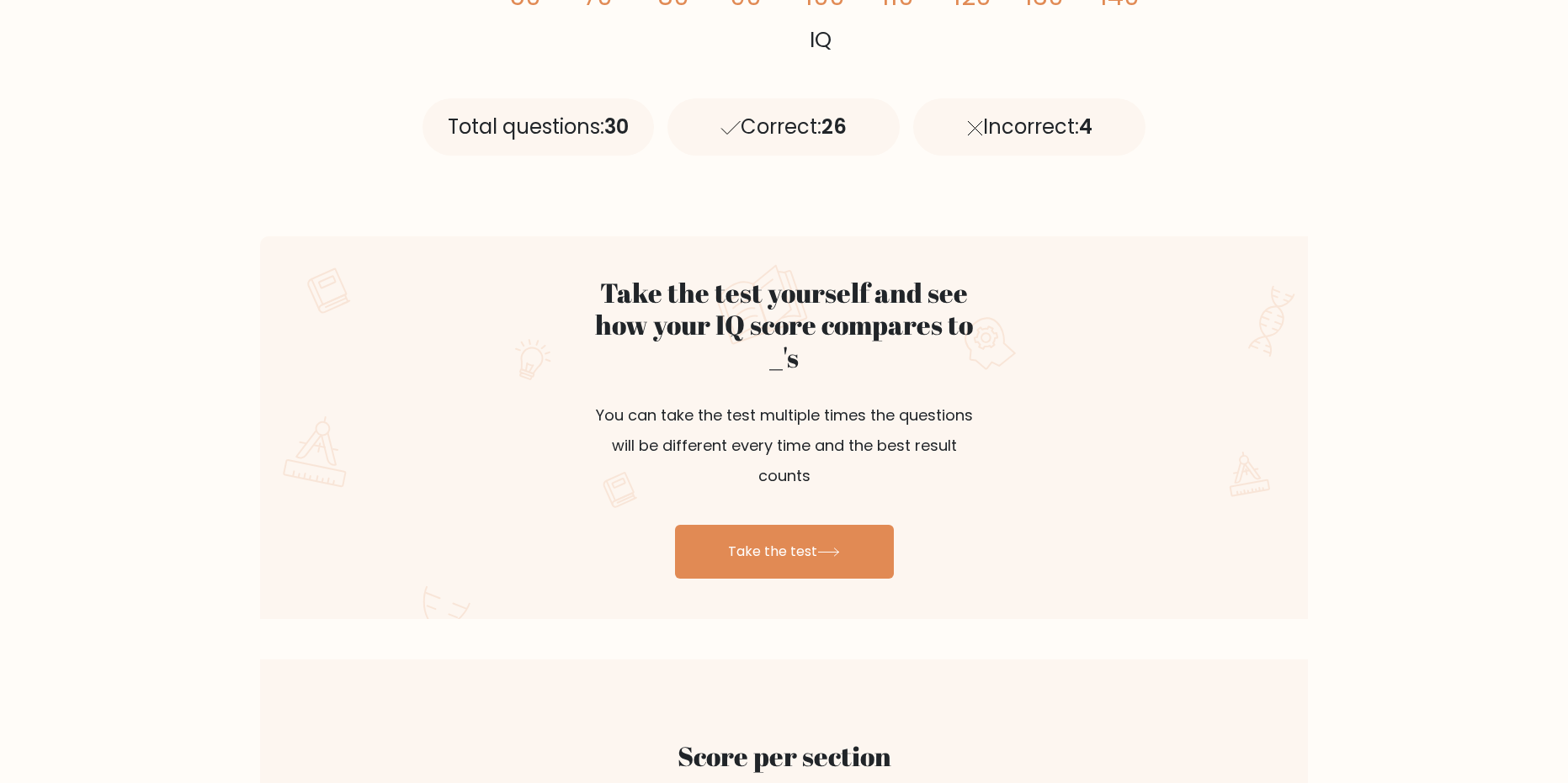
scroll to position [671, 0]
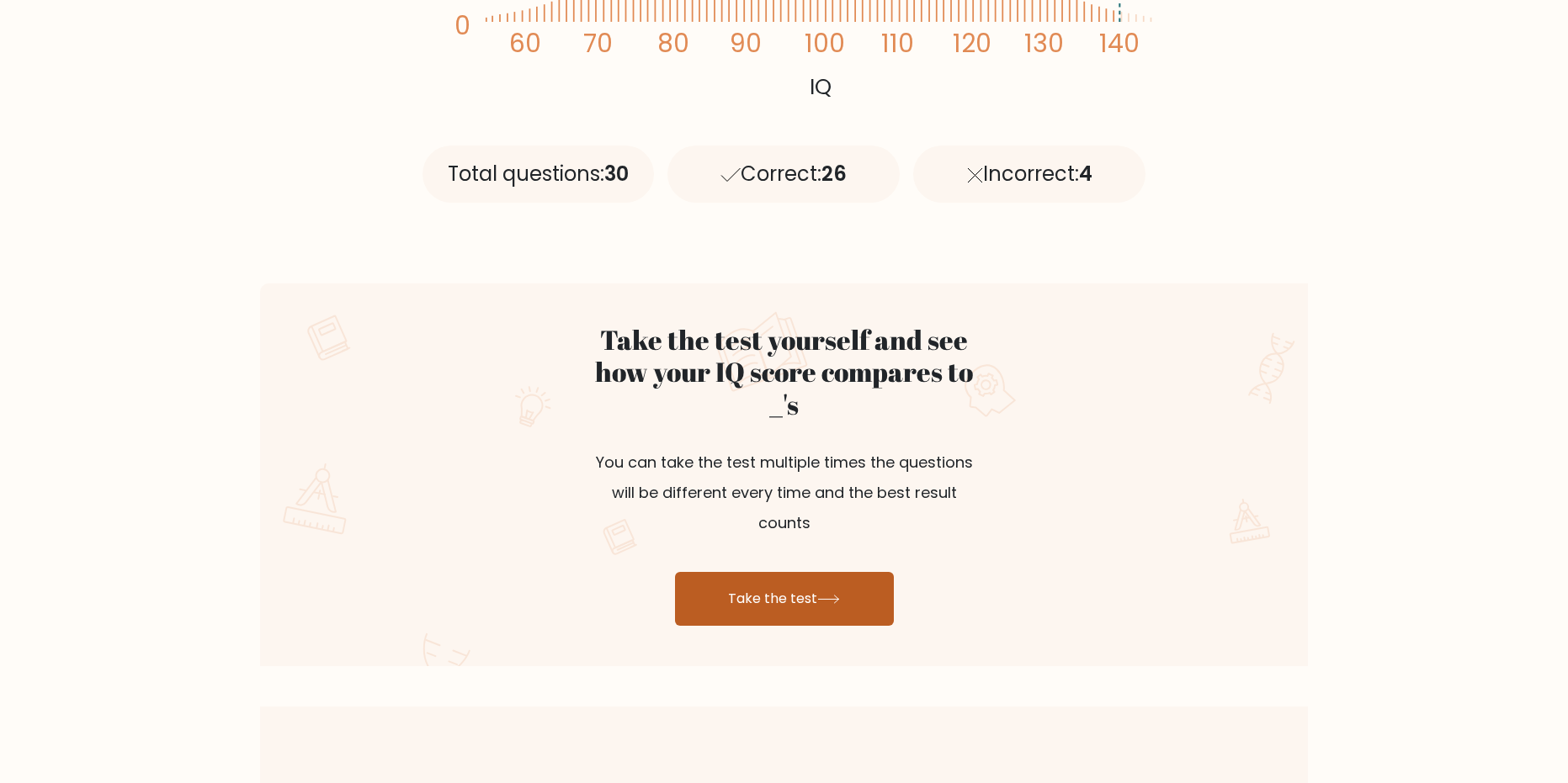
click at [840, 595] on icon at bounding box center [829, 600] width 23 height 10
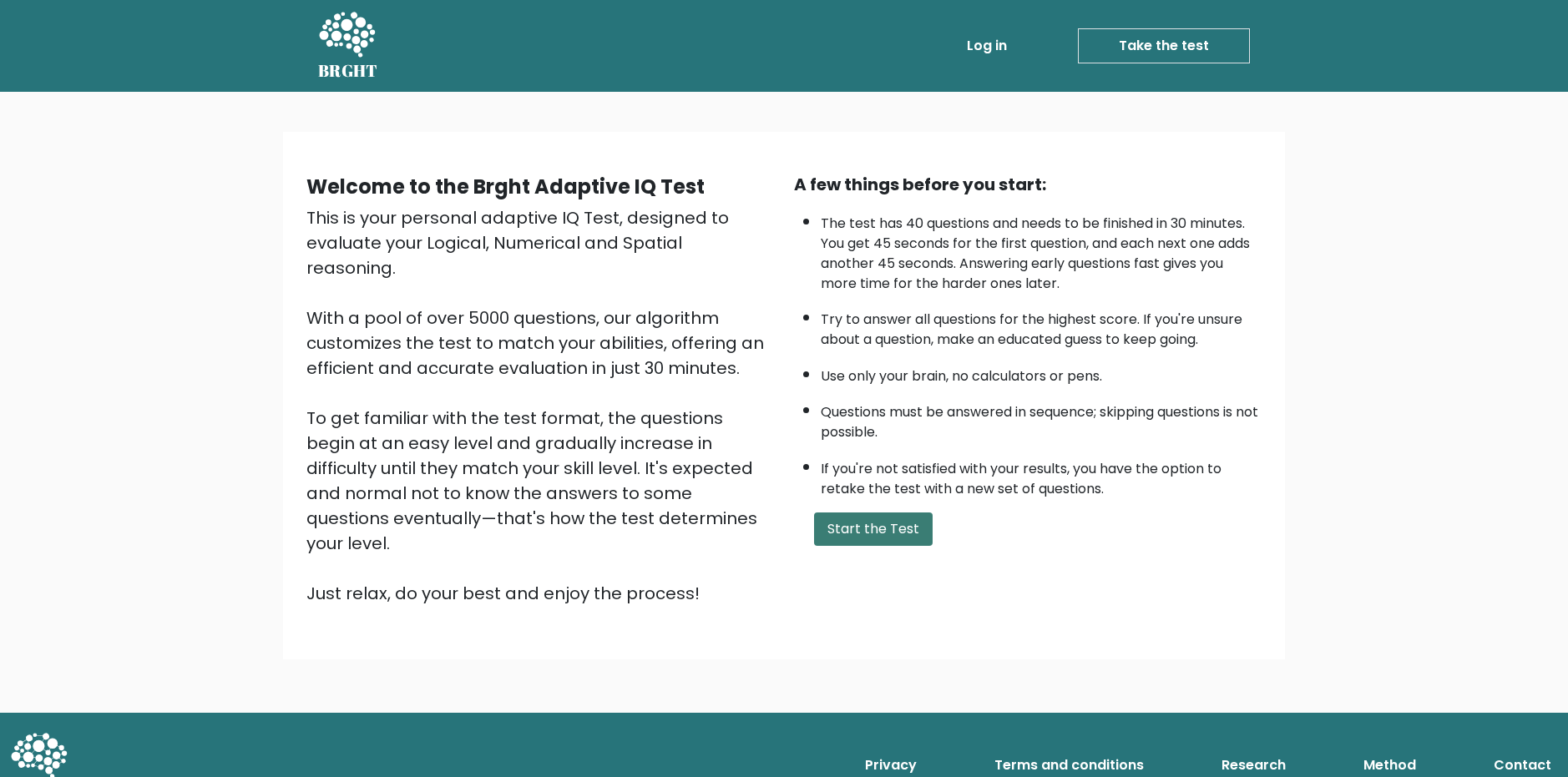
click at [852, 526] on button "Start the Test" at bounding box center [872, 529] width 118 height 33
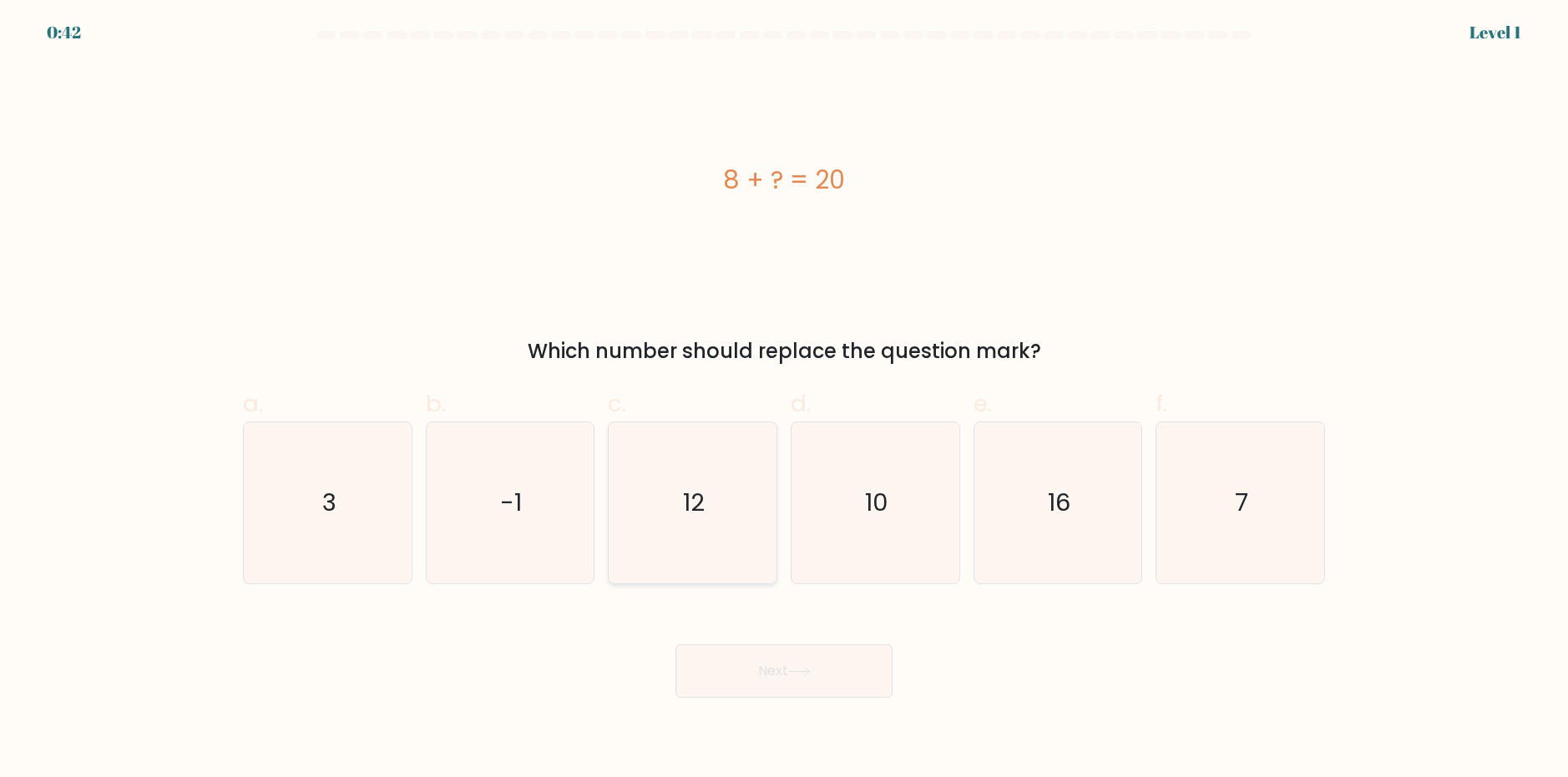
click at [693, 556] on icon "12" at bounding box center [693, 503] width 161 height 161
click at [784, 400] on input "c. 12" at bounding box center [784, 394] width 1 height 10
radio input "true"
click at [863, 690] on button "Next" at bounding box center [784, 671] width 217 height 53
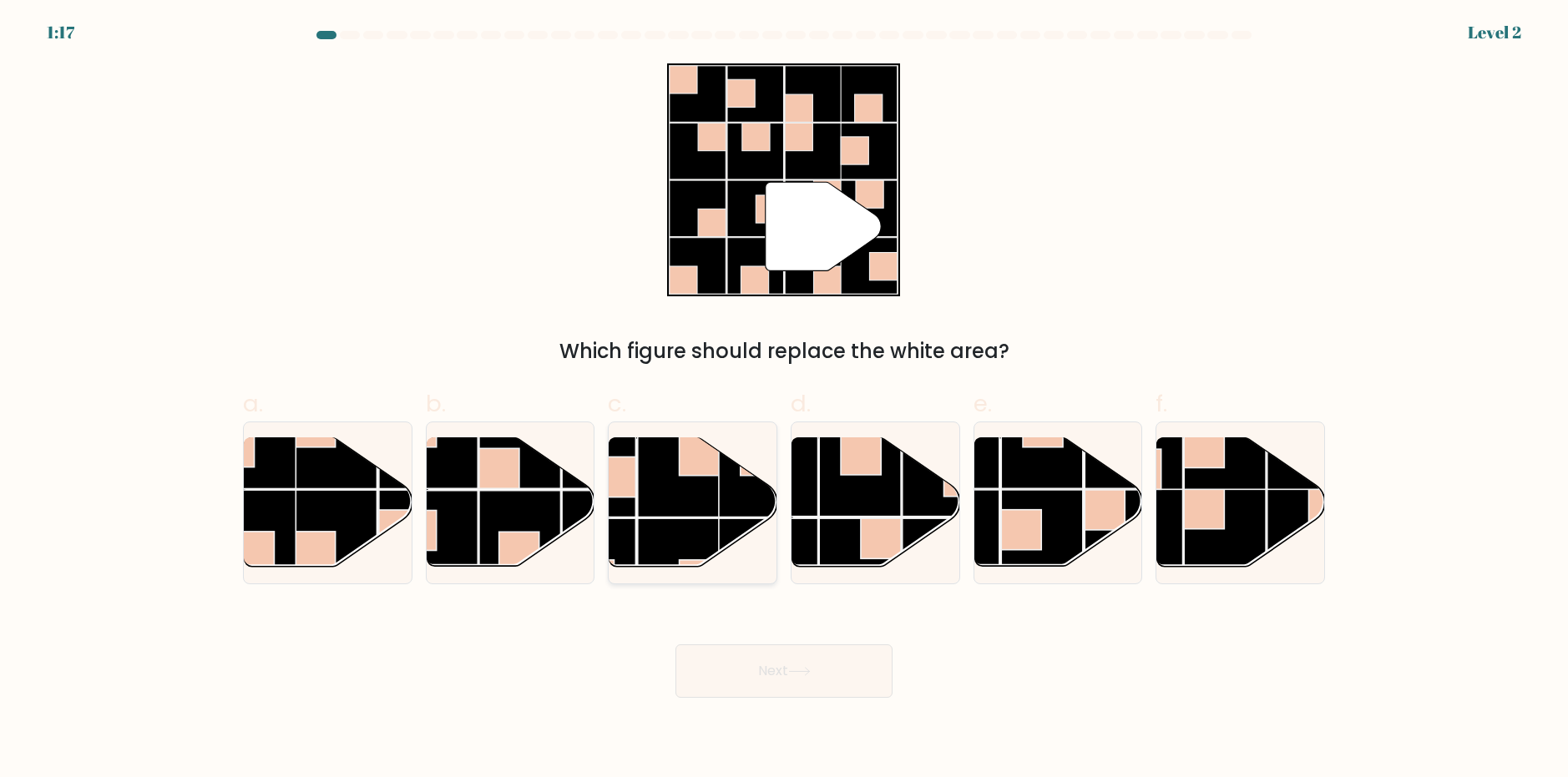
click at [671, 536] on rect at bounding box center [678, 559] width 81 height 81
click at [784, 400] on input "c." at bounding box center [784, 394] width 1 height 10
radio input "true"
click at [805, 668] on icon at bounding box center [800, 672] width 23 height 9
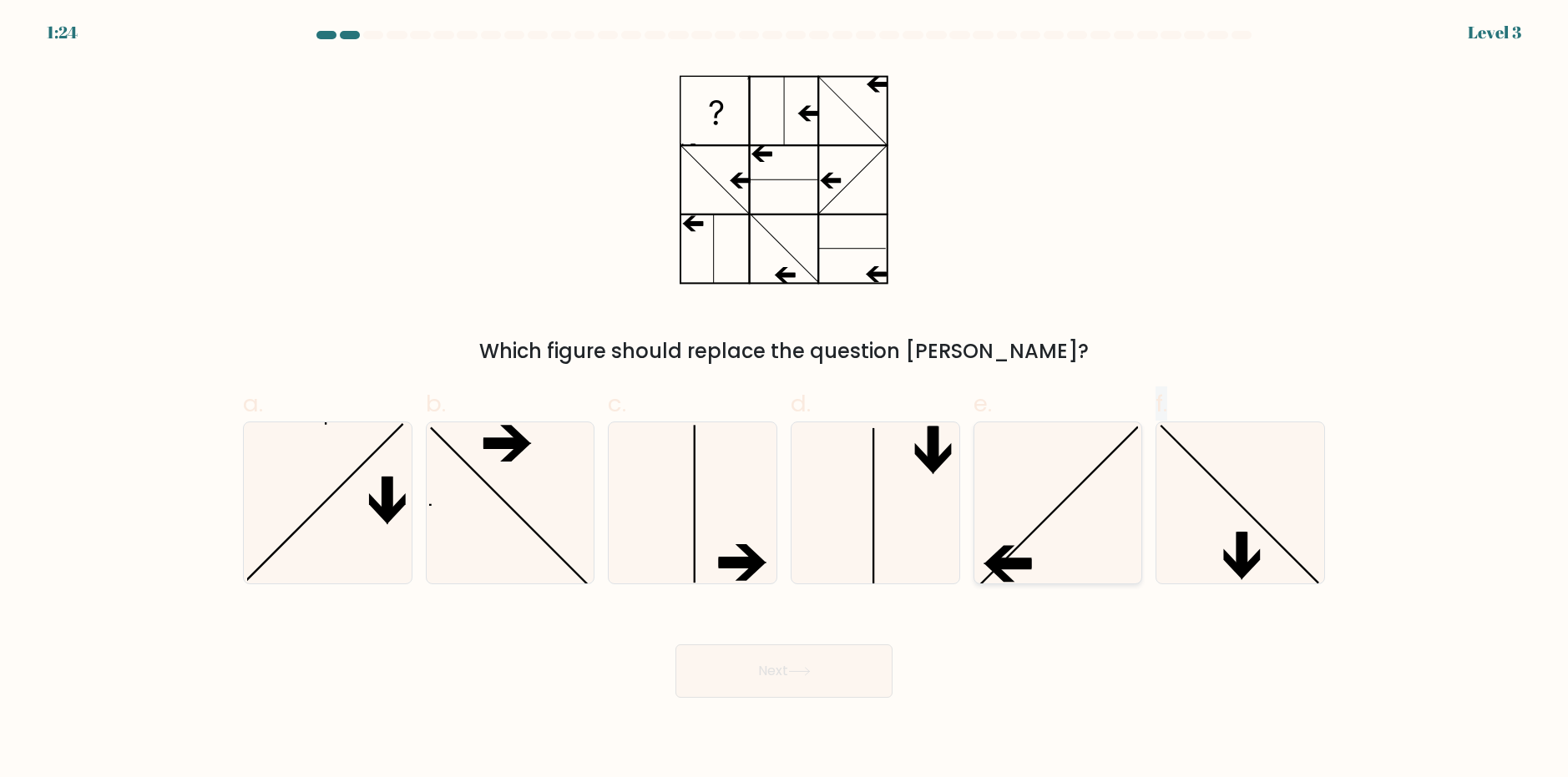
drag, startPoint x: 1150, startPoint y: 464, endPoint x: 1107, endPoint y: 458, distance: 43.4
click at [1131, 465] on div "a. b. c." at bounding box center [784, 478] width 1096 height 210
click at [1107, 457] on line at bounding box center [1060, 505] width 158 height 158
click at [784, 400] on input "e." at bounding box center [784, 394] width 1 height 10
radio input "true"
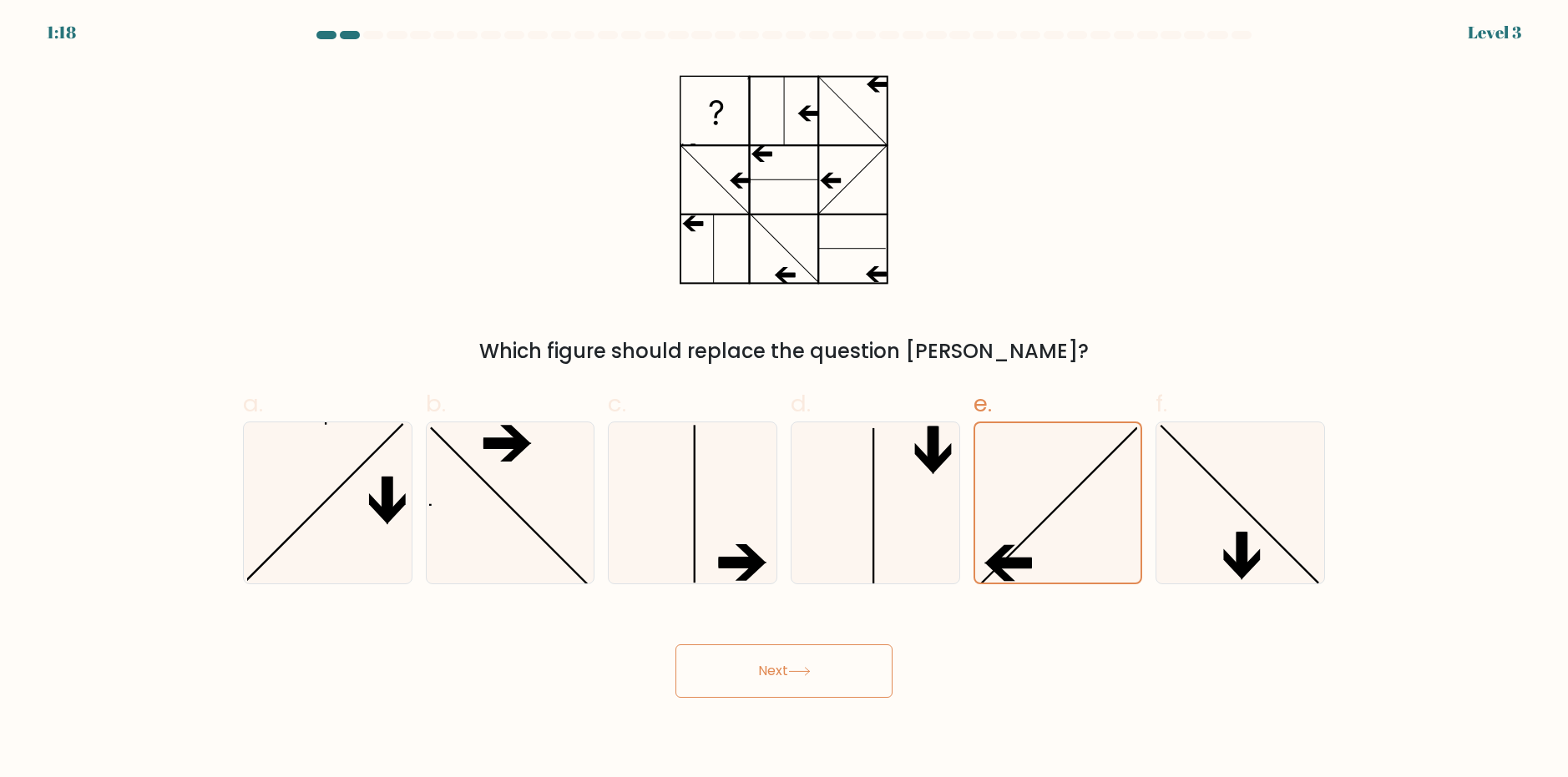
click at [843, 679] on button "Next" at bounding box center [784, 671] width 217 height 53
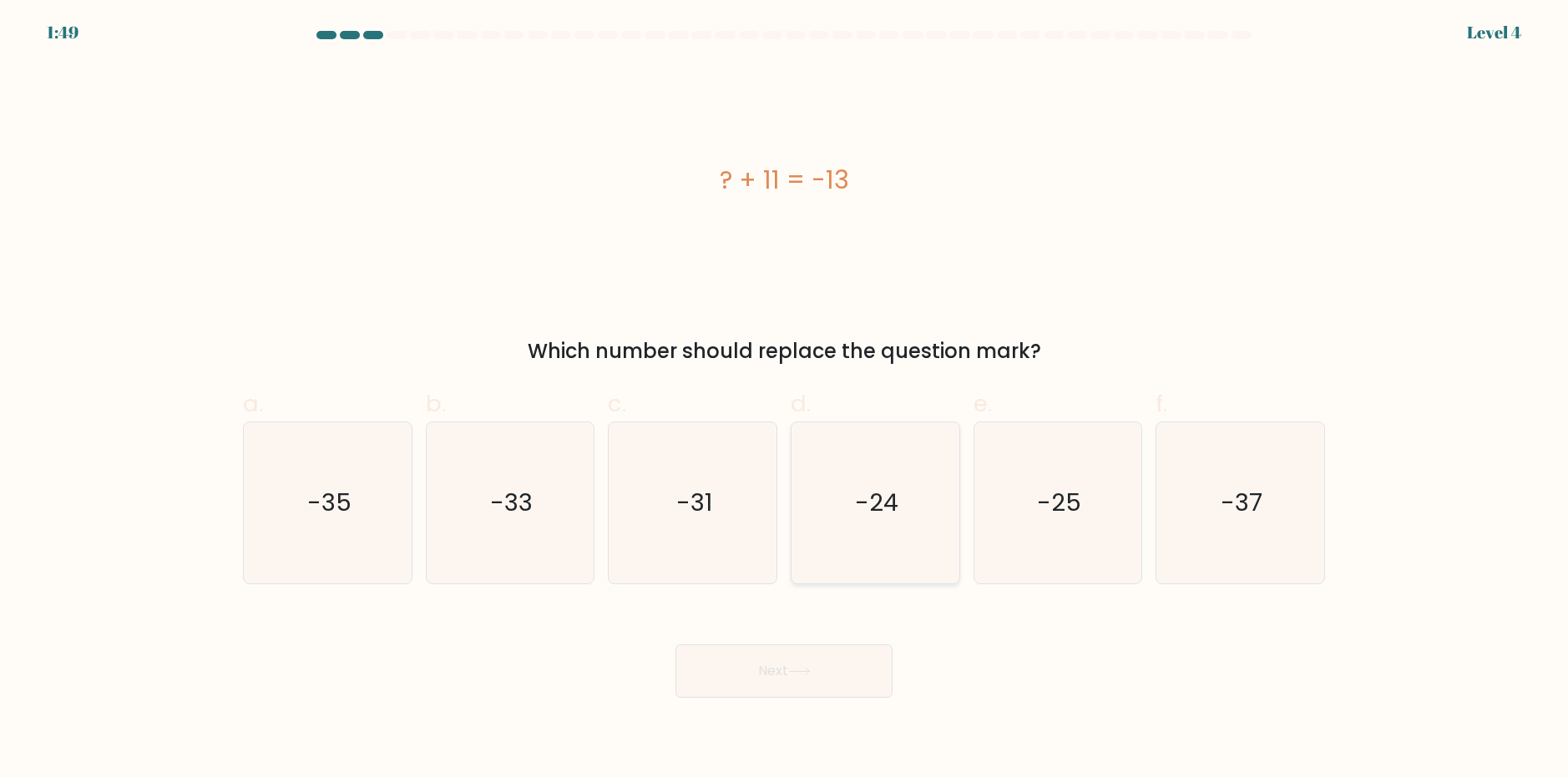
click at [870, 526] on icon "-24" at bounding box center [875, 503] width 161 height 161
click at [784, 400] on input "d. -24" at bounding box center [784, 394] width 1 height 10
radio input "true"
click at [825, 673] on button "Next" at bounding box center [784, 671] width 217 height 53
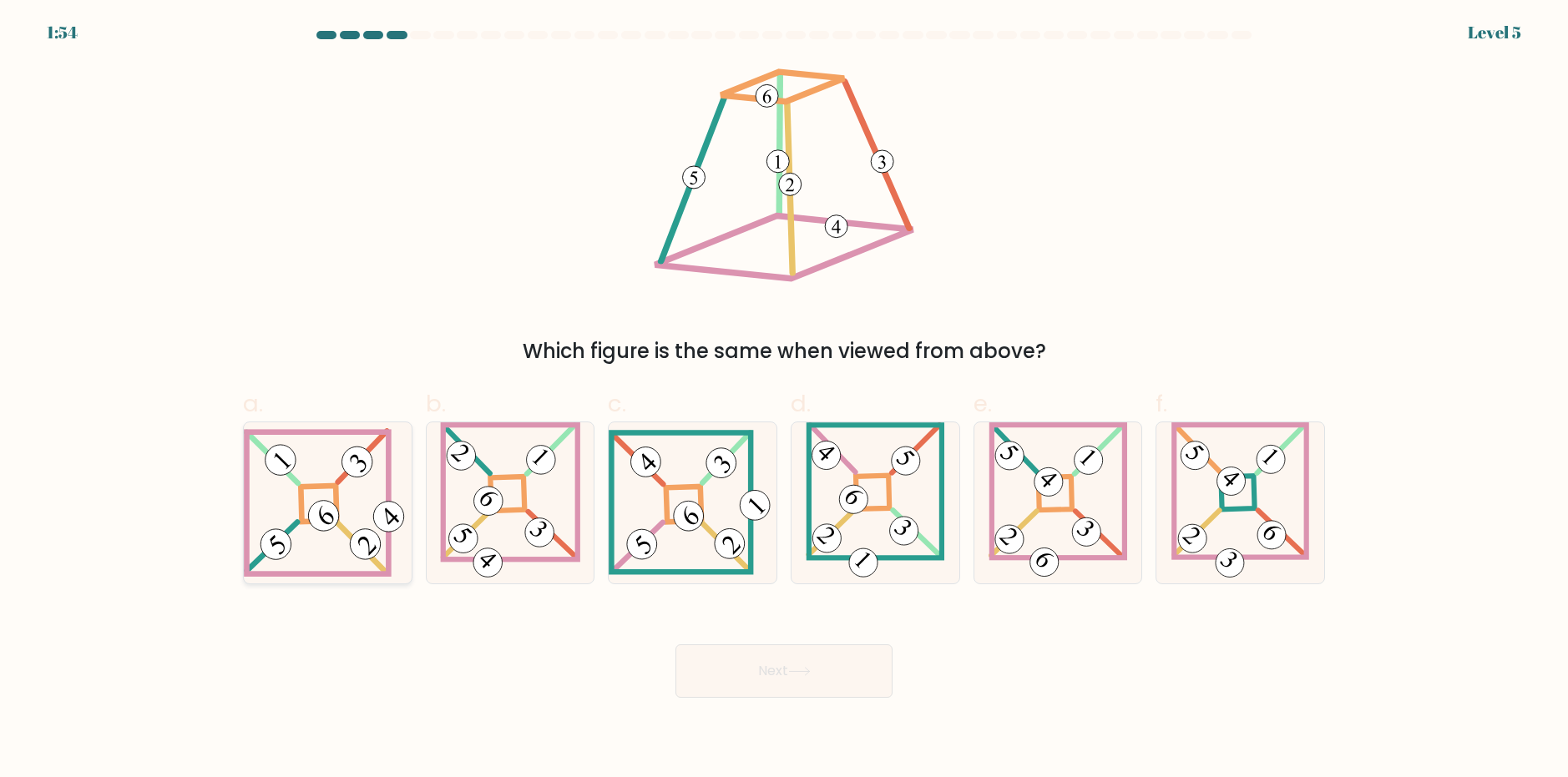
click at [322, 570] on icon at bounding box center [327, 503] width 167 height 150
click at [784, 400] on input "a." at bounding box center [784, 394] width 1 height 10
radio input "true"
click at [854, 717] on body "1:53 Level 5" at bounding box center [784, 388] width 1568 height 777
click at [823, 682] on button "Next" at bounding box center [784, 671] width 217 height 53
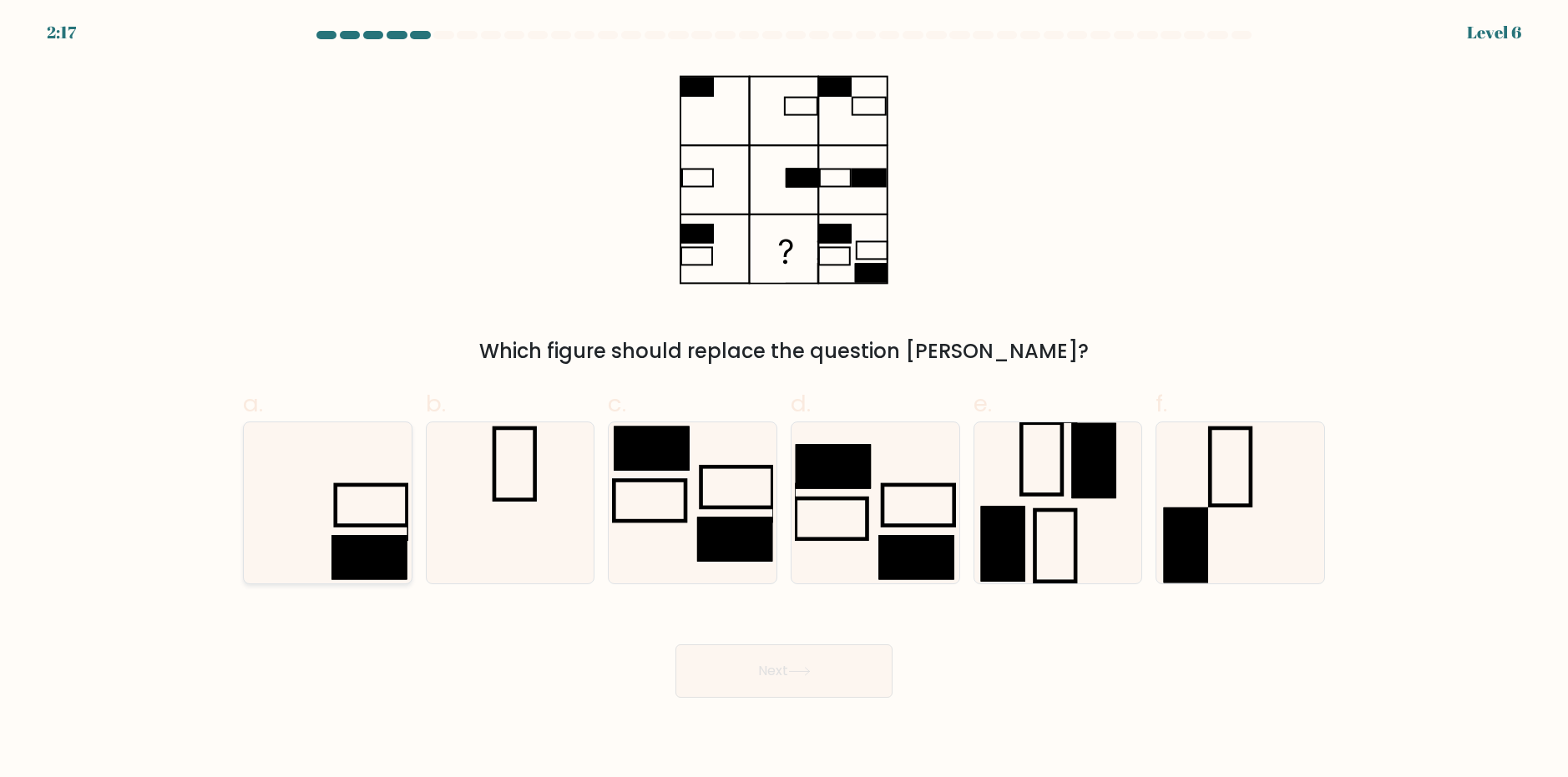
click at [319, 534] on icon at bounding box center [327, 503] width 161 height 161
click at [784, 400] on input "a." at bounding box center [784, 394] width 1 height 10
radio input "true"
click at [735, 688] on button "Next" at bounding box center [784, 671] width 217 height 53
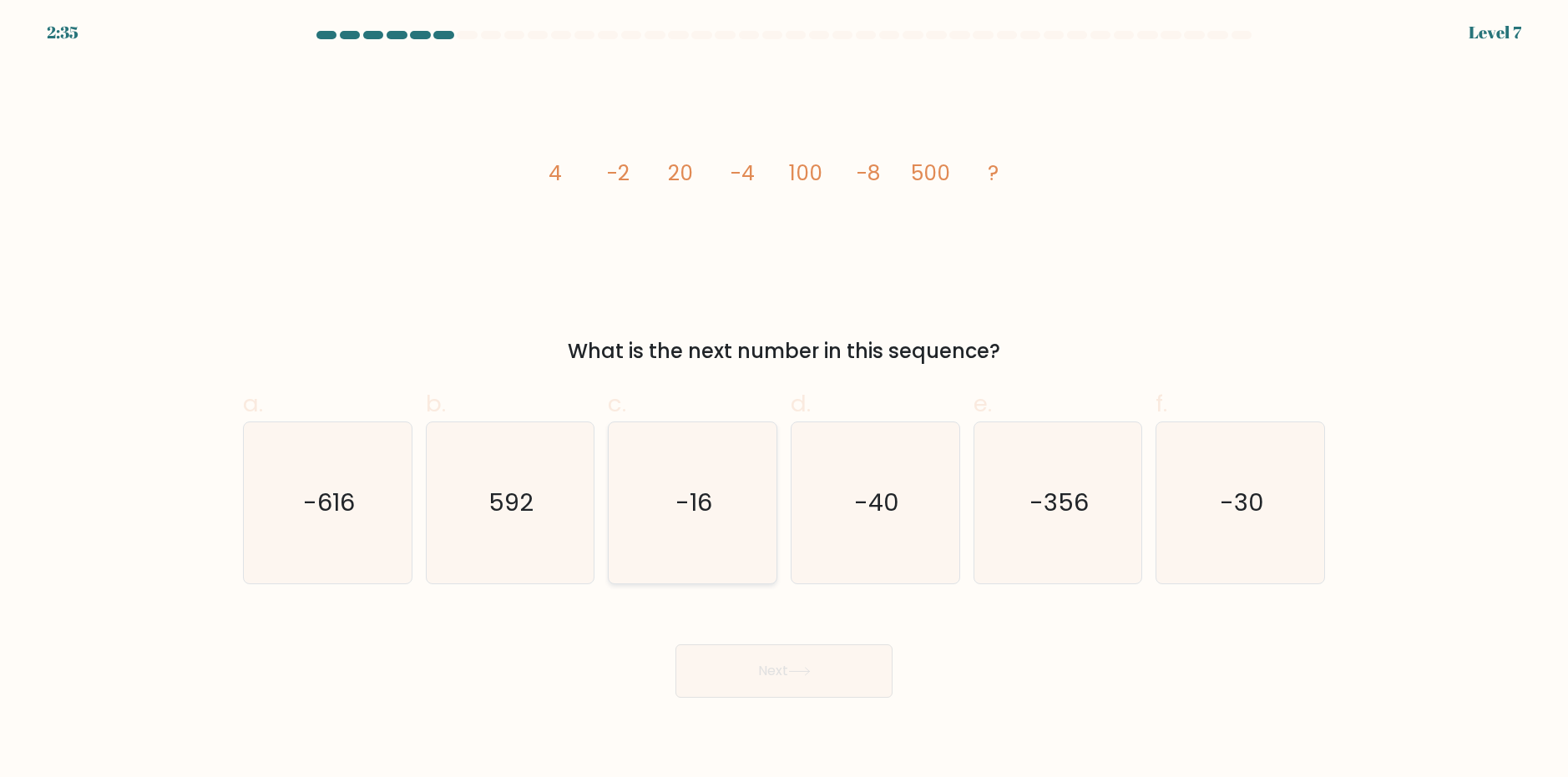
drag, startPoint x: 685, startPoint y: 526, endPoint x: 724, endPoint y: 578, distance: 65.0
click at [686, 521] on icon "-16" at bounding box center [693, 503] width 161 height 161
click at [784, 400] on input "c. -16" at bounding box center [784, 394] width 1 height 10
radio input "true"
click at [807, 673] on icon at bounding box center [800, 672] width 23 height 9
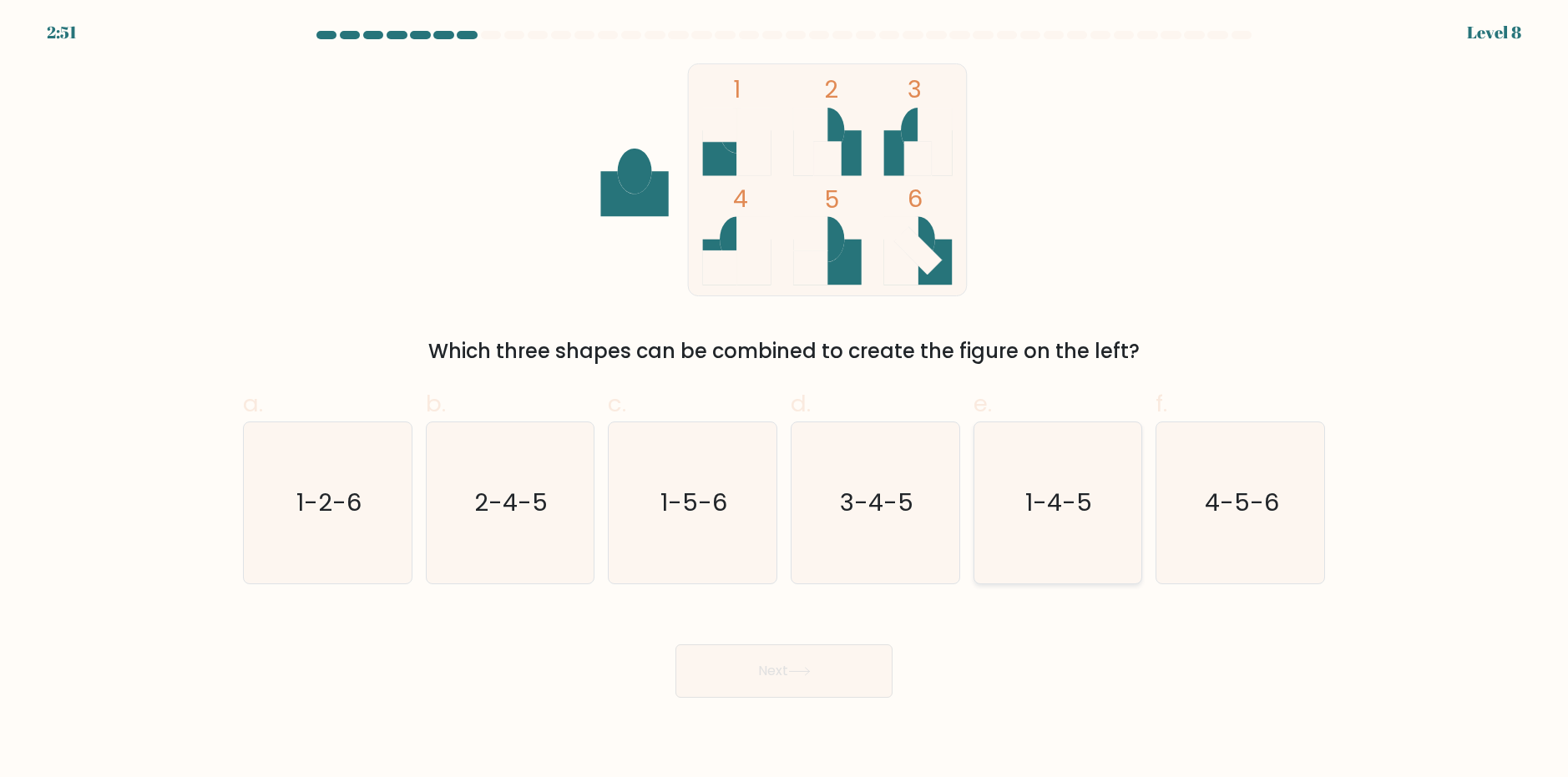
click at [1032, 560] on icon "1-4-5" at bounding box center [1057, 503] width 161 height 161
click at [784, 400] on input "e. 1-4-5" at bounding box center [784, 394] width 1 height 10
radio input "true"
click at [845, 686] on button "Next" at bounding box center [784, 671] width 217 height 53
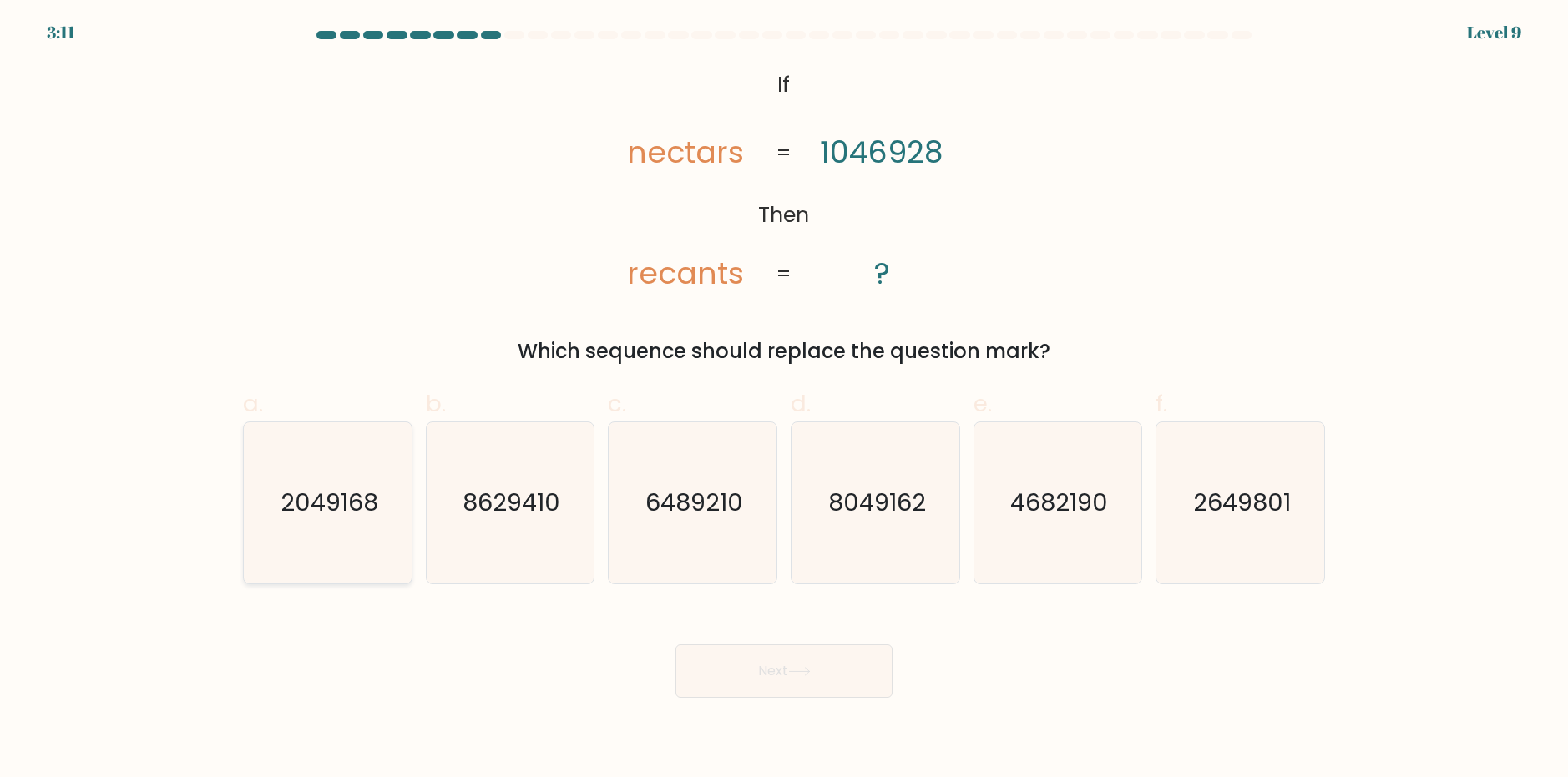
click at [329, 522] on icon "2049168" at bounding box center [327, 503] width 161 height 161
click at [784, 400] on input "a. 2049168" at bounding box center [784, 394] width 1 height 10
radio input "true"
click at [735, 682] on button "Next" at bounding box center [784, 671] width 217 height 53
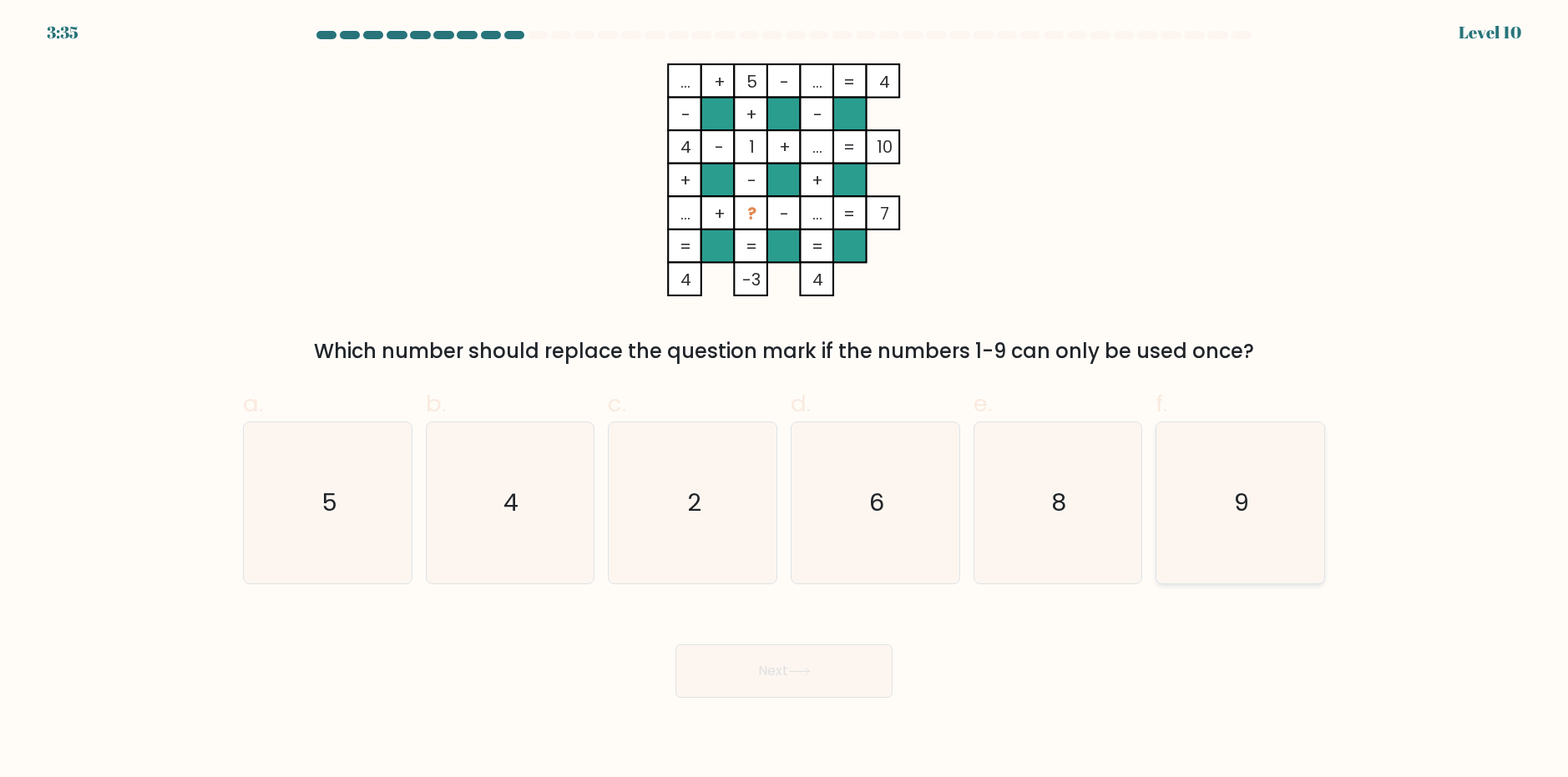
click at [1240, 471] on icon "9" at bounding box center [1241, 503] width 161 height 161
click at [784, 400] on input "f. 9" at bounding box center [784, 394] width 1 height 10
radio input "true"
click at [799, 692] on button "Next" at bounding box center [784, 671] width 217 height 53
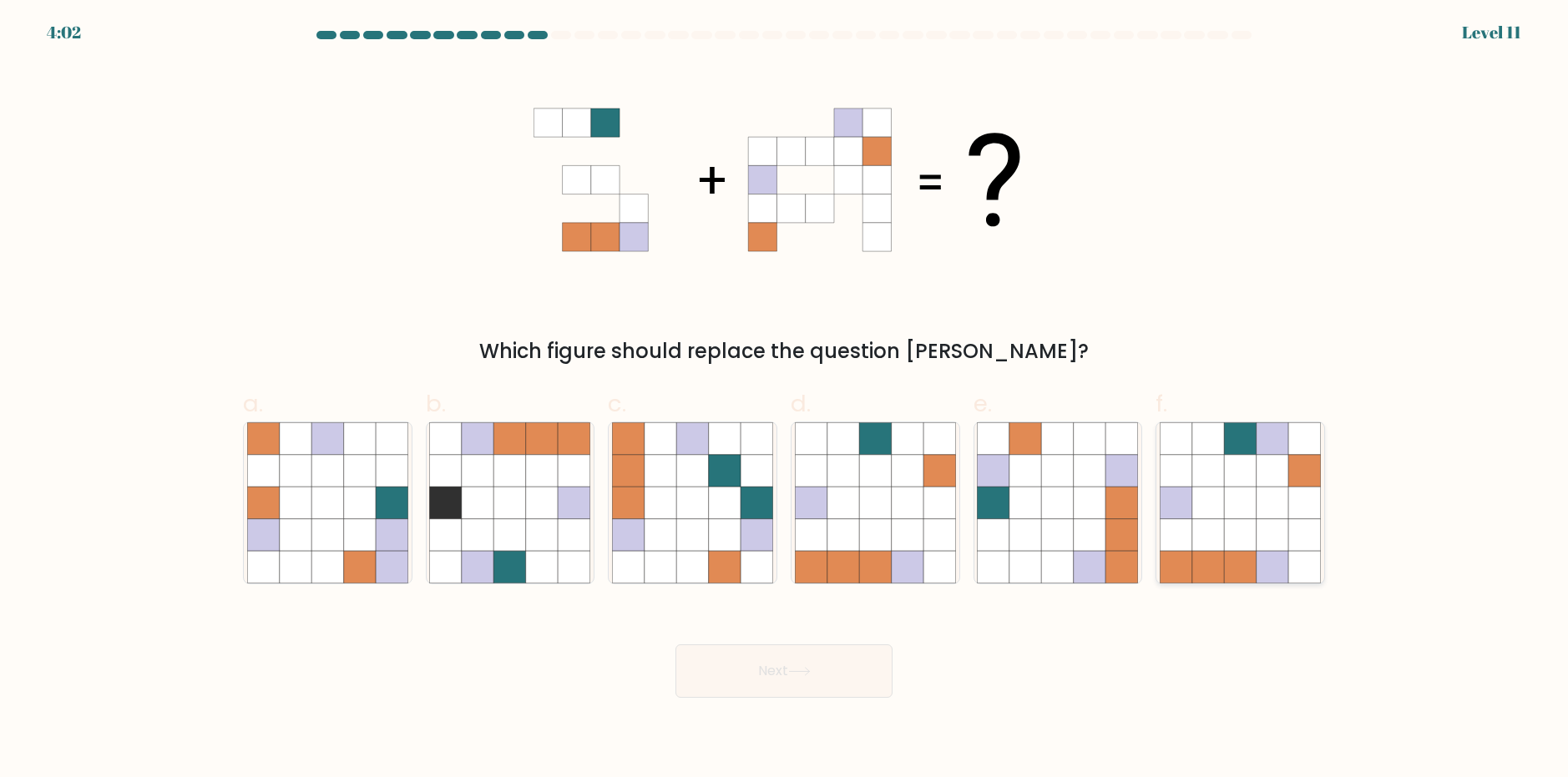
click at [1295, 536] on icon at bounding box center [1304, 535] width 32 height 32
click at [784, 400] on input "f." at bounding box center [784, 394] width 1 height 10
radio input "true"
click at [832, 672] on button "Next" at bounding box center [784, 671] width 217 height 53
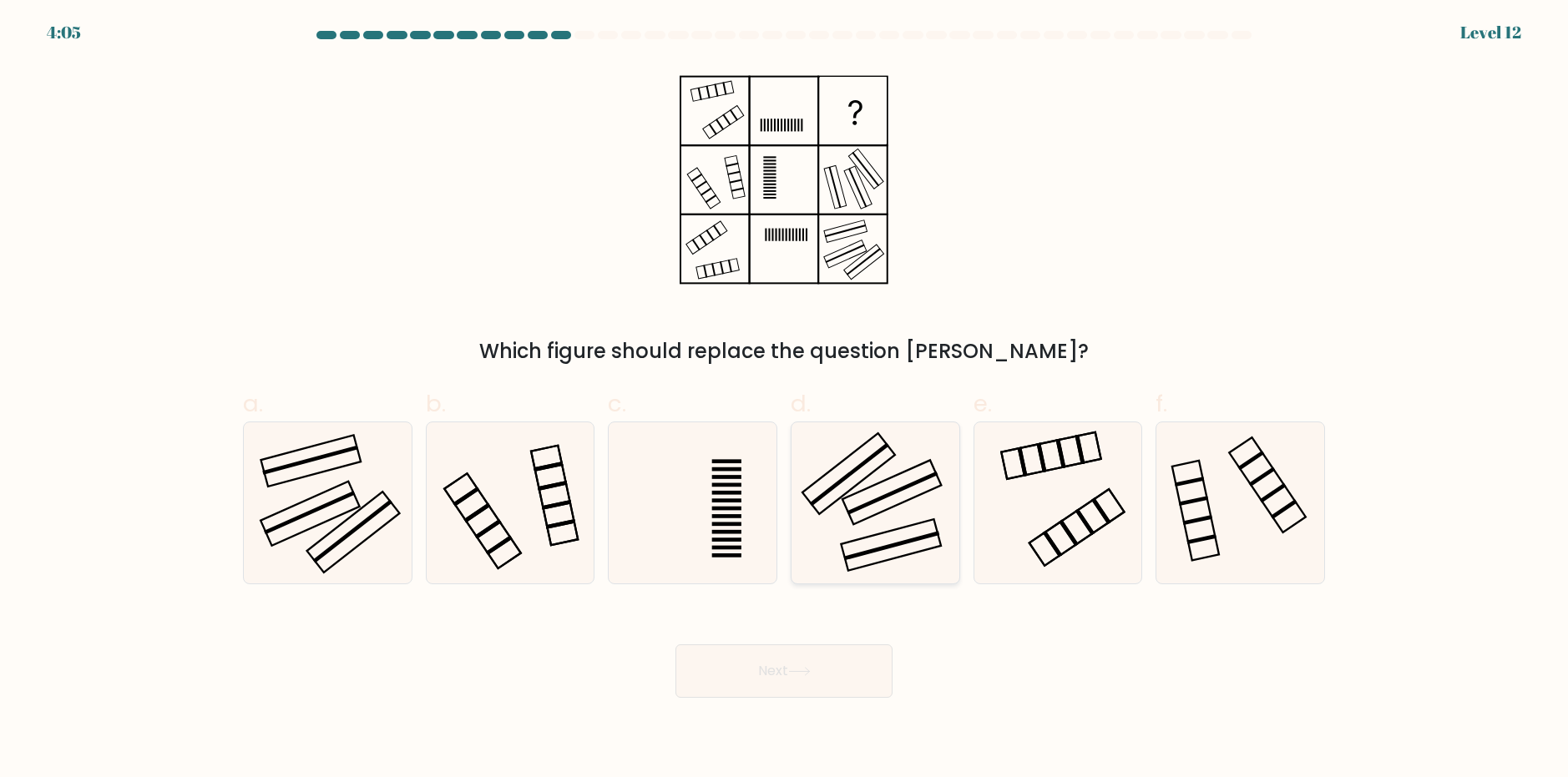
click at [898, 521] on icon at bounding box center [875, 503] width 161 height 161
click at [784, 400] on input "d." at bounding box center [784, 394] width 1 height 10
radio input "true"
click at [860, 688] on button "Next" at bounding box center [784, 671] width 217 height 53
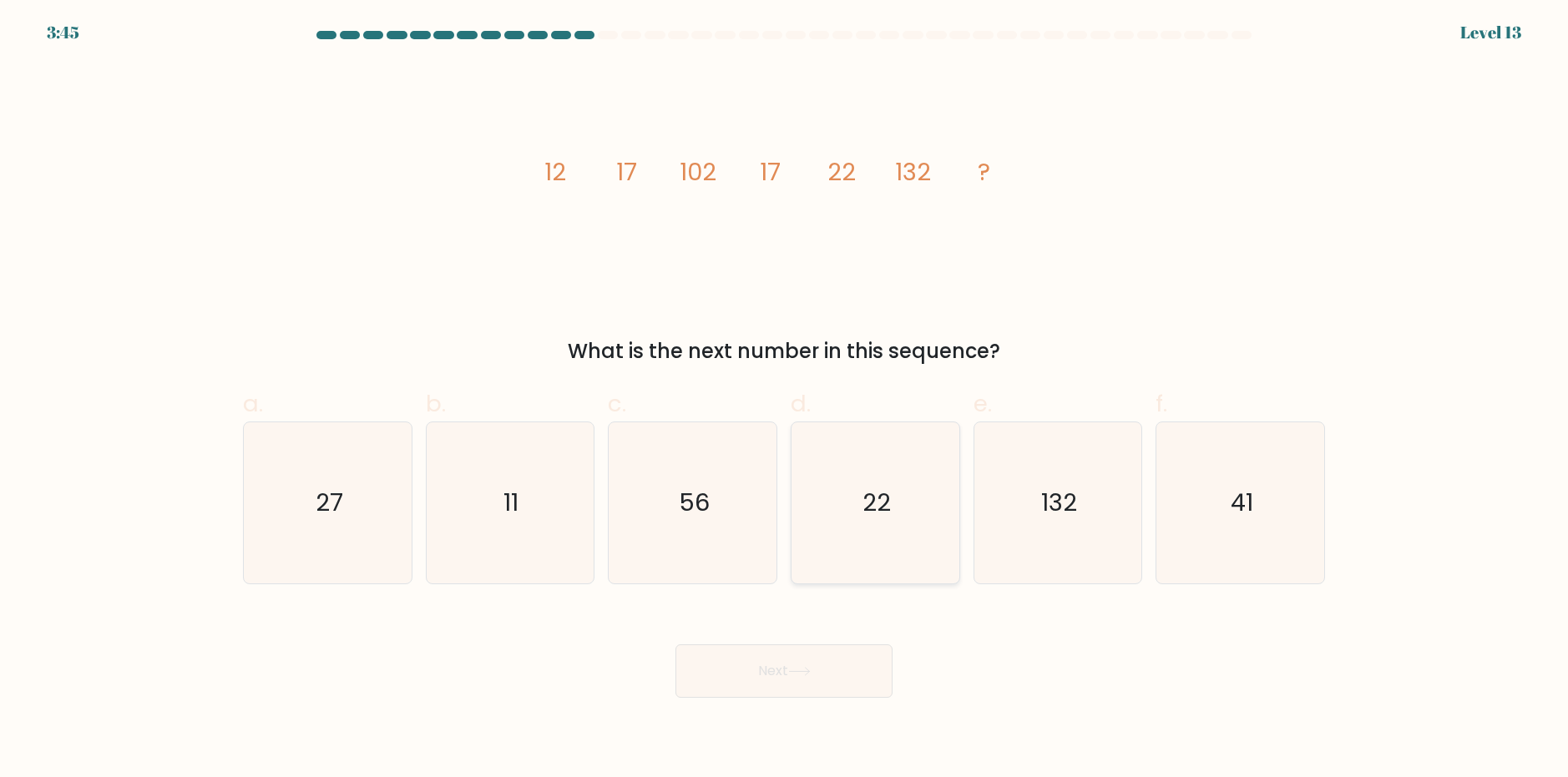
click at [873, 492] on text "22" at bounding box center [876, 503] width 28 height 33
click at [784, 400] on input "d. 22" at bounding box center [784, 394] width 1 height 10
radio input "true"
click at [784, 688] on button "Next" at bounding box center [784, 671] width 217 height 53
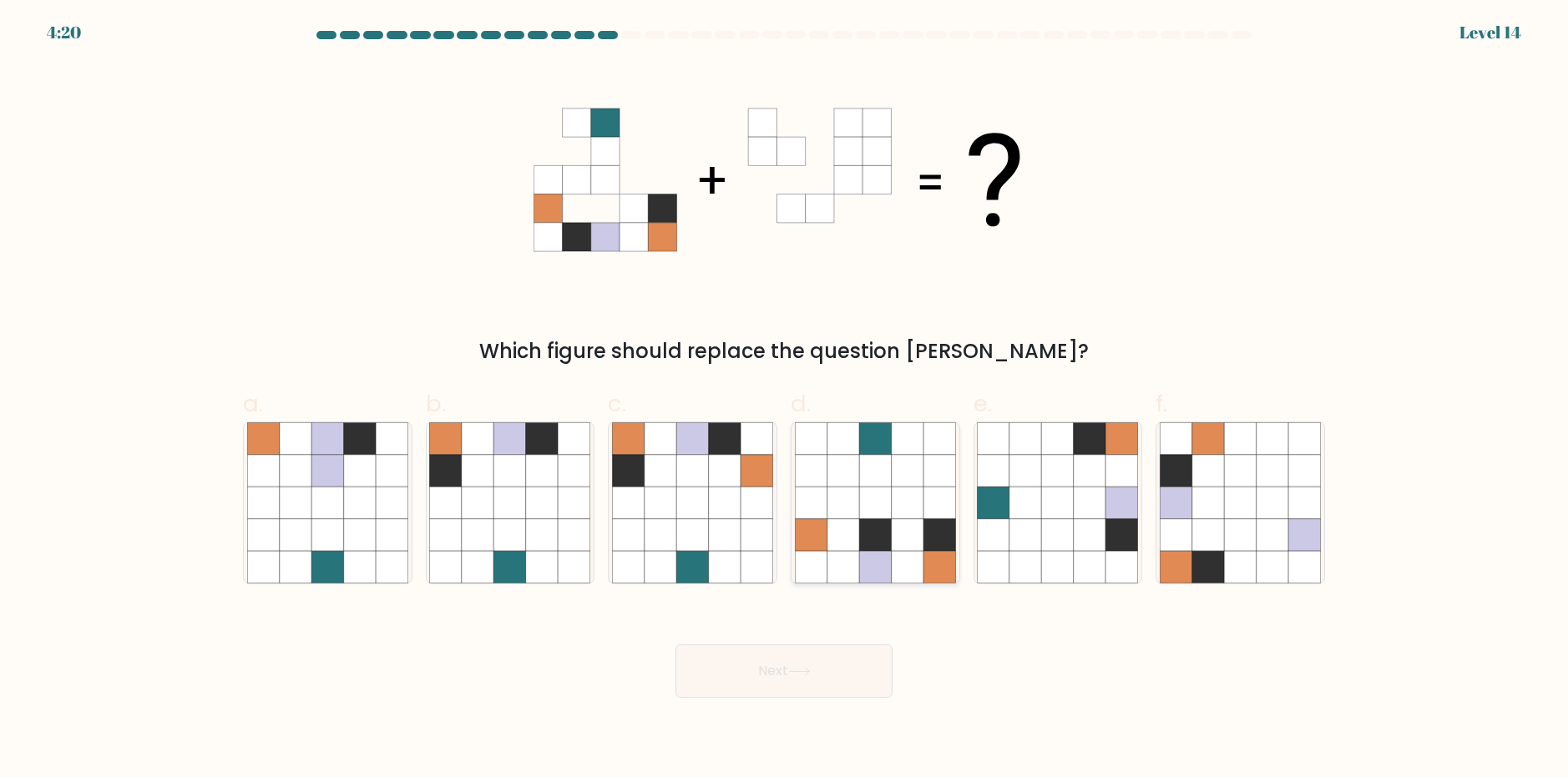
click at [881, 504] on icon at bounding box center [875, 503] width 32 height 32
click at [784, 400] on input "d." at bounding box center [784, 394] width 1 height 10
radio input "true"
click at [808, 672] on icon at bounding box center [800, 672] width 23 height 9
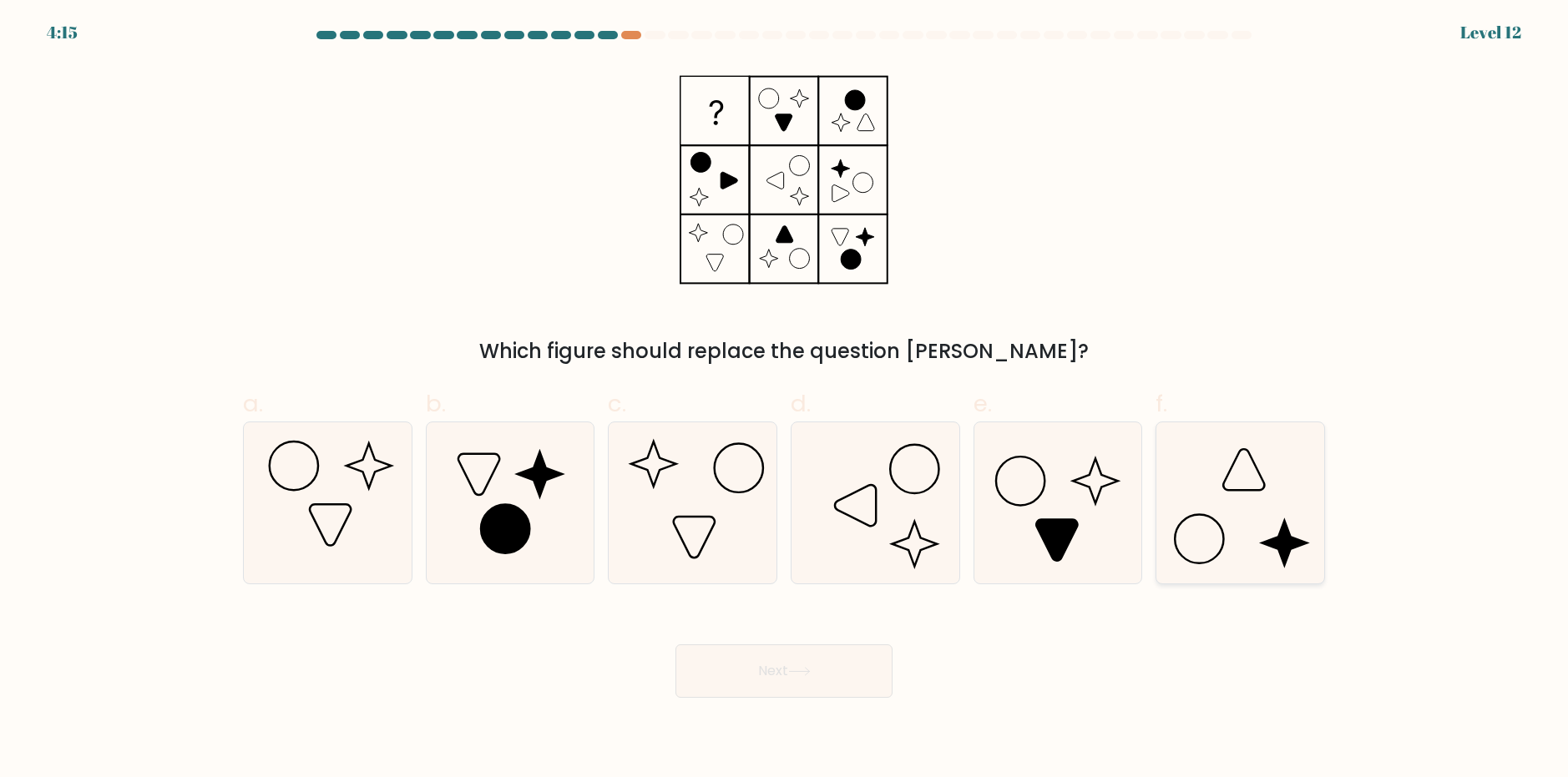
click at [1225, 554] on icon at bounding box center [1241, 503] width 161 height 161
click at [784, 400] on input "f." at bounding box center [784, 394] width 1 height 10
radio input "true"
click at [757, 670] on button "Next" at bounding box center [784, 671] width 217 height 53
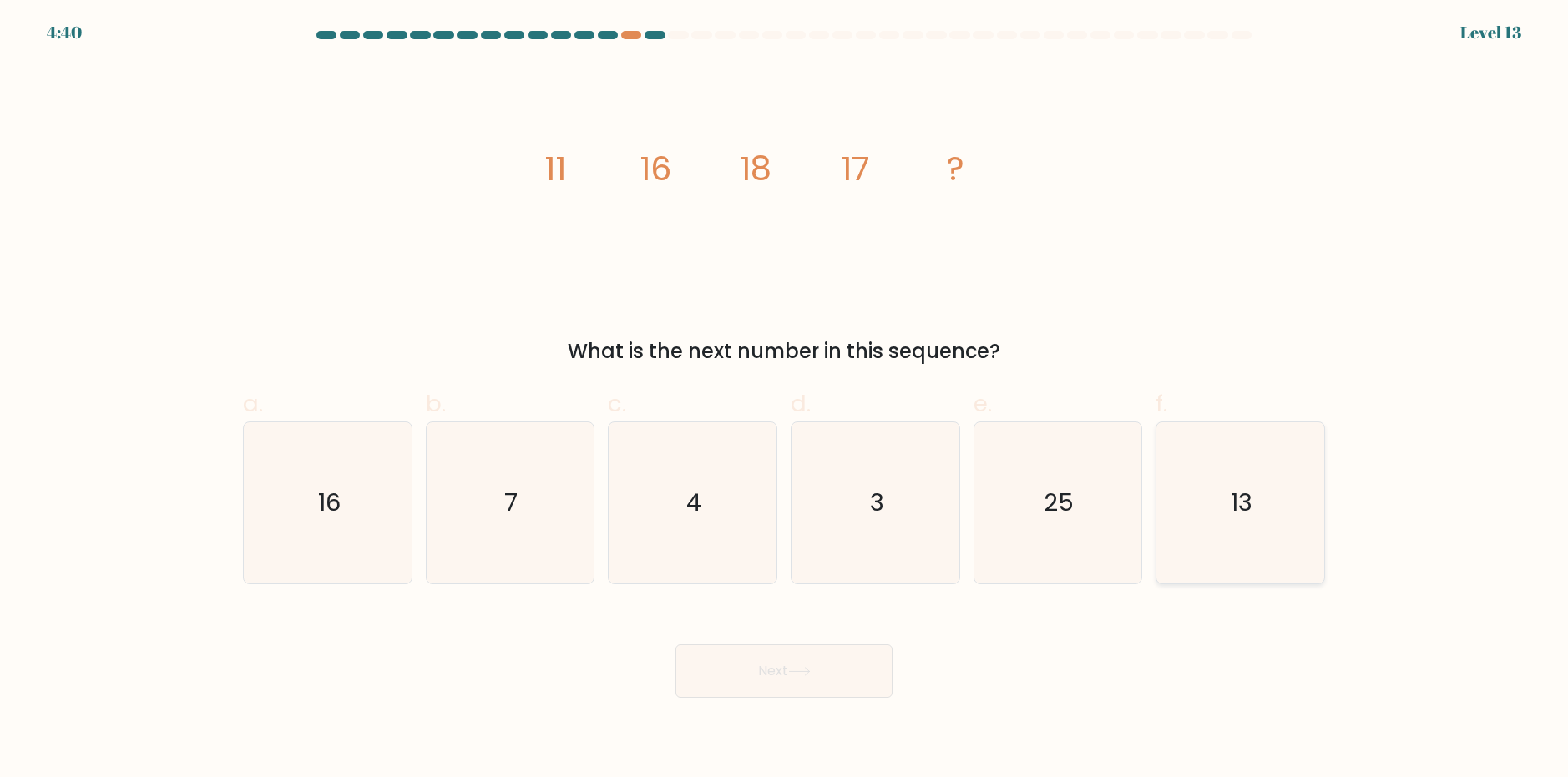
click at [1203, 534] on icon "13" at bounding box center [1241, 503] width 161 height 161
click at [784, 400] on input "f. 13" at bounding box center [784, 394] width 1 height 10
radio input "true"
click at [739, 685] on button "Next" at bounding box center [784, 671] width 217 height 53
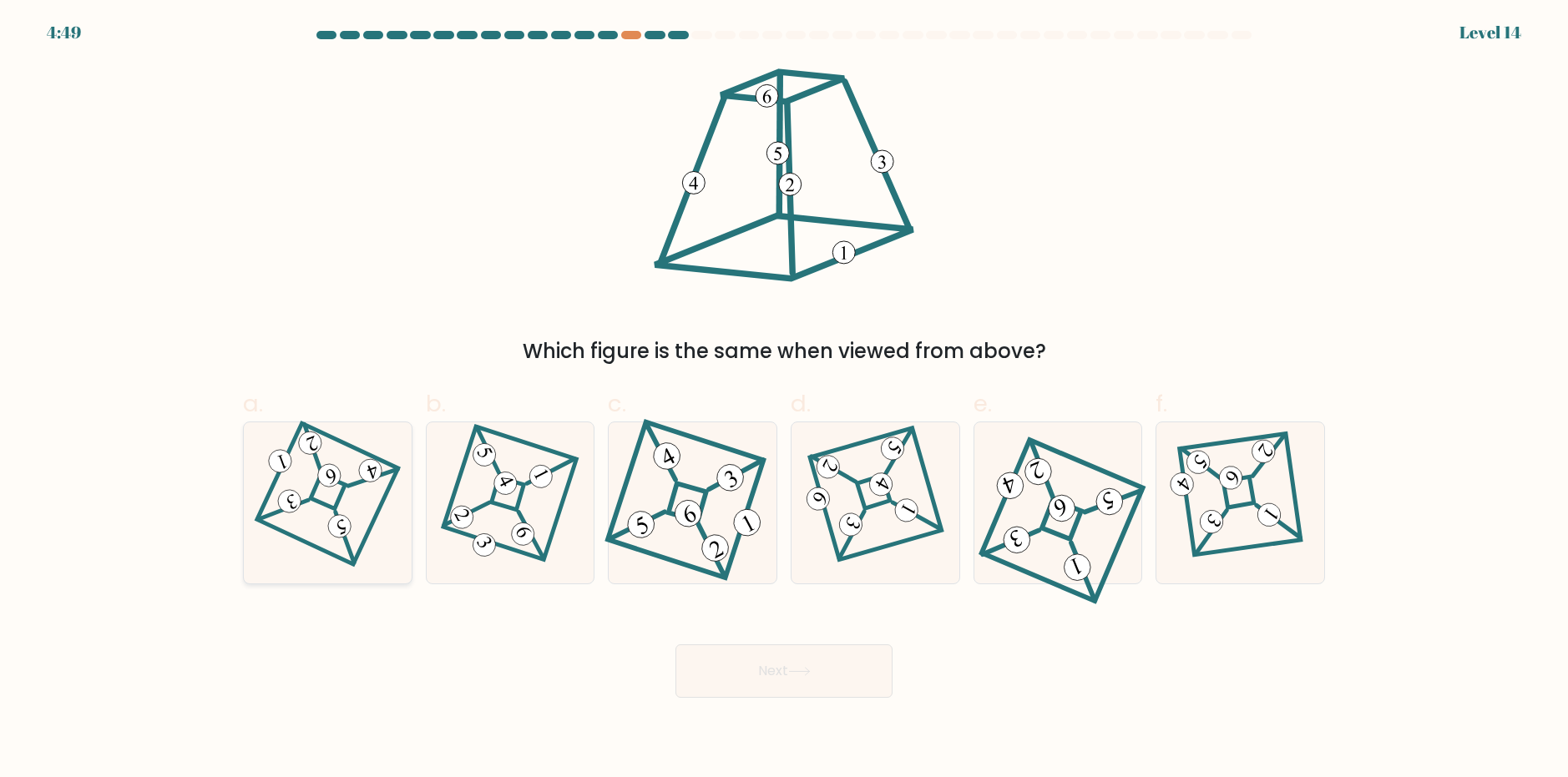
click at [334, 536] on 870 at bounding box center [339, 526] width 29 height 29
click at [784, 400] on input "a." at bounding box center [784, 394] width 1 height 10
radio input "true"
click at [761, 657] on button "Next" at bounding box center [784, 671] width 217 height 53
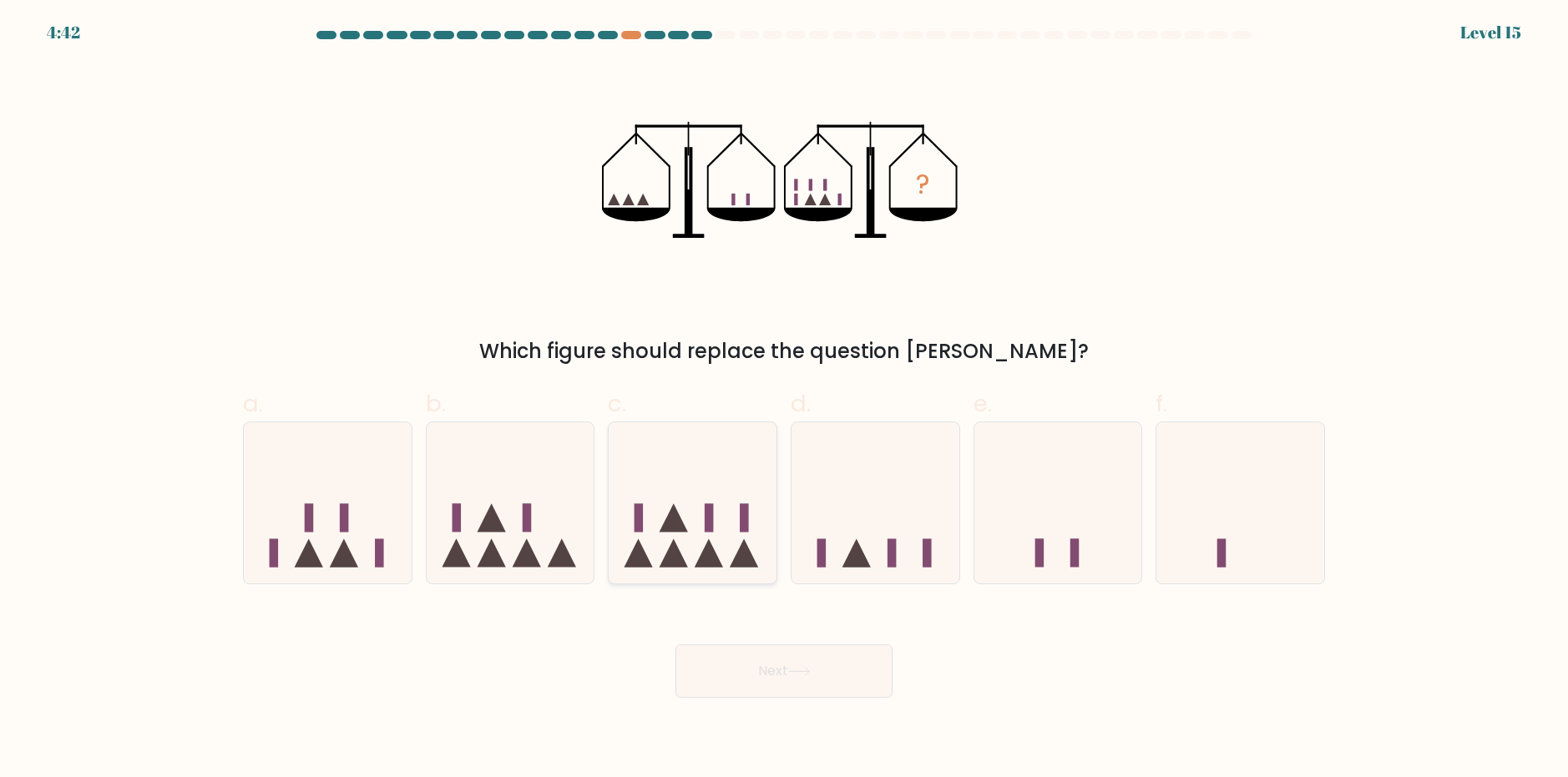
click at [707, 576] on div at bounding box center [692, 503] width 169 height 163
click at [784, 400] on input "c." at bounding box center [784, 394] width 1 height 10
radio input "true"
click at [781, 663] on button "Next" at bounding box center [784, 671] width 217 height 53
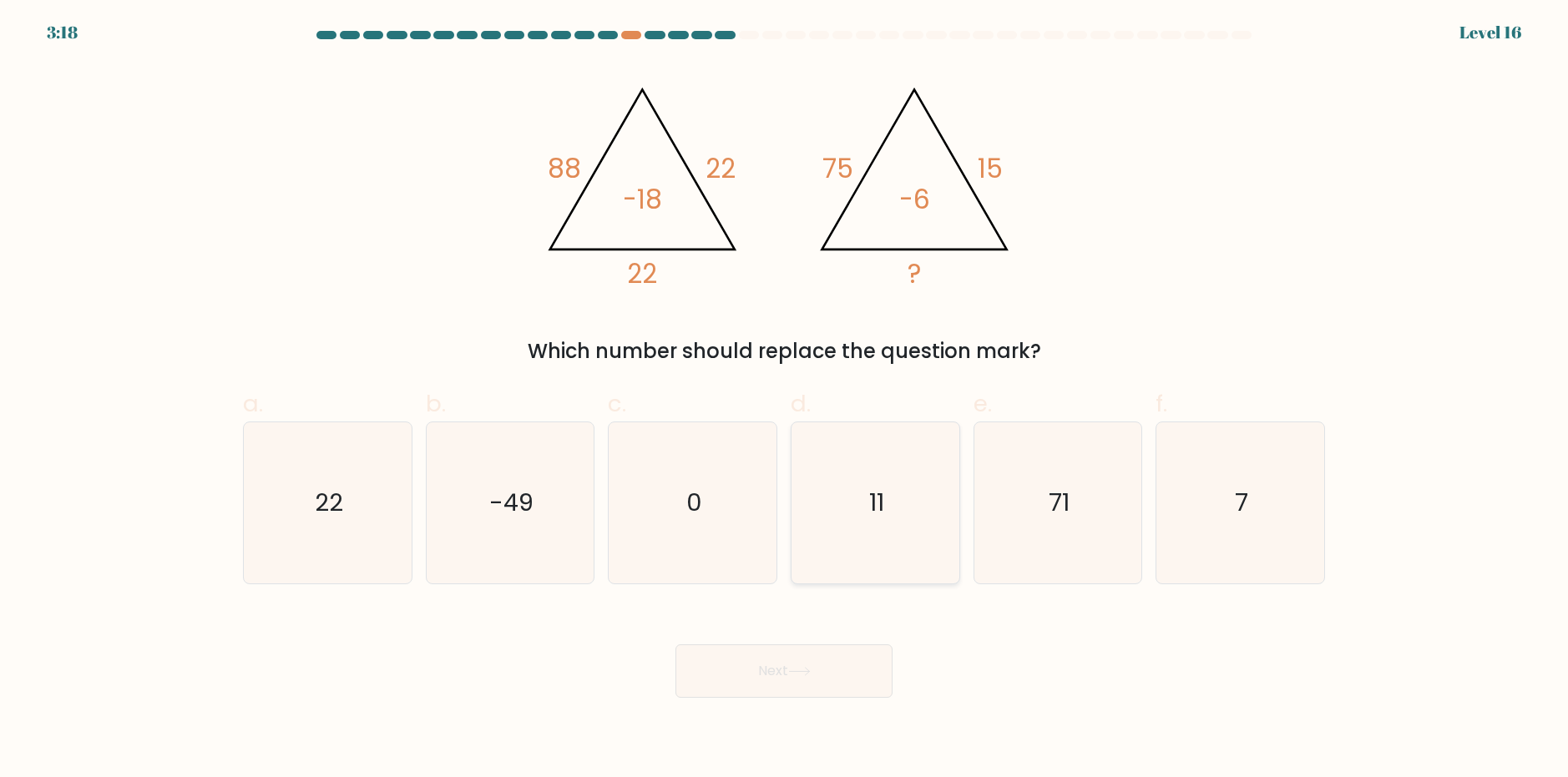
click at [879, 515] on text "11" at bounding box center [877, 503] width 15 height 33
click at [784, 400] on input "d. 11" at bounding box center [784, 394] width 1 height 10
radio input "true"
click at [728, 670] on button "Next" at bounding box center [784, 671] width 217 height 53
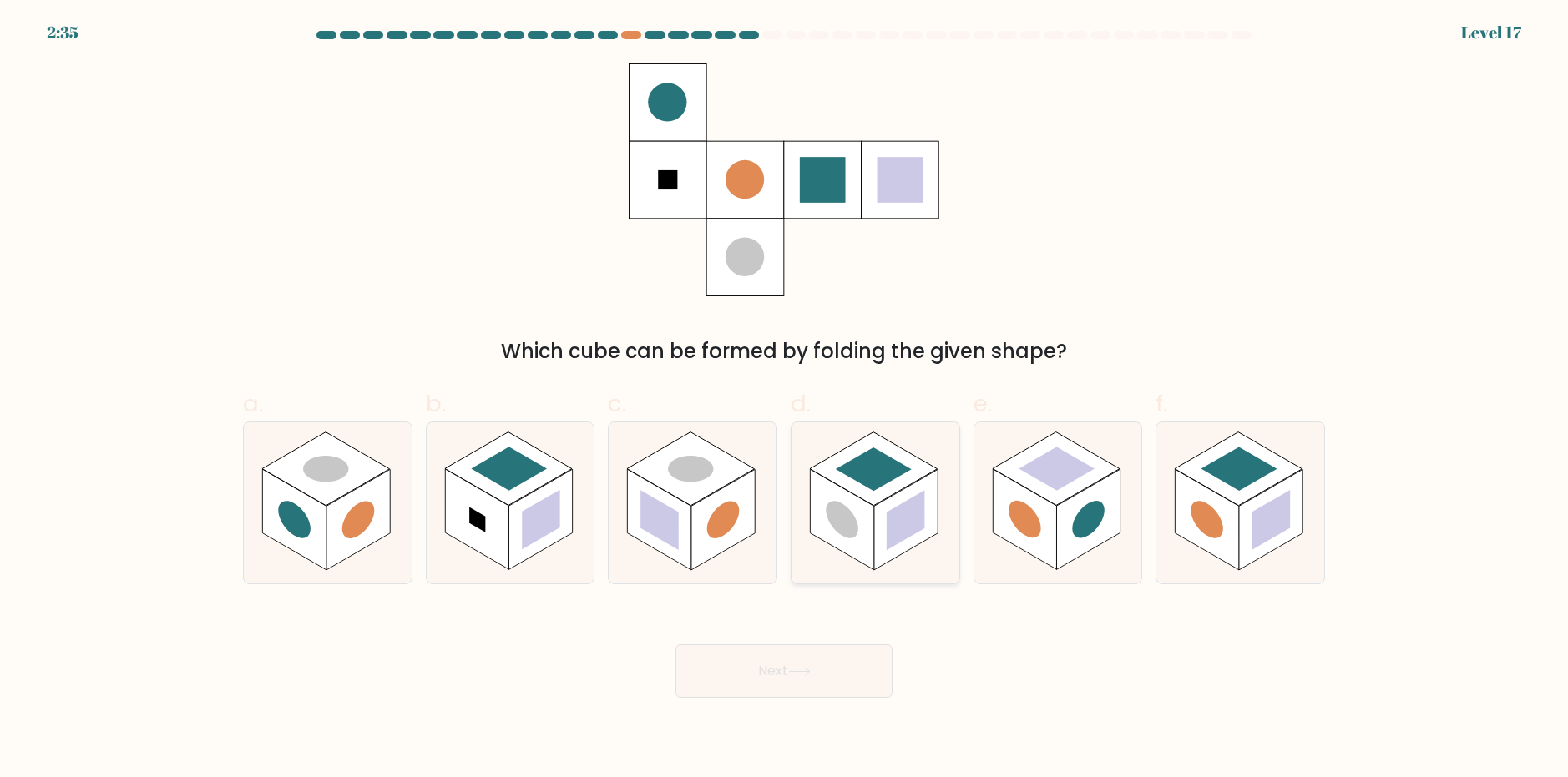
click at [904, 483] on rect at bounding box center [873, 468] width 128 height 74
click at [784, 400] on input "d." at bounding box center [784, 394] width 1 height 10
radio input "true"
click at [787, 692] on button "Next" at bounding box center [784, 671] width 217 height 53
click at [783, 698] on body "2:34 Level 17" at bounding box center [784, 388] width 1568 height 777
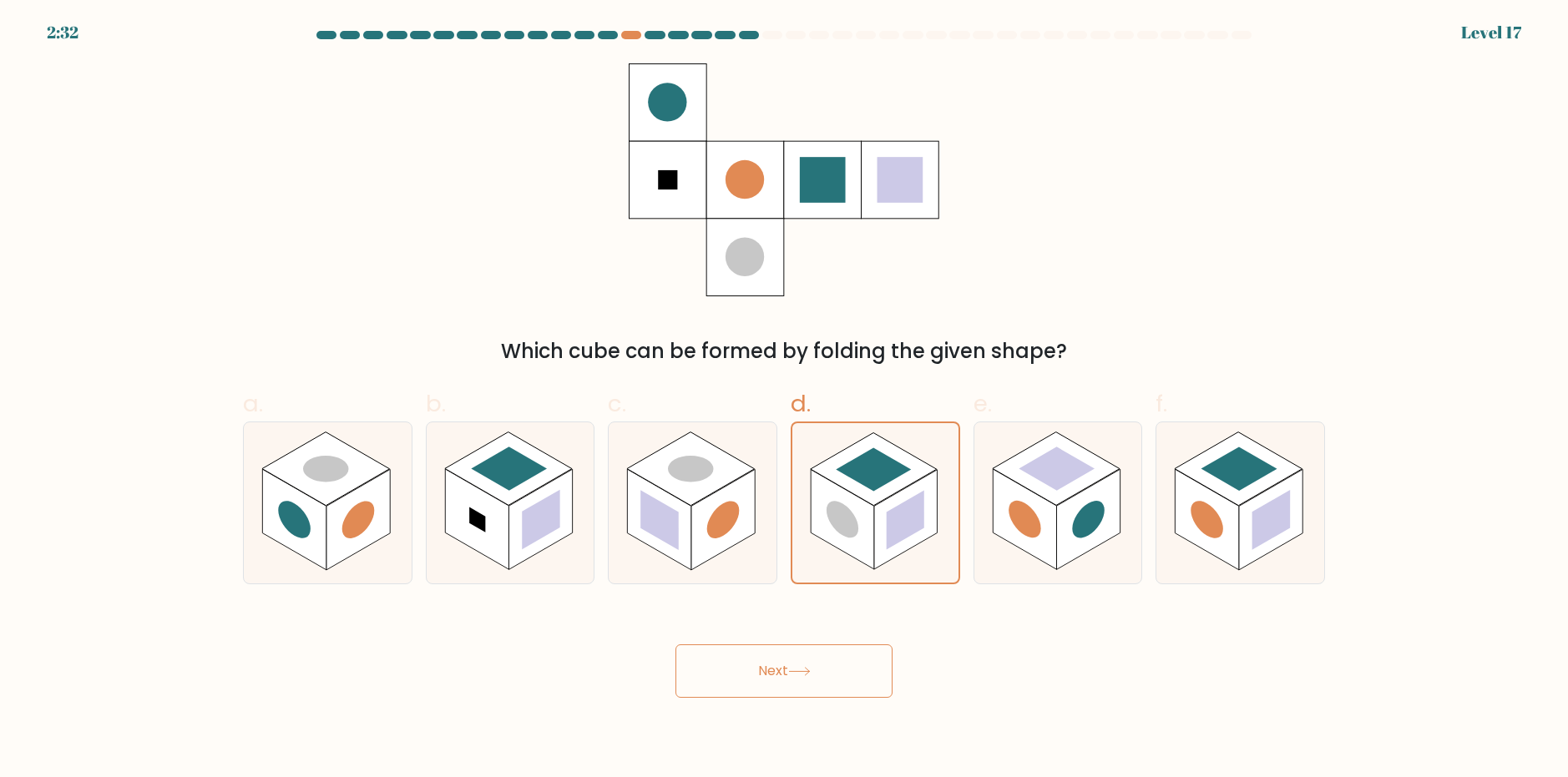
click at [777, 676] on button "Next" at bounding box center [784, 671] width 217 height 53
drag, startPoint x: 838, startPoint y: 654, endPoint x: 835, endPoint y: 628, distance: 26.2
click at [837, 645] on button "Next" at bounding box center [784, 671] width 217 height 53
click at [835, 628] on div "Next" at bounding box center [784, 651] width 1102 height 94
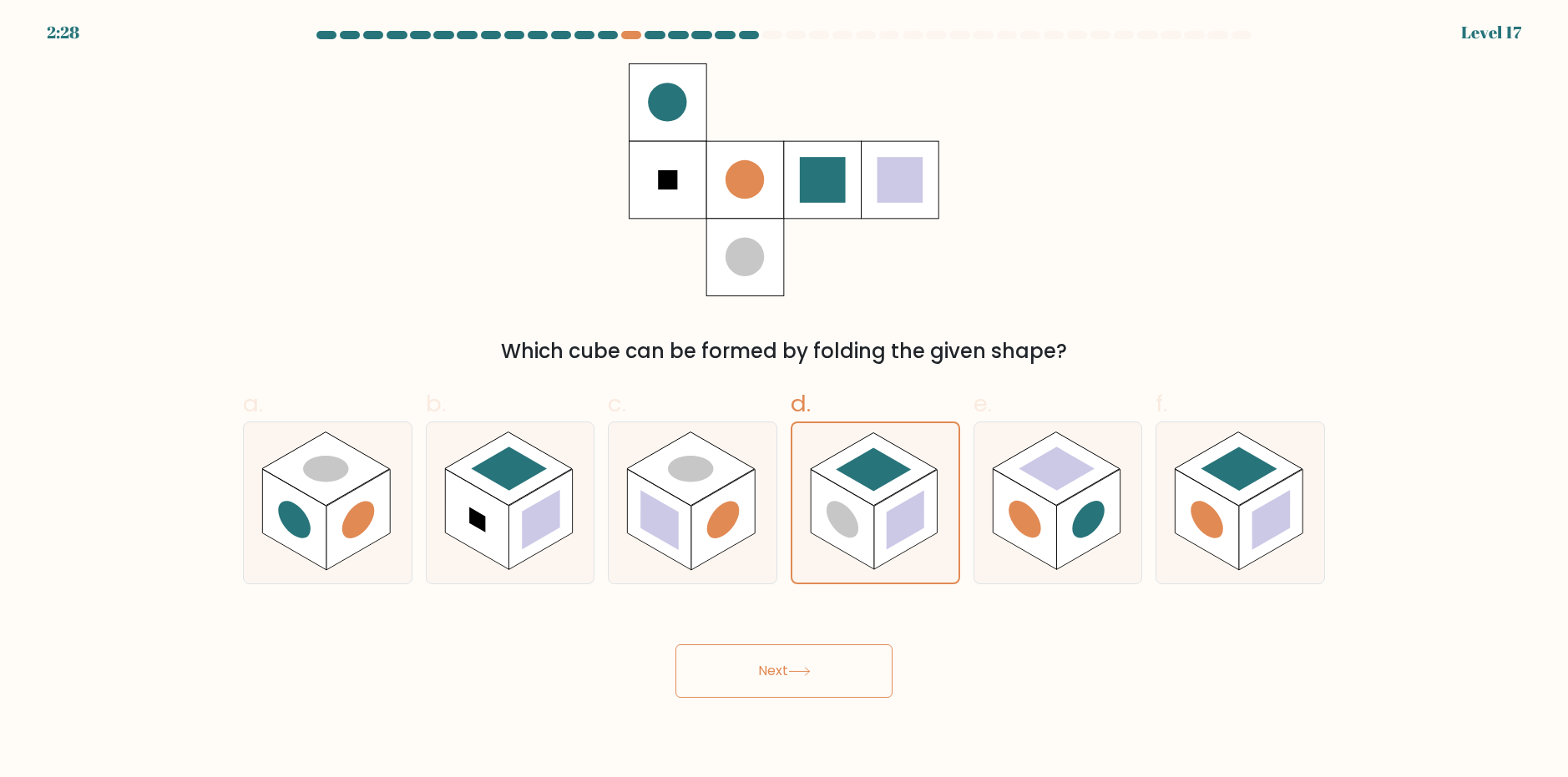
click at [813, 411] on label "d." at bounding box center [875, 486] width 169 height 197
click at [784, 400] on input "d." at bounding box center [784, 394] width 1 height 10
click at [846, 478] on g at bounding box center [873, 468] width 126 height 73
click at [784, 400] on input "d." at bounding box center [784, 394] width 1 height 10
click at [849, 666] on button "Next" at bounding box center [784, 671] width 217 height 53
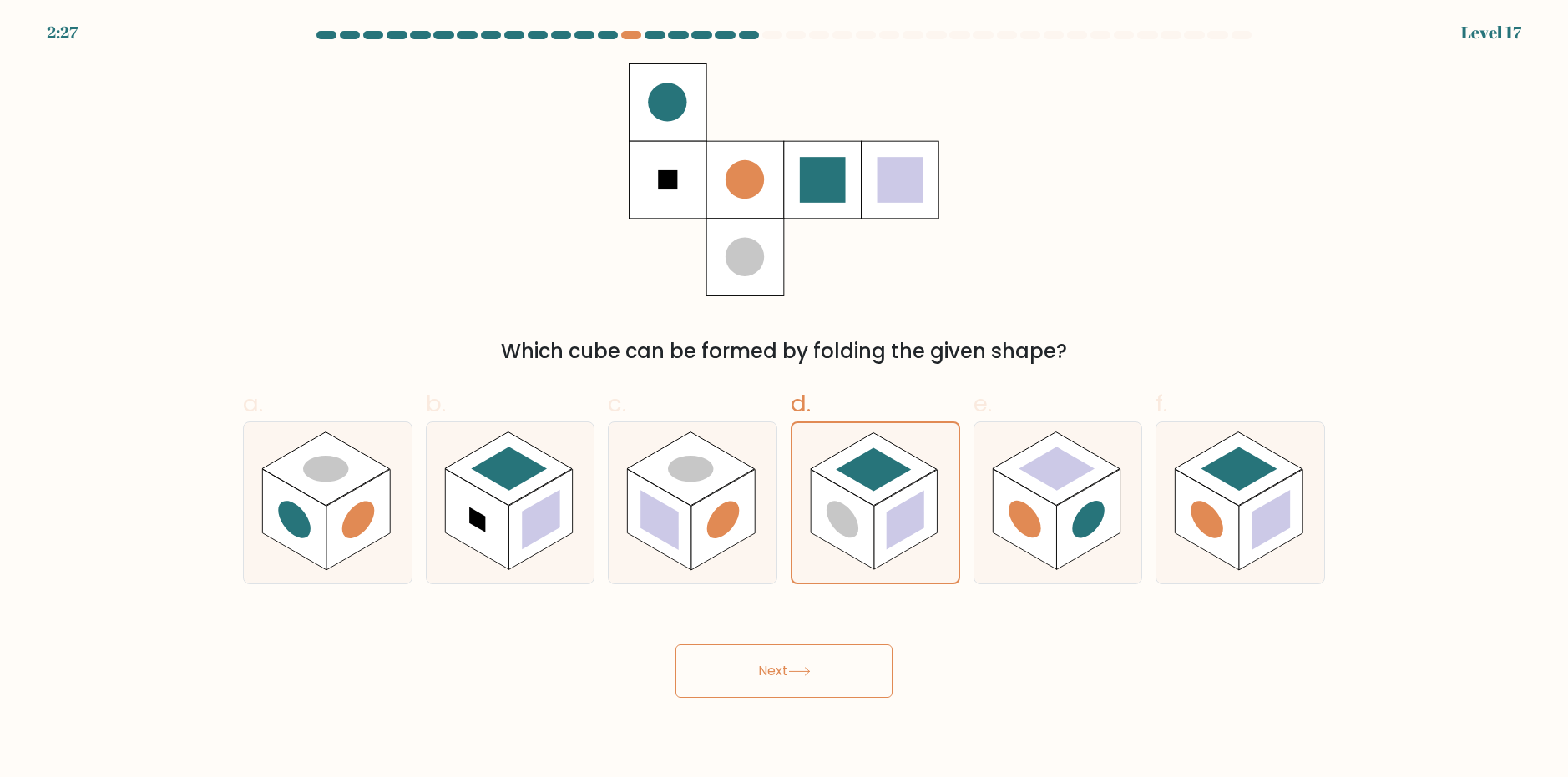
click at [849, 666] on button "Next" at bounding box center [784, 671] width 217 height 53
click at [841, 662] on button "Next" at bounding box center [784, 671] width 217 height 53
click at [820, 649] on button "Next" at bounding box center [784, 671] width 217 height 53
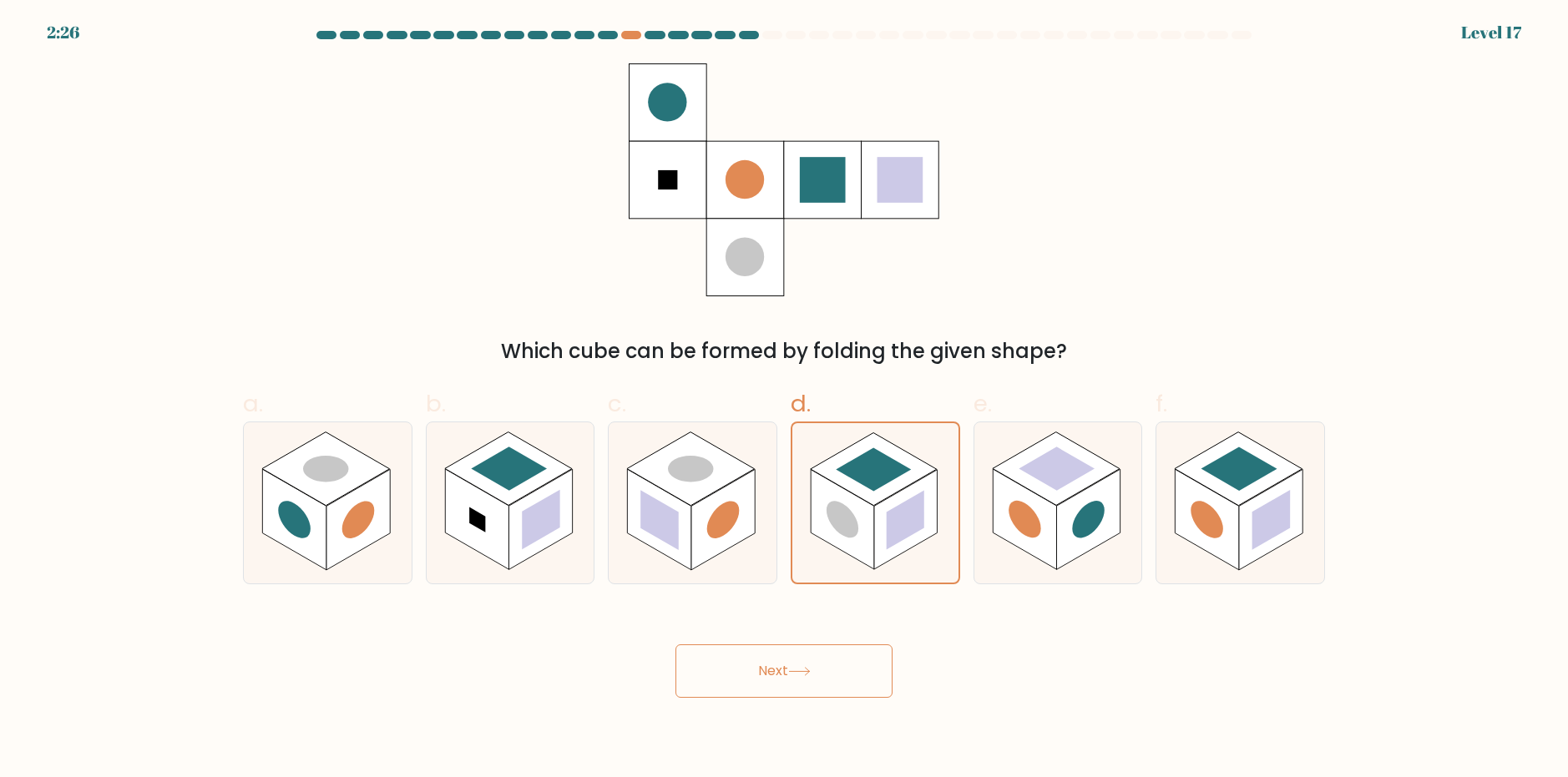
click at [819, 648] on div "Next" at bounding box center [784, 651] width 1102 height 94
drag, startPoint x: 825, startPoint y: 660, endPoint x: 843, endPoint y: 683, distance: 29.2
click at [843, 685] on button "Next" at bounding box center [784, 671] width 217 height 53
click at [844, 684] on button "Next" at bounding box center [784, 671] width 217 height 53
click at [853, 692] on button "Next" at bounding box center [784, 671] width 217 height 53
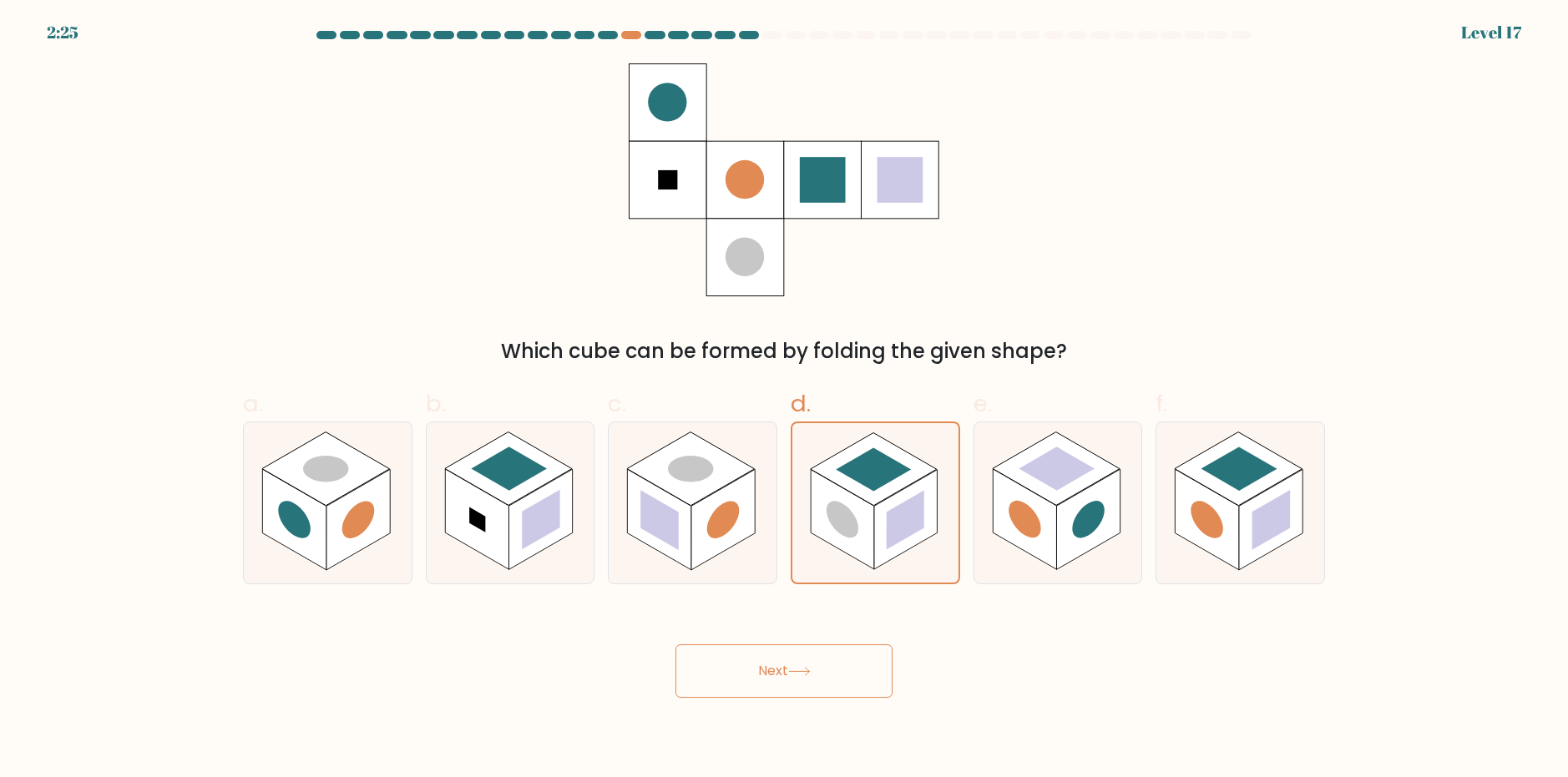
click at [856, 708] on body "2:25 Level 17" at bounding box center [784, 388] width 1568 height 777
click at [853, 708] on body "2:24 Level 17" at bounding box center [784, 388] width 1568 height 777
click at [825, 680] on button "Next" at bounding box center [784, 671] width 217 height 53
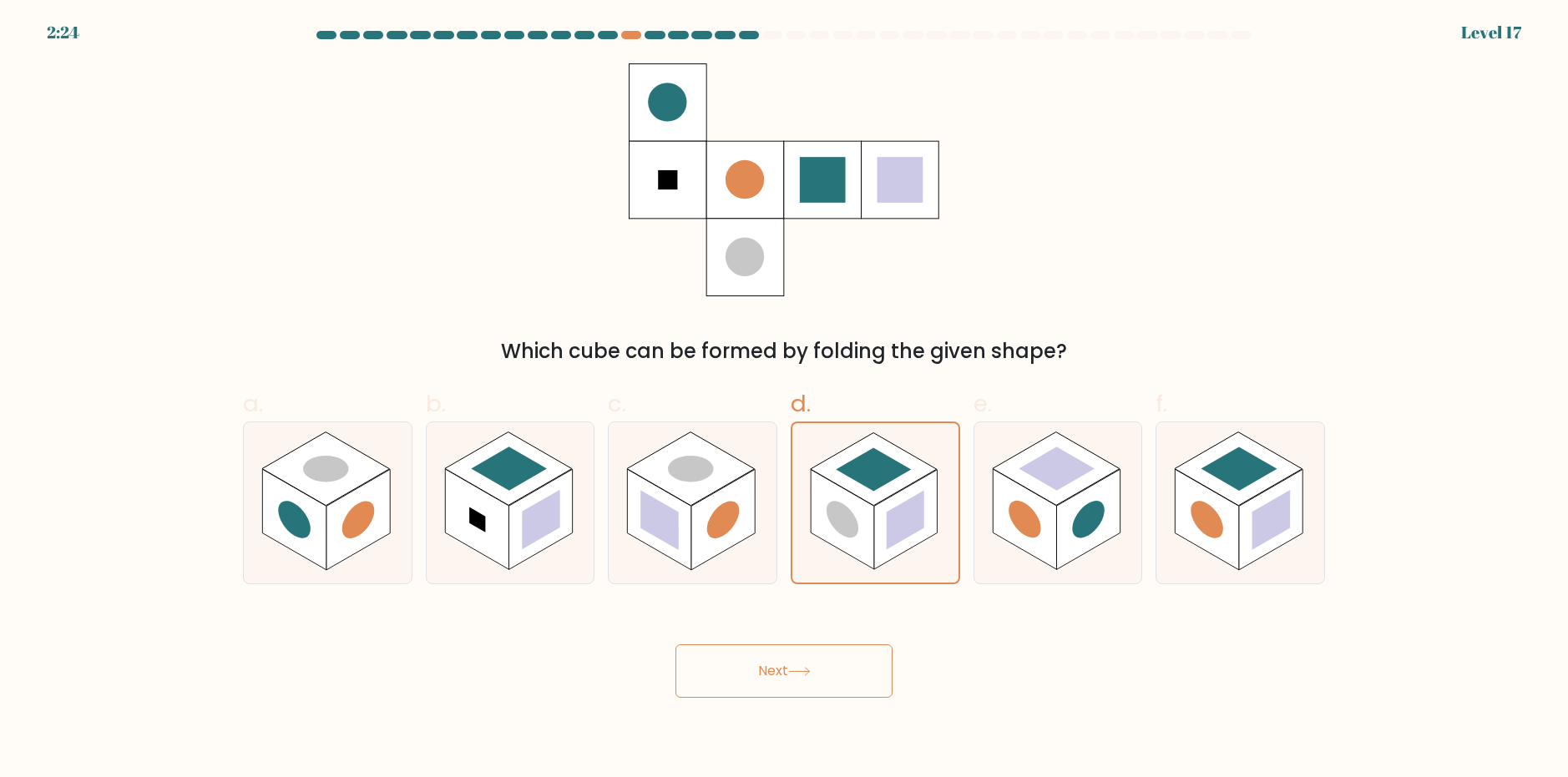
click at [825, 680] on button "Next" at bounding box center [784, 671] width 217 height 53
click at [825, 680] on button "Next" at bounding box center [784, 671] width 217 height 53
click at [634, 35] on div at bounding box center [630, 35] width 20 height 9
click at [871, 533] on rect at bounding box center [841, 520] width 63 height 101
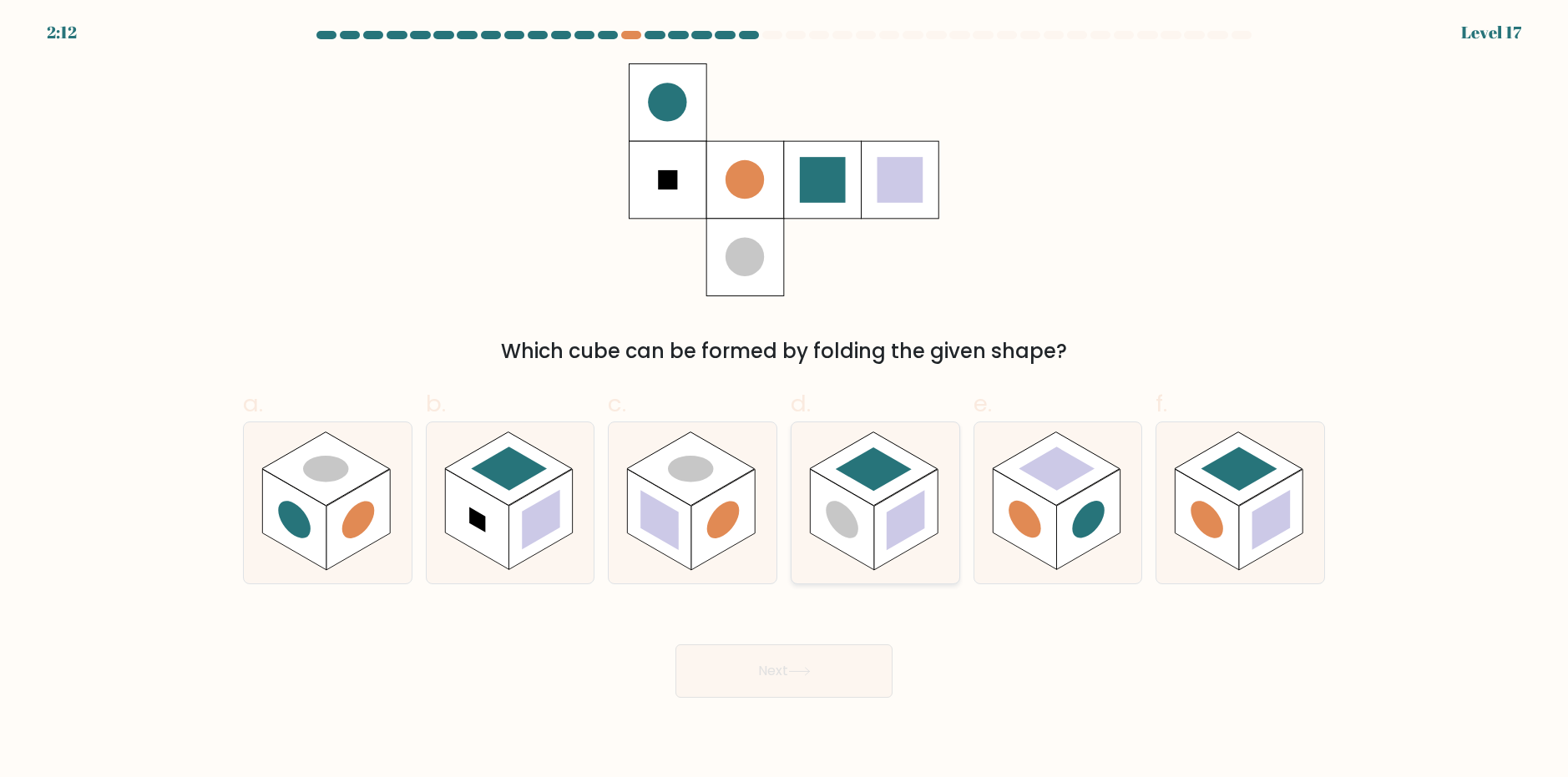
click at [784, 400] on input "d." at bounding box center [784, 394] width 1 height 10
radio input "true"
click at [814, 655] on button "Next" at bounding box center [784, 671] width 217 height 53
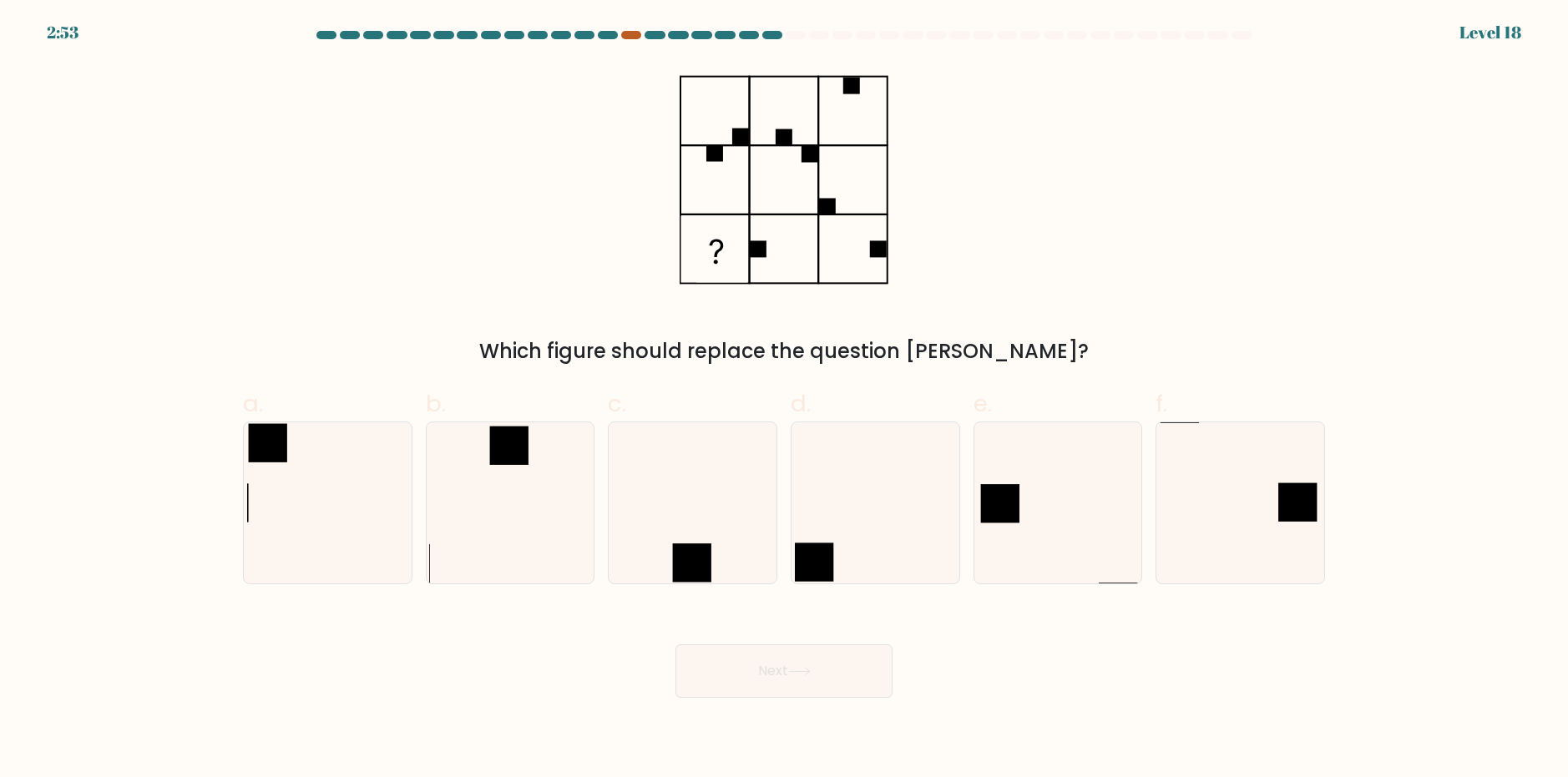
click at [637, 38] on div at bounding box center [630, 35] width 20 height 9
drag, startPoint x: 628, startPoint y: 32, endPoint x: 629, endPoint y: 67, distance: 35.0
click at [629, 57] on form at bounding box center [784, 364] width 1568 height 667
click at [541, 536] on icon at bounding box center [510, 503] width 161 height 161
click at [784, 400] on input "b." at bounding box center [784, 394] width 1 height 10
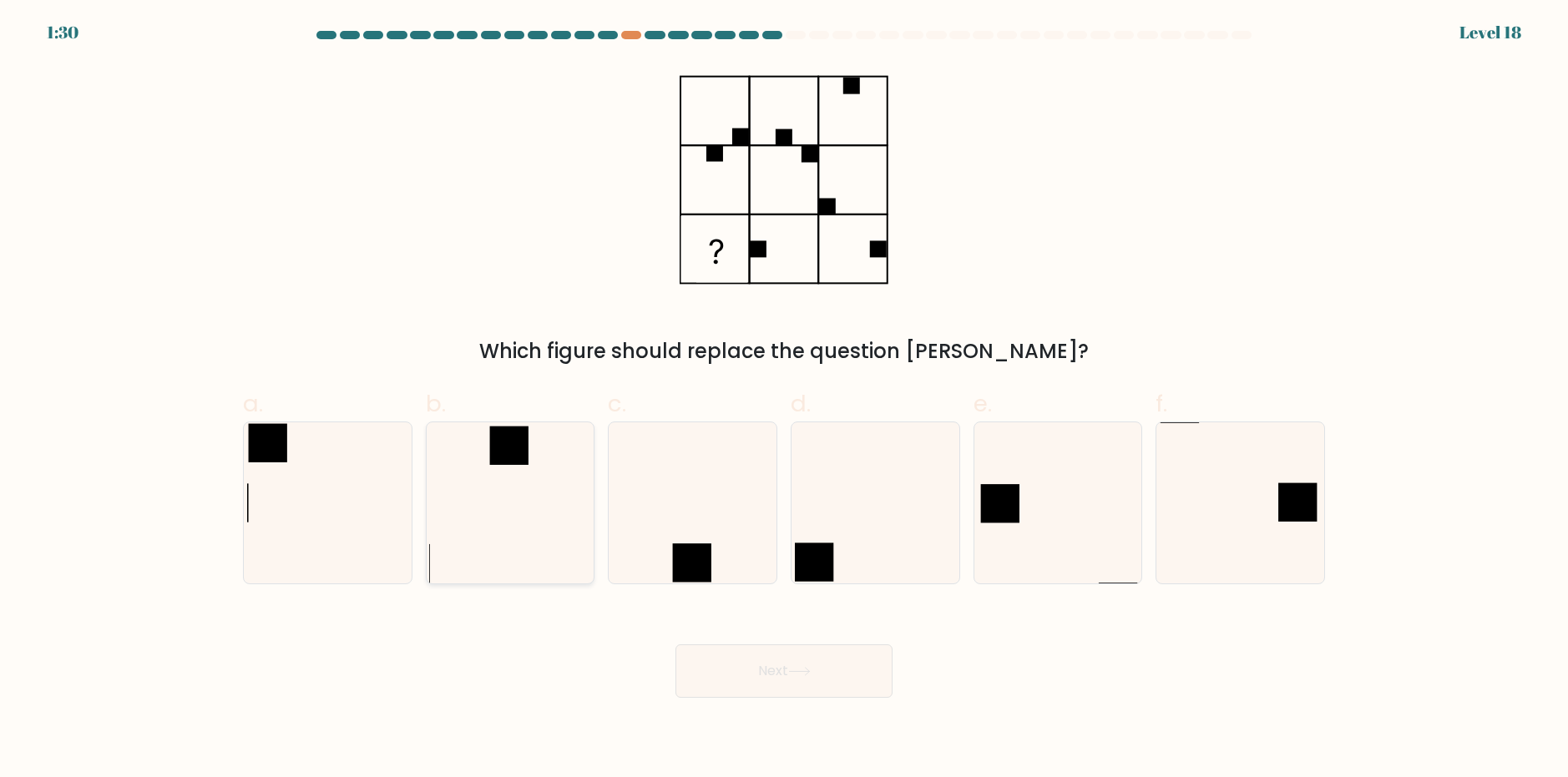
radio input "true"
click at [763, 698] on body "1:30 Level 18" at bounding box center [784, 388] width 1568 height 777
click at [723, 690] on button "Next" at bounding box center [784, 671] width 217 height 53
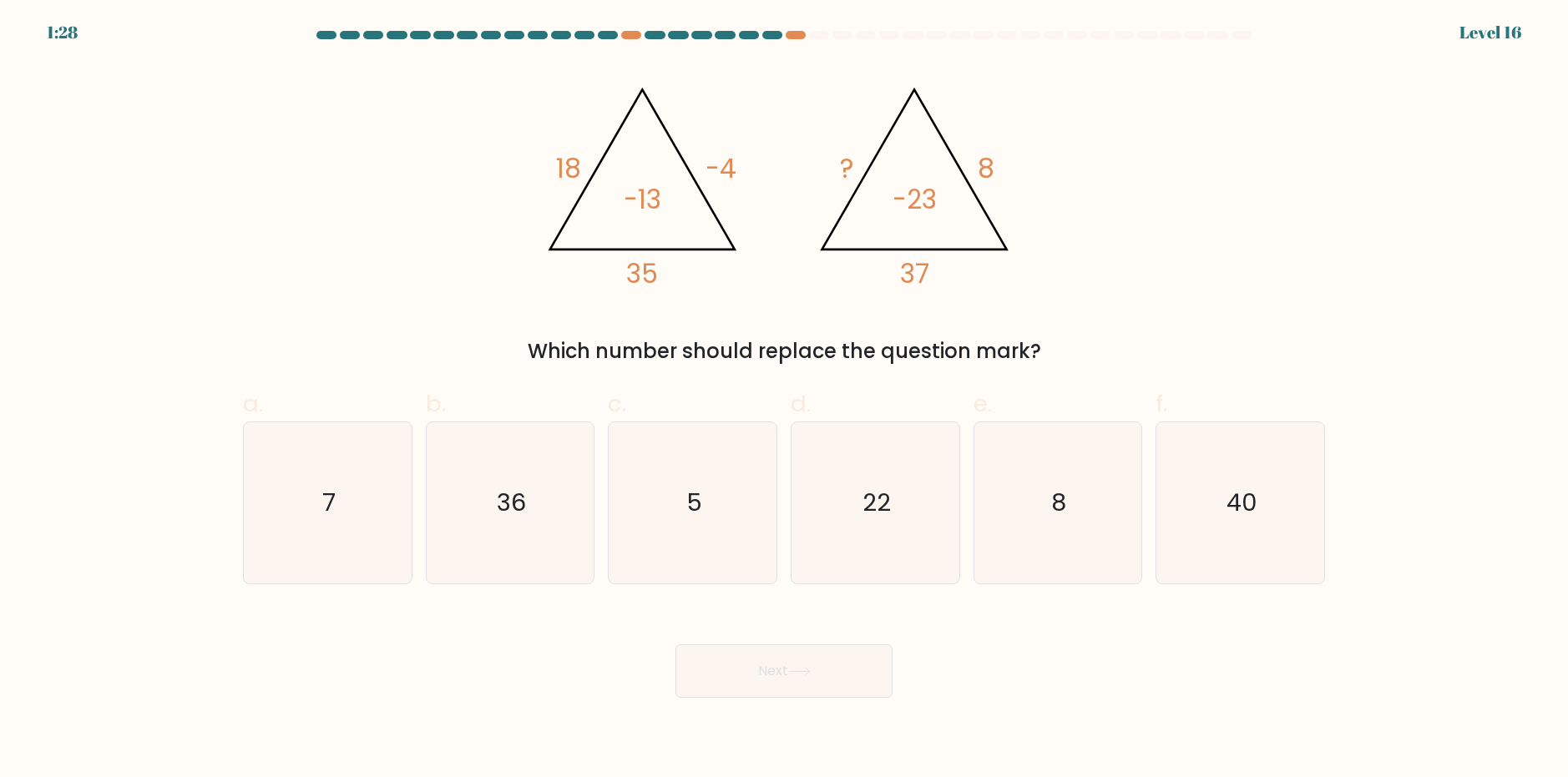
click at [735, 686] on button "Next" at bounding box center [784, 671] width 217 height 53
click at [827, 407] on label "d. 22" at bounding box center [875, 486] width 169 height 197
click at [784, 400] on input "d. 22" at bounding box center [784, 394] width 1 height 10
radio input "true"
click at [819, 689] on button "Next" at bounding box center [784, 671] width 217 height 53
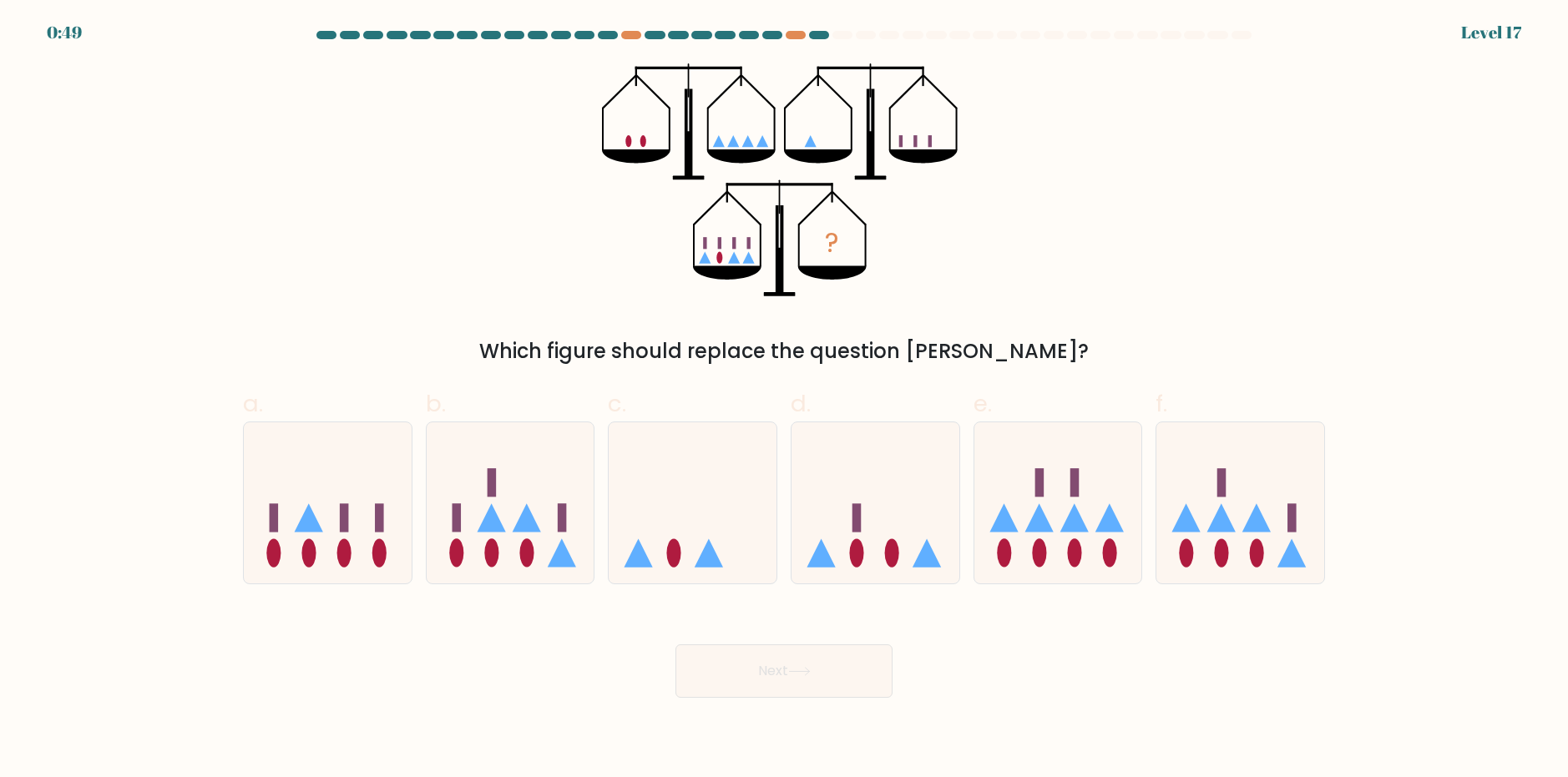
click at [855, 578] on div at bounding box center [875, 503] width 169 height 163
click at [784, 400] on input "d." at bounding box center [784, 394] width 1 height 10
radio input "true"
click at [1020, 505] on icon at bounding box center [1058, 503] width 167 height 138
click at [784, 400] on input "e." at bounding box center [784, 394] width 1 height 10
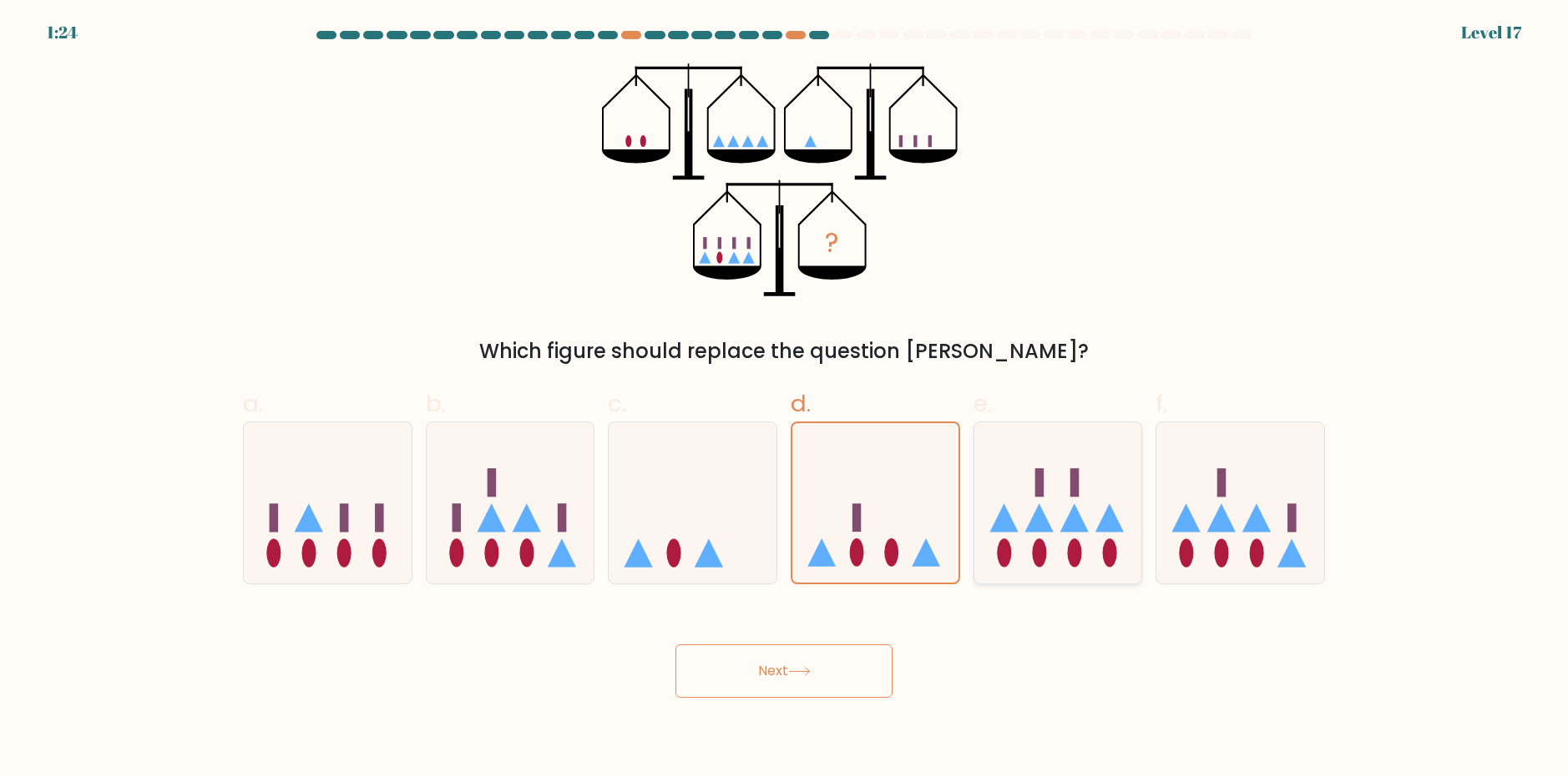
radio input "true"
